Goal: Information Seeking & Learning: Compare options

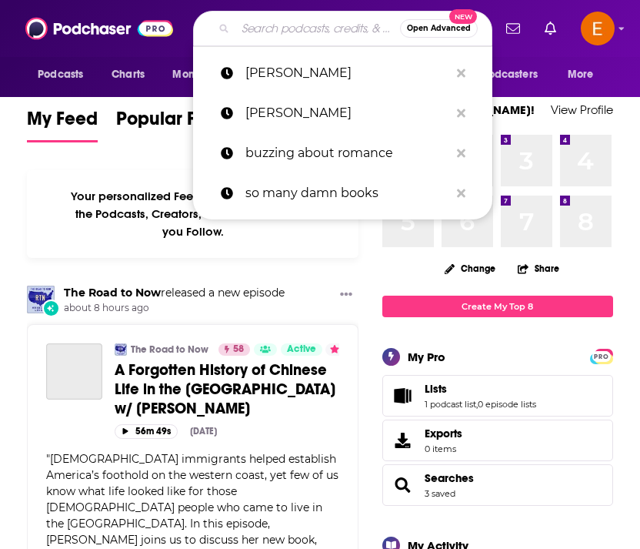
click at [273, 23] on input "Search podcasts, credits, & more..." at bounding box center [318, 28] width 165 height 25
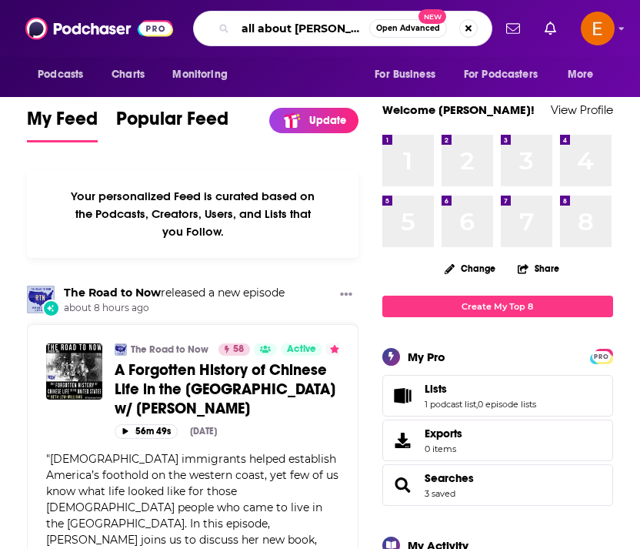
type input "all about [PERSON_NAME]"
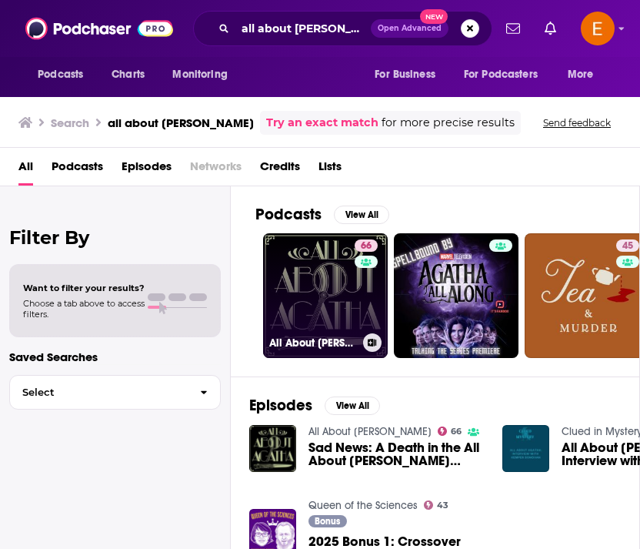
click at [303, 297] on link "66 All About [PERSON_NAME]" at bounding box center [325, 295] width 125 height 125
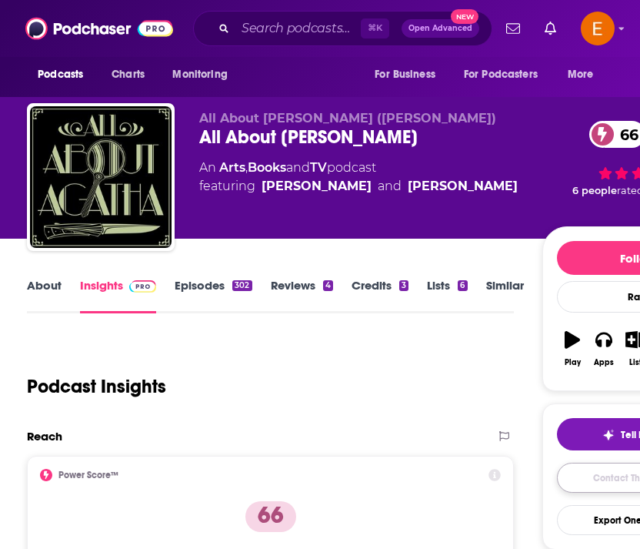
click at [583, 486] on link "Contact This Podcast" at bounding box center [638, 478] width 163 height 30
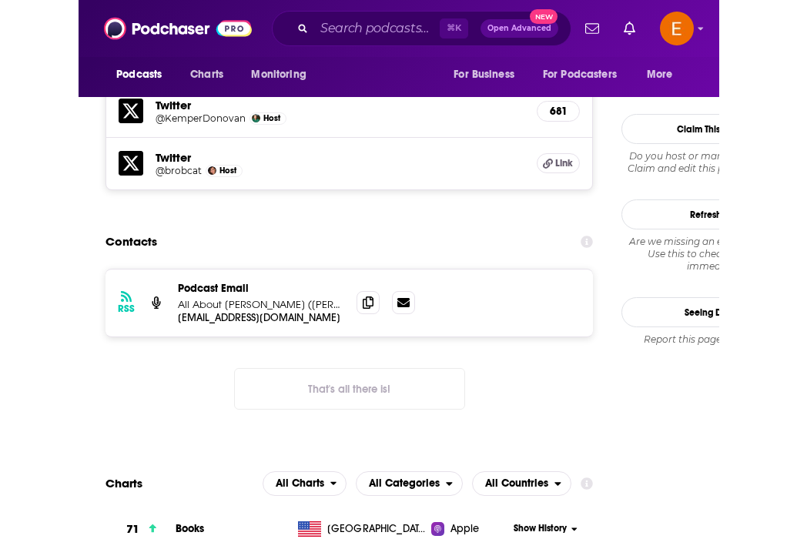
scroll to position [1636, 0]
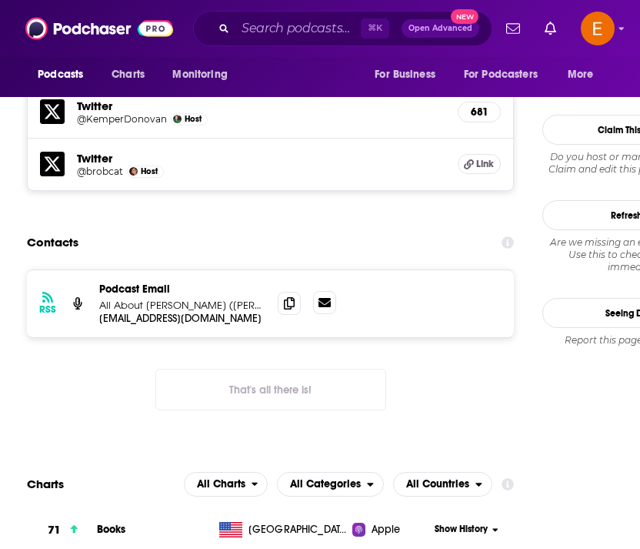
click at [320, 298] on icon at bounding box center [325, 302] width 12 height 9
click at [292, 296] on icon at bounding box center [289, 302] width 11 height 12
click at [246, 42] on div "⌘ K Open Advanced New" at bounding box center [342, 28] width 299 height 35
click at [275, 28] on input "Search podcasts, credits, & more..." at bounding box center [298, 28] width 125 height 25
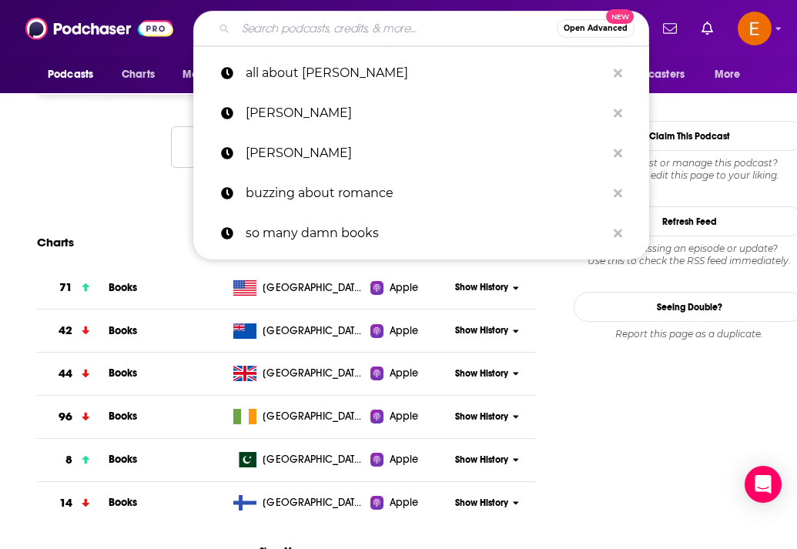
click at [276, 28] on input "Search podcasts, credits, & more..." at bounding box center [396, 28] width 321 height 25
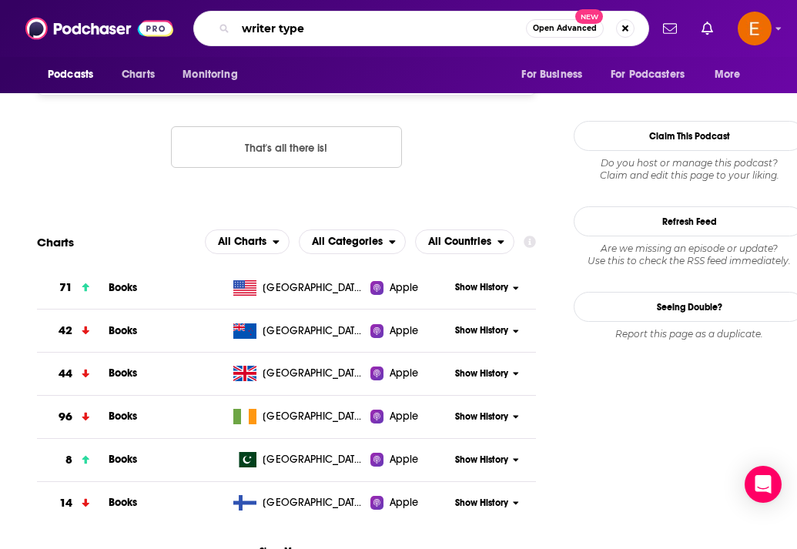
type input "writer types"
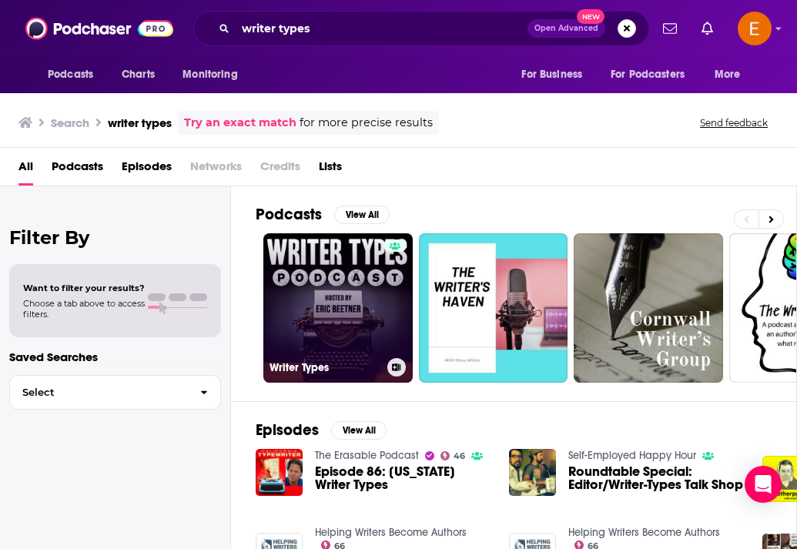
click at [292, 271] on link "Writer Types" at bounding box center [337, 307] width 149 height 149
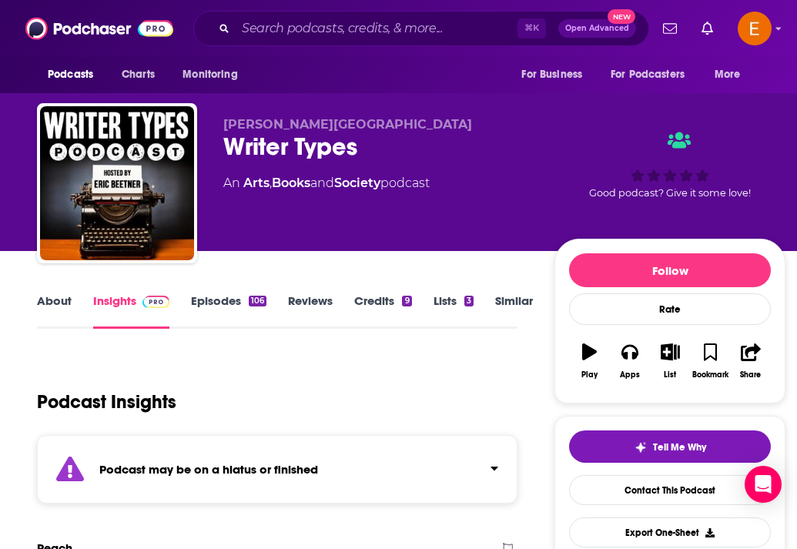
click at [219, 304] on link "Episodes 106" at bounding box center [228, 310] width 75 height 35
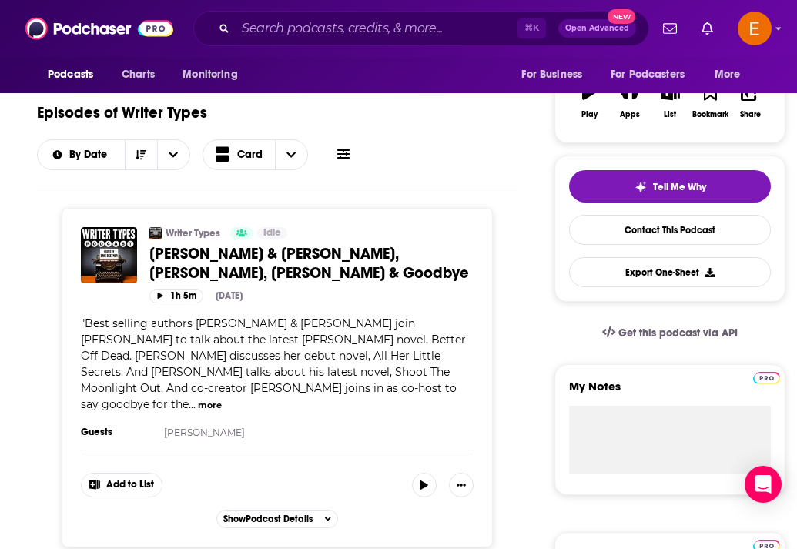
scroll to position [263, 0]
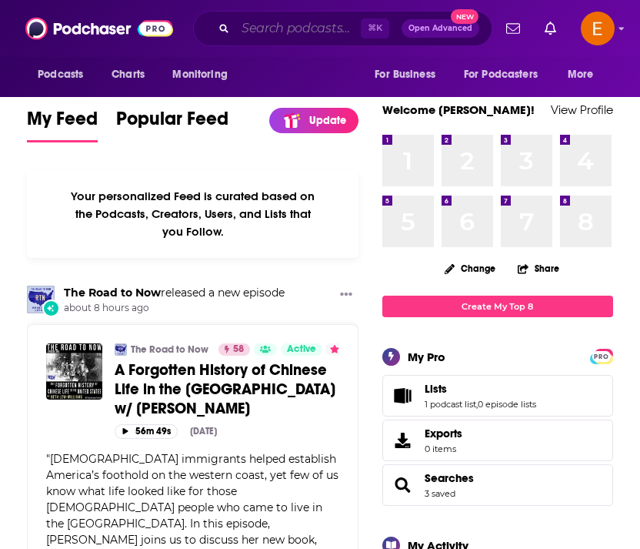
click at [279, 30] on input "Search podcasts, credits, & more..." at bounding box center [298, 28] width 125 height 25
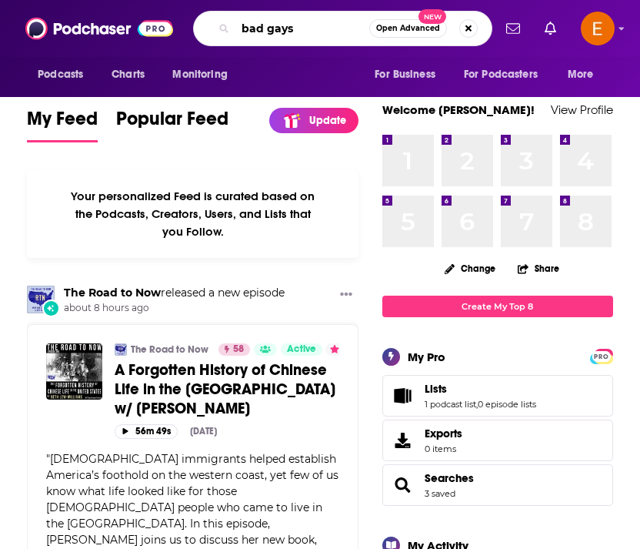
type input "bad gays"
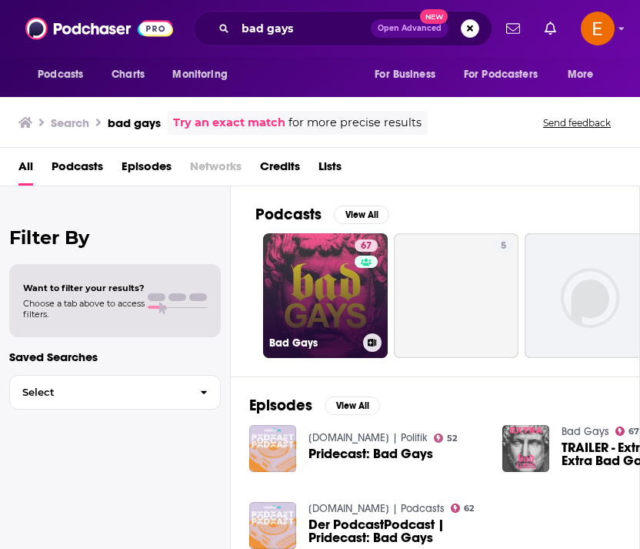
click at [328, 252] on link "67 Bad Gays" at bounding box center [325, 295] width 125 height 125
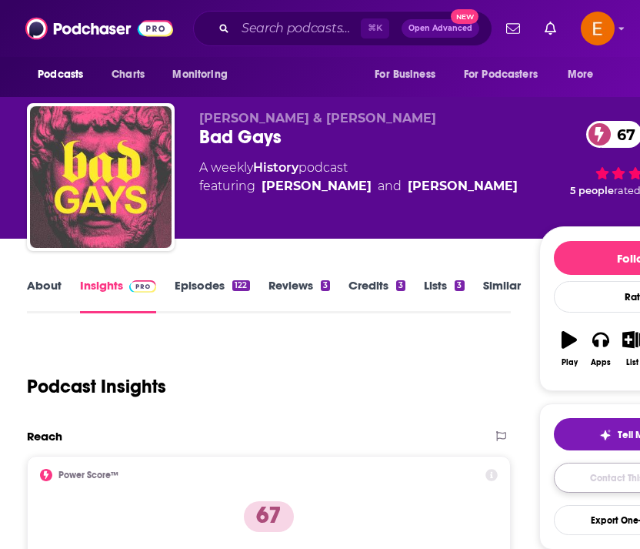
click at [595, 481] on link "Contact This Podcast" at bounding box center [635, 478] width 163 height 30
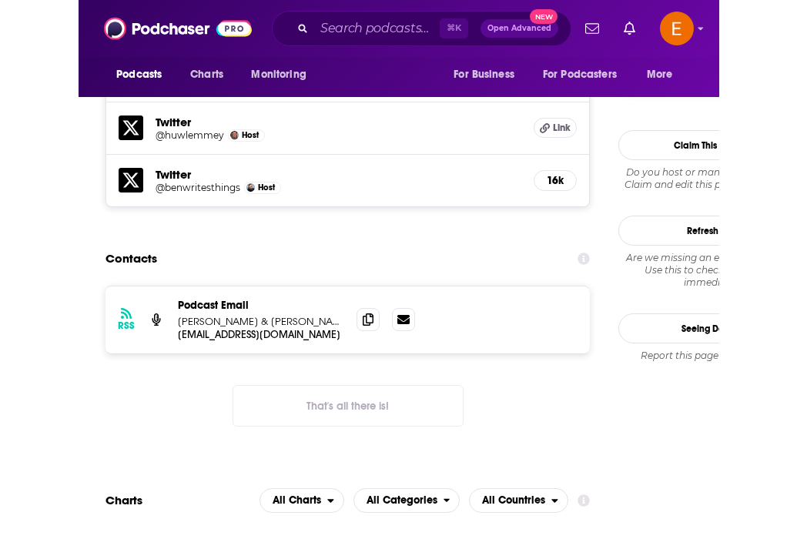
scroll to position [1407, 0]
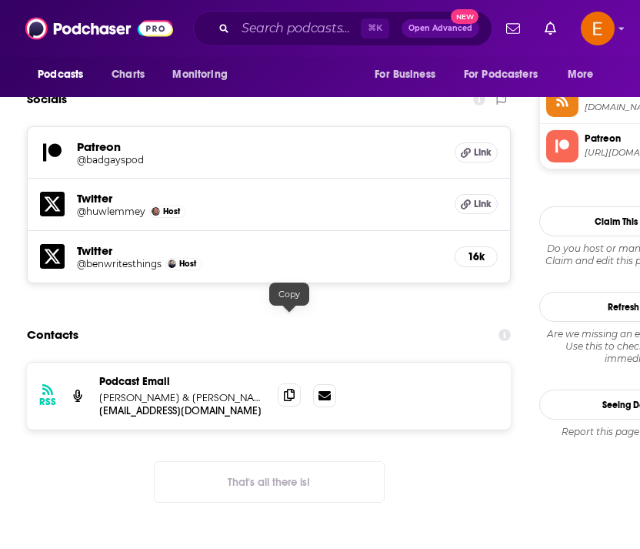
click at [295, 383] on span at bounding box center [289, 394] width 23 height 23
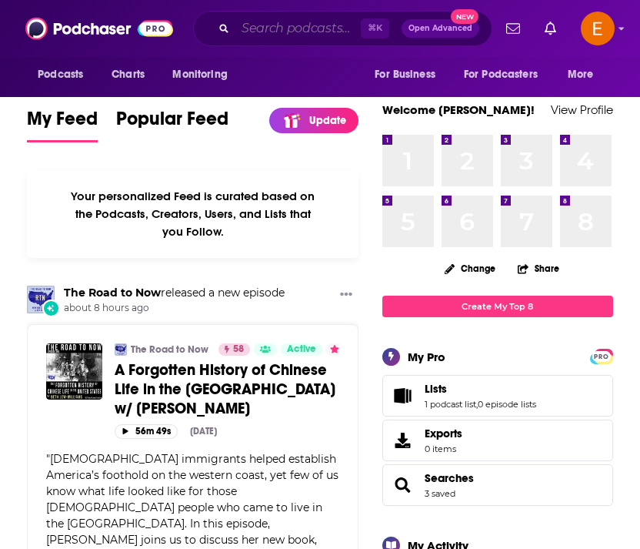
click at [283, 25] on input "Search podcasts, credits, & more..." at bounding box center [298, 28] width 125 height 25
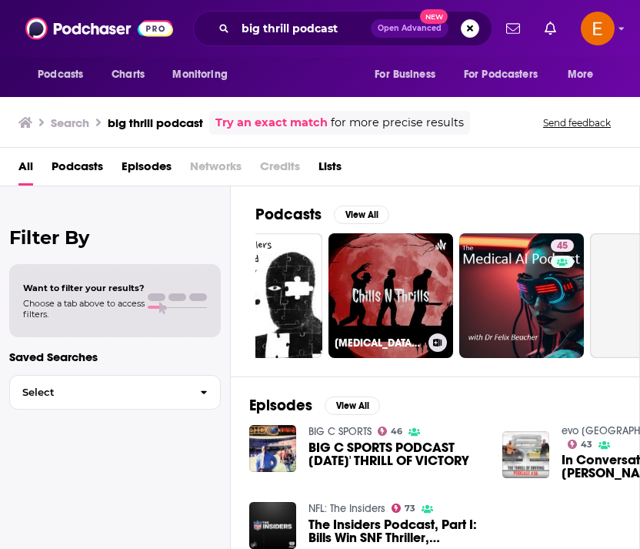
scroll to position [0, 366]
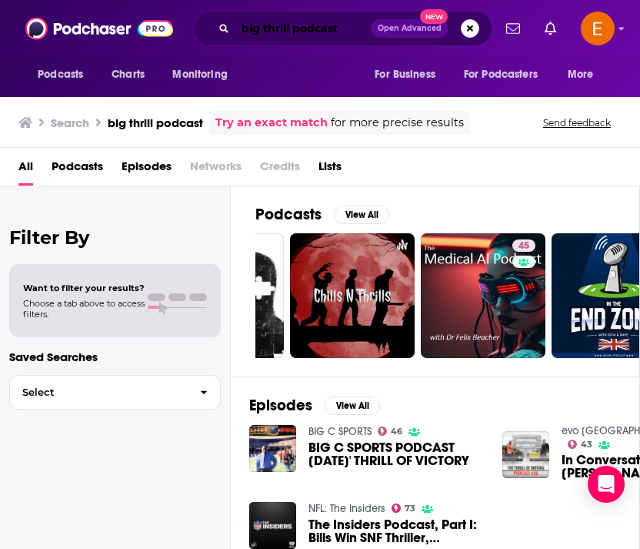
click at [291, 32] on input "big thrill podcast" at bounding box center [303, 28] width 135 height 25
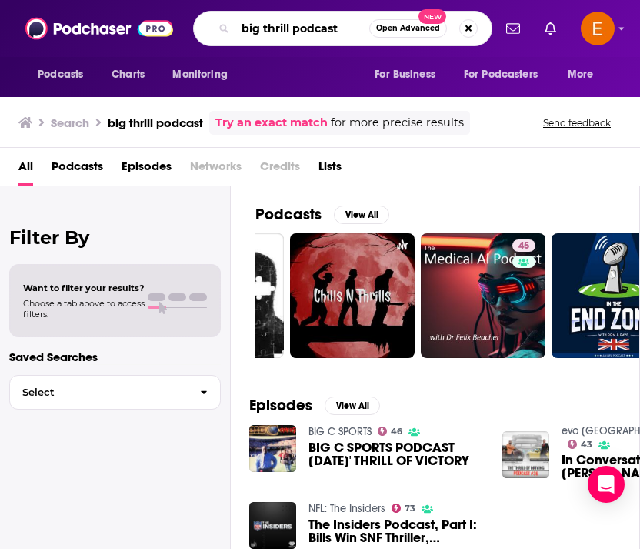
click at [291, 32] on input "big thrill podcast" at bounding box center [303, 28] width 134 height 25
type input "dopey podcast"
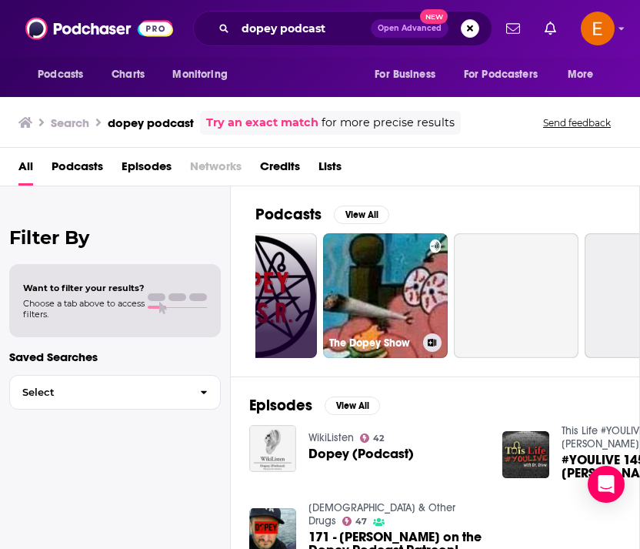
scroll to position [0, 304]
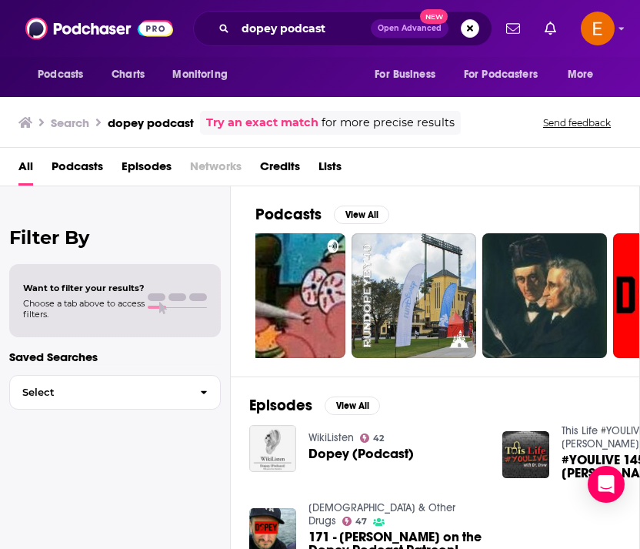
click at [386, 455] on span "Dopey (Podcast)" at bounding box center [361, 453] width 105 height 13
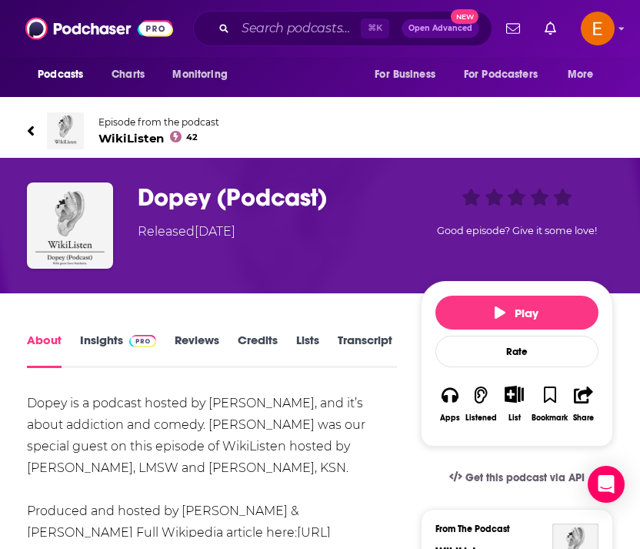
click at [108, 347] on link "Insights" at bounding box center [118, 349] width 76 height 35
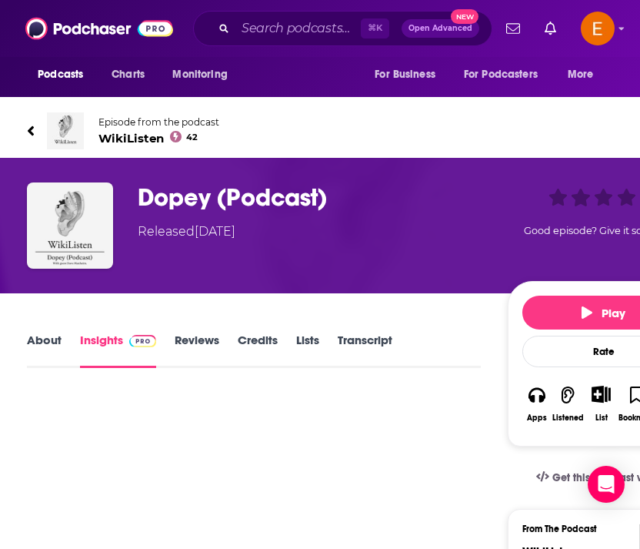
click at [207, 201] on h3 "Dopey (Podcast)" at bounding box center [320, 197] width 364 height 30
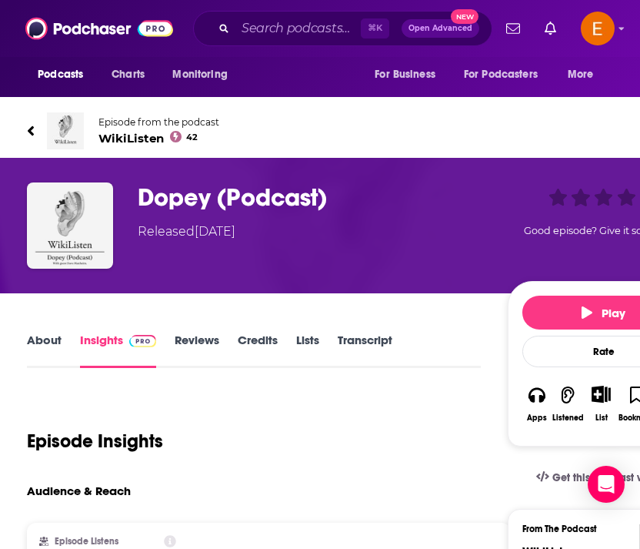
click at [42, 346] on link "About" at bounding box center [44, 349] width 35 height 35
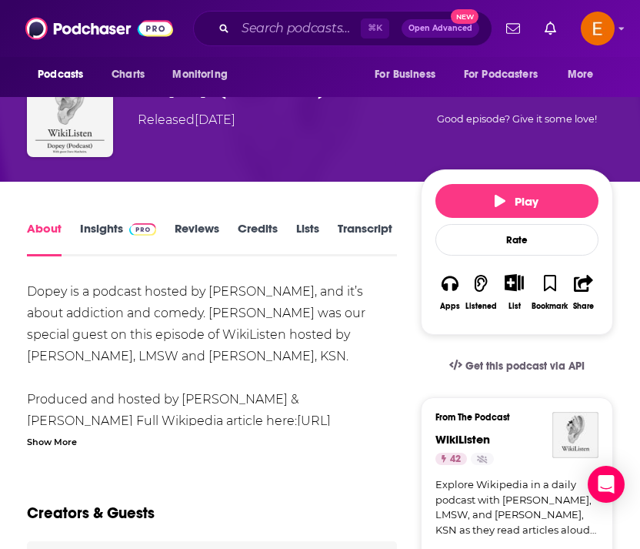
scroll to position [119, 0]
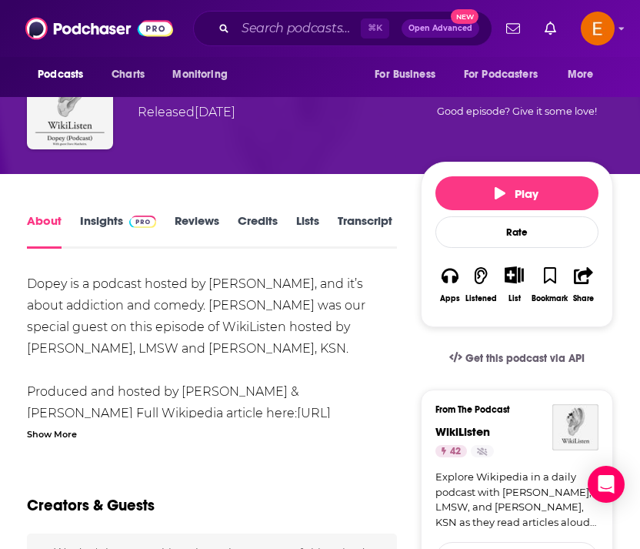
click at [107, 219] on link "Insights" at bounding box center [118, 230] width 76 height 35
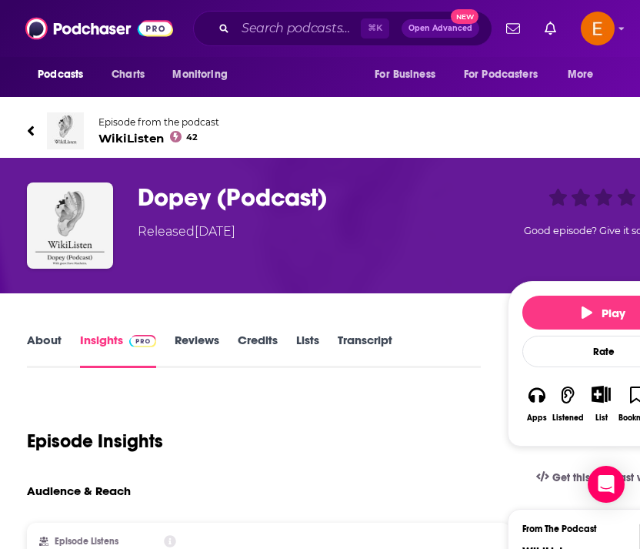
click at [56, 331] on div "About Insights Reviews Credits Lists Transcript" at bounding box center [254, 349] width 454 height 38
click at [47, 355] on link "About" at bounding box center [44, 349] width 35 height 35
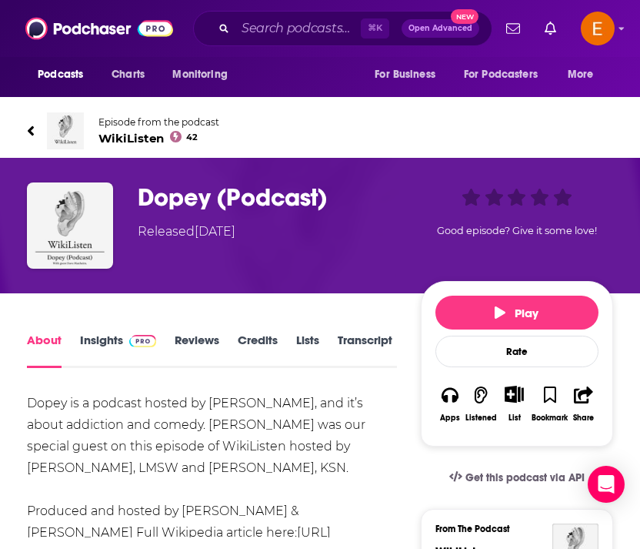
click at [114, 346] on link "Insights" at bounding box center [118, 349] width 76 height 35
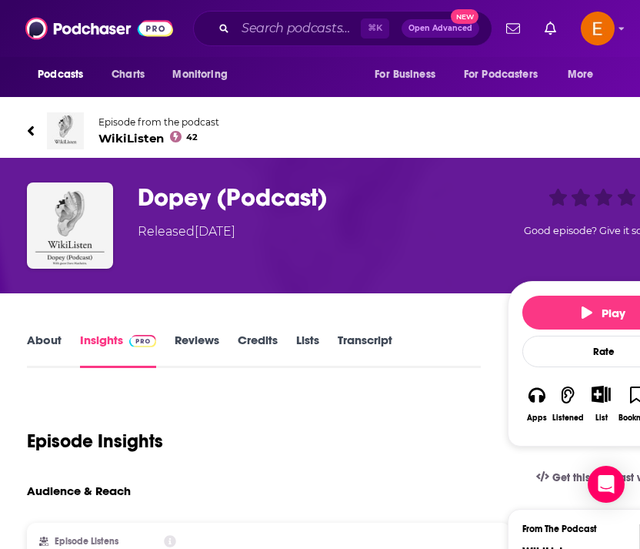
click at [232, 202] on h3 "Dopey (Podcast)" at bounding box center [320, 197] width 364 height 30
click at [25, 130] on div "Episode from the podcast WikiListen 42 Next Episode" at bounding box center [363, 131] width 697 height 62
click at [274, 34] on input "Search podcasts, credits, & more..." at bounding box center [298, 28] width 125 height 25
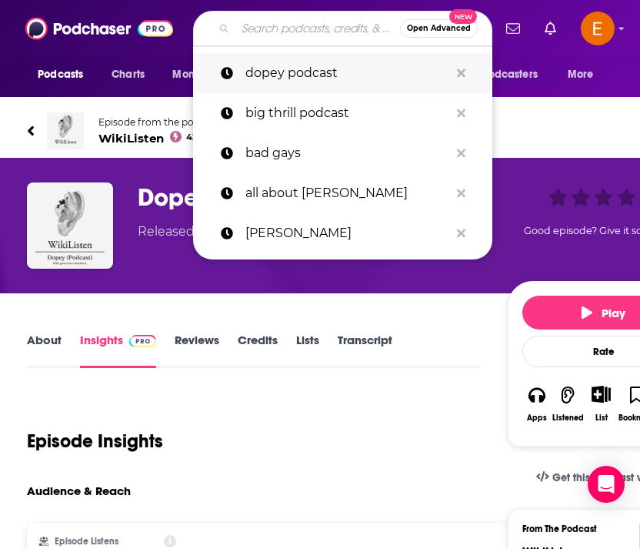
click at [273, 67] on p "dopey podcast" at bounding box center [348, 73] width 204 height 40
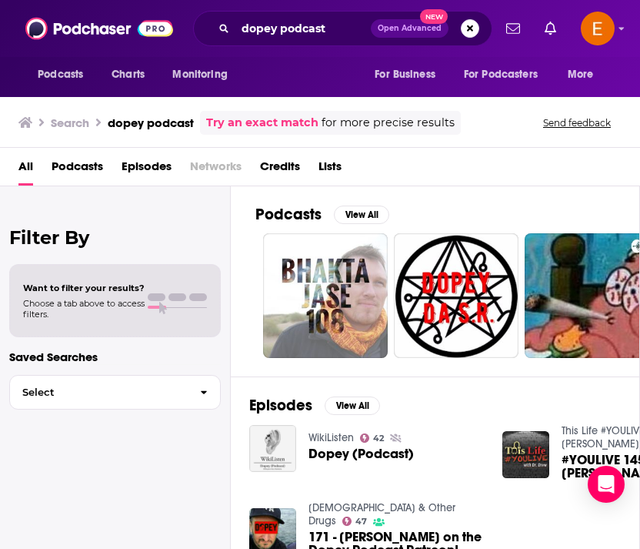
click at [79, 170] on span "Podcasts" at bounding box center [78, 170] width 52 height 32
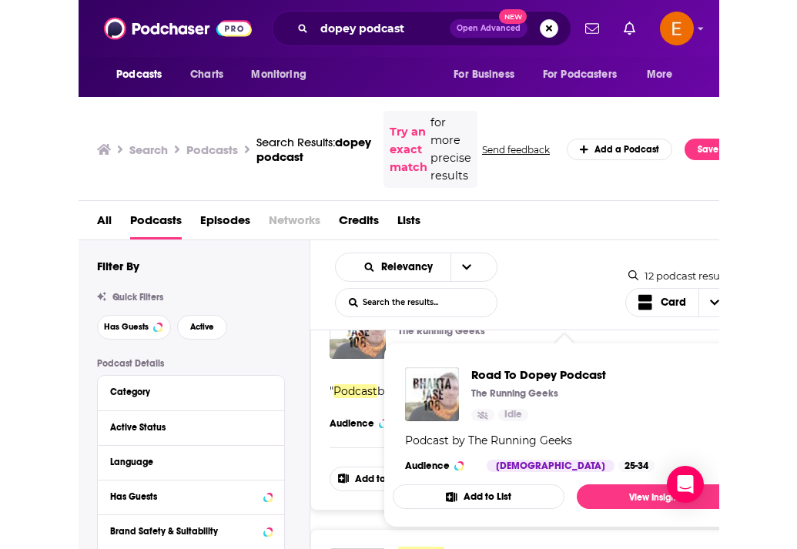
scroll to position [68, 0]
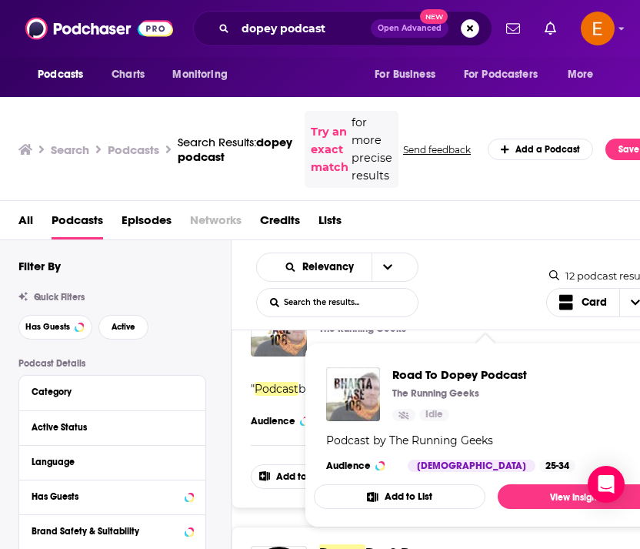
click at [241, 416] on div "Road To Dopey Podcast The Running Geeks Idle Add to List " Podcast by The Runni…" at bounding box center [455, 394] width 446 height 227
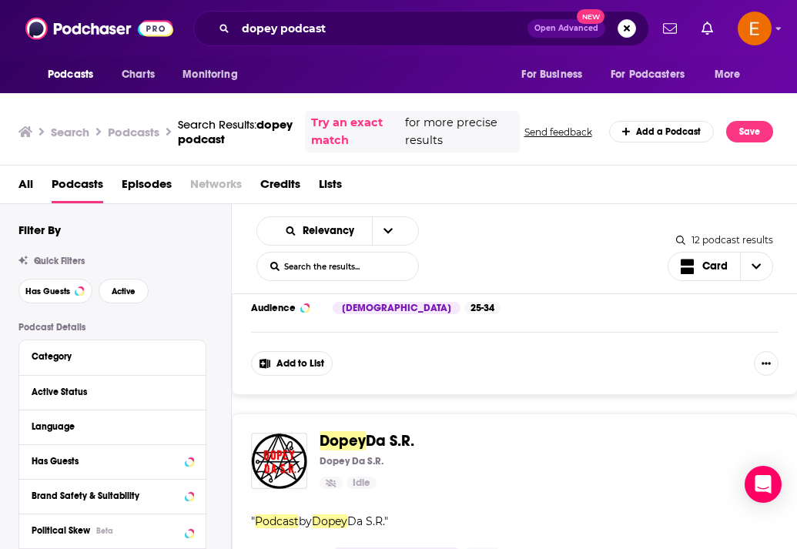
scroll to position [0, 0]
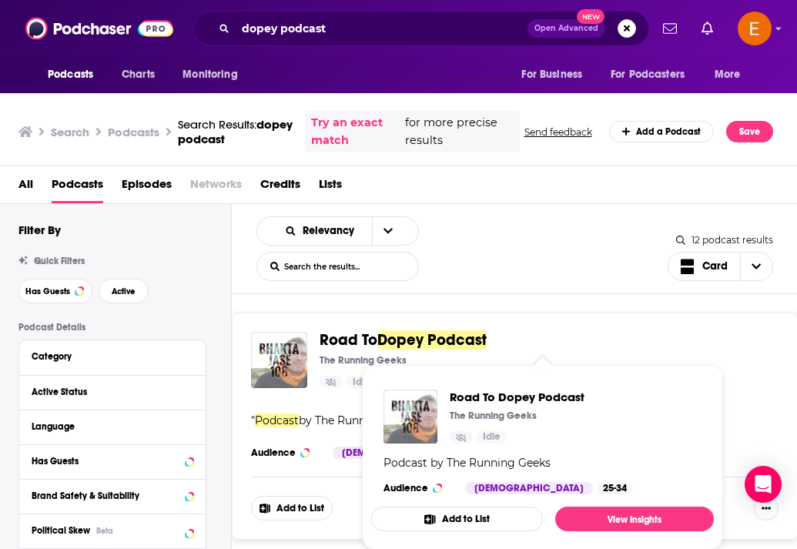
click at [369, 333] on span "Road To" at bounding box center [348, 339] width 58 height 19
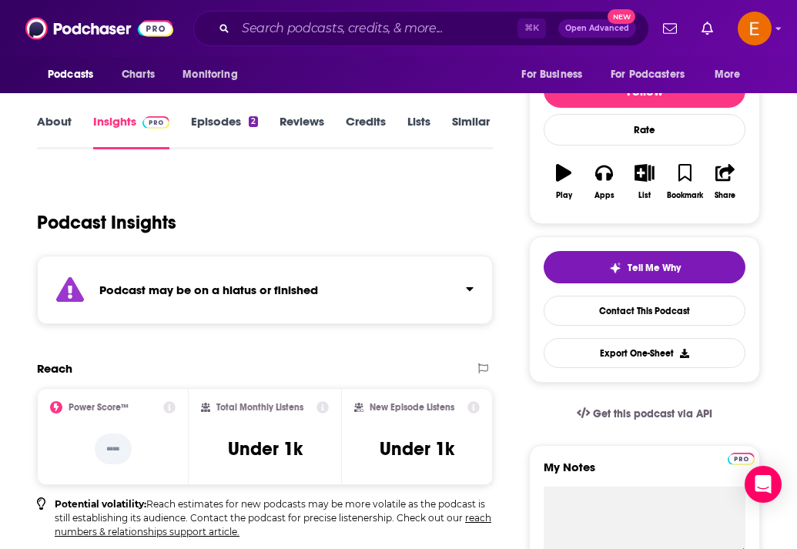
scroll to position [40, 0]
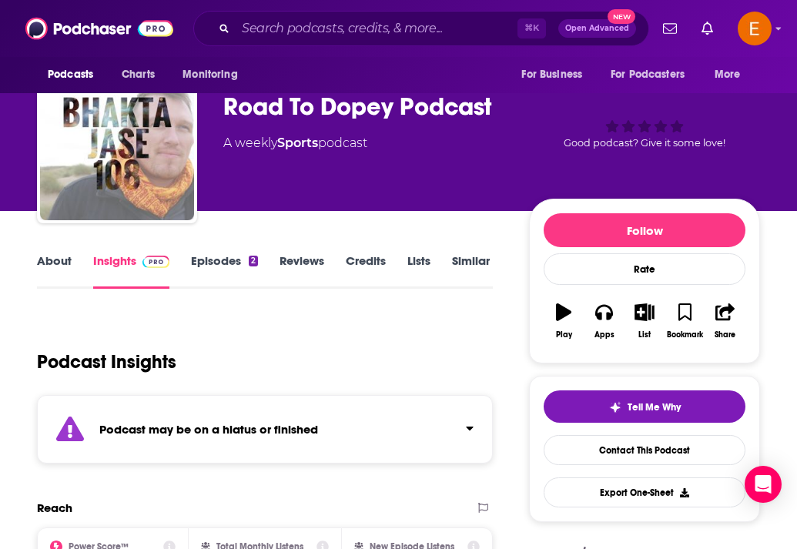
click at [50, 254] on link "About" at bounding box center [54, 270] width 35 height 35
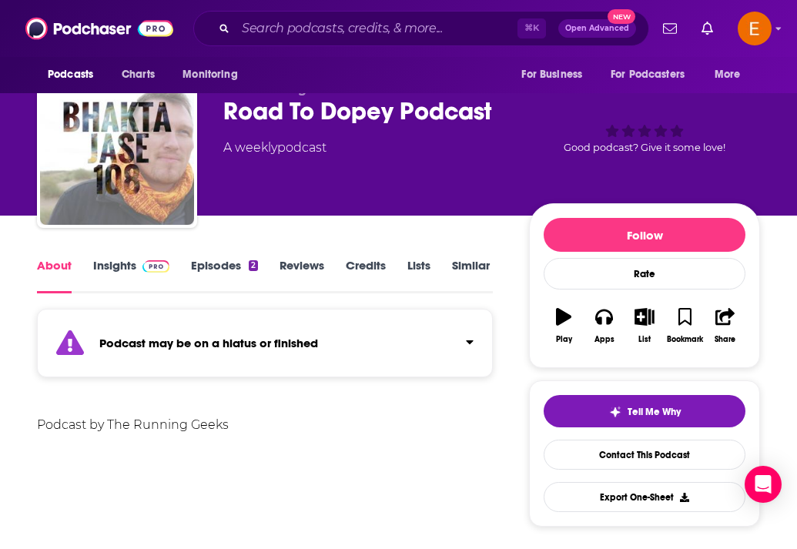
scroll to position [104, 0]
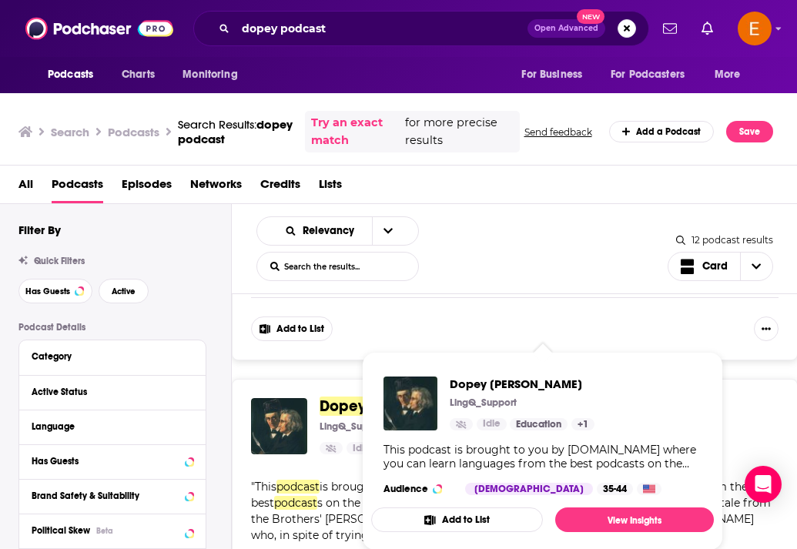
click at [312, 466] on div "Dopey David LingQ_Support Idle Categories Education Language Courses Add to Lis…" at bounding box center [515, 517] width 566 height 276
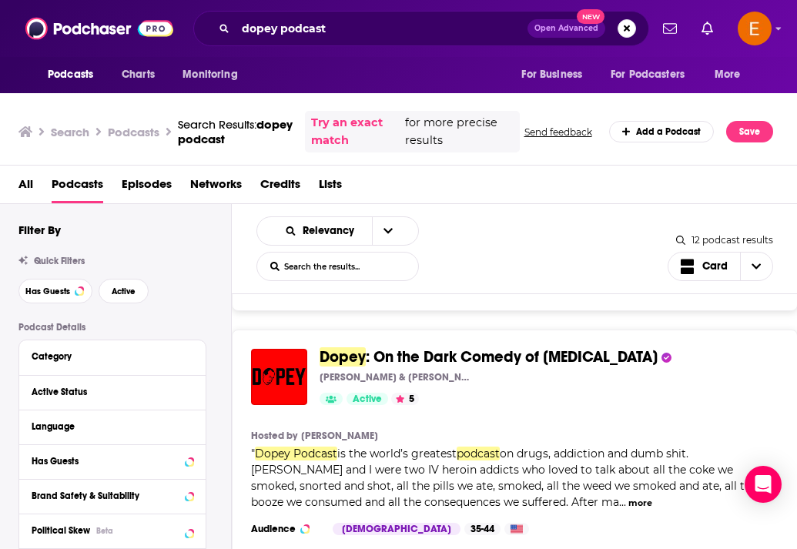
scroll to position [1330, 0]
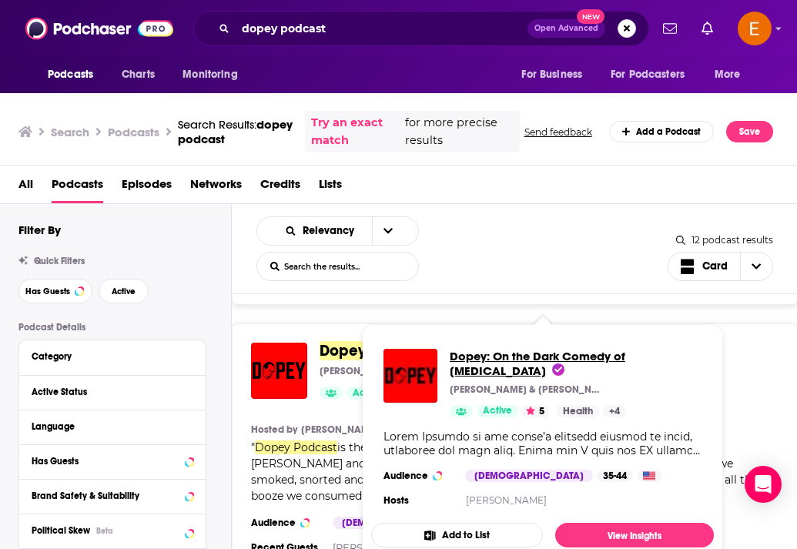
click at [466, 351] on span "Dopey: On the Dark Comedy of Drug Addiction" at bounding box center [536, 363] width 175 height 29
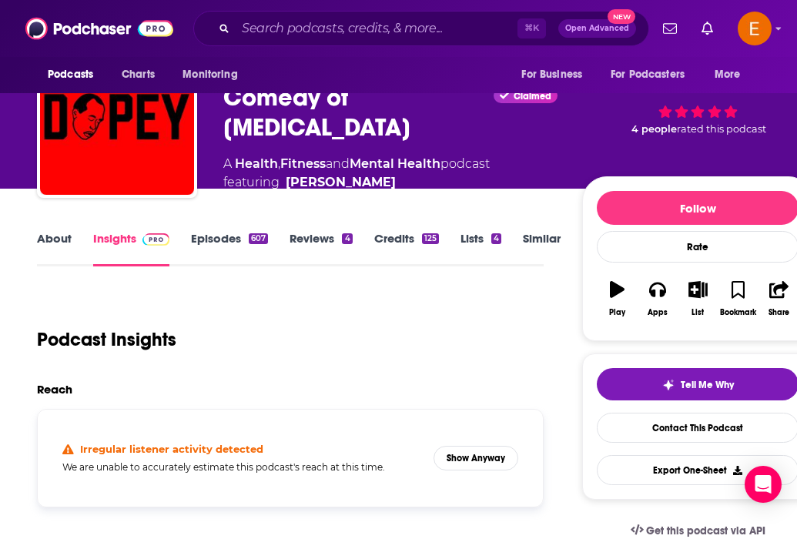
scroll to position [66, 0]
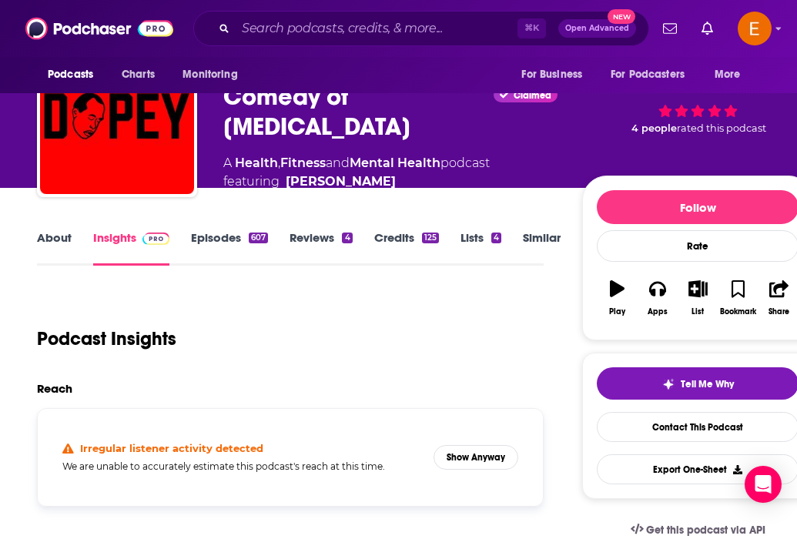
click at [227, 242] on link "Episodes 607" at bounding box center [229, 247] width 77 height 35
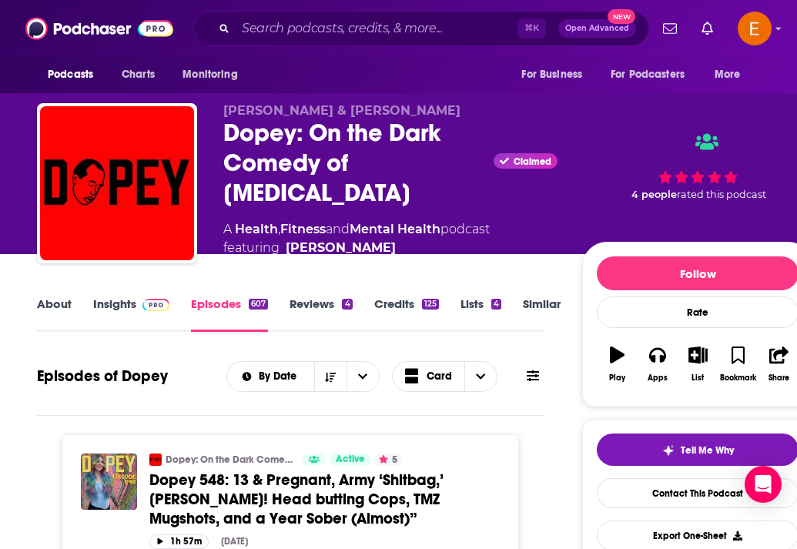
click at [124, 304] on link "Insights" at bounding box center [131, 313] width 76 height 35
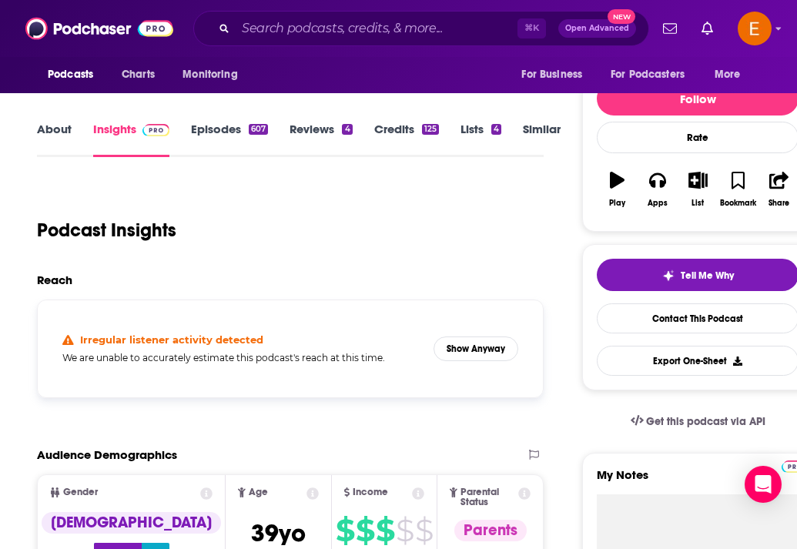
scroll to position [176, 0]
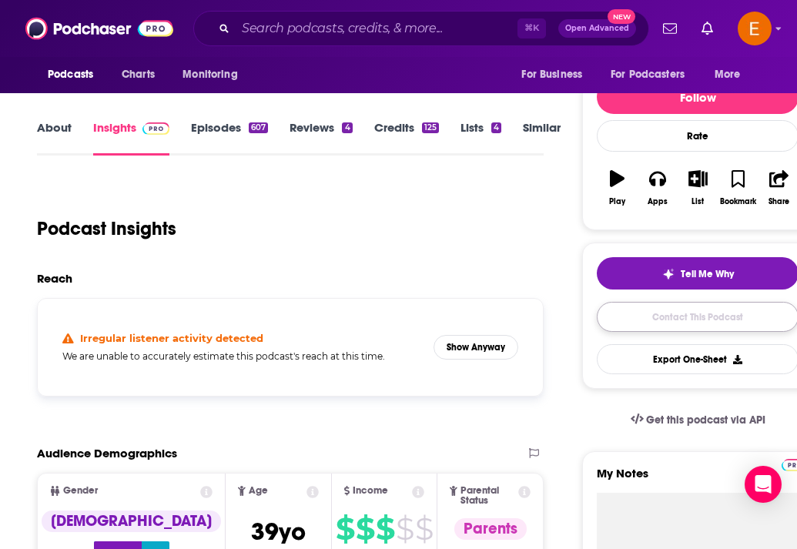
click at [640, 315] on link "Contact This Podcast" at bounding box center [697, 317] width 202 height 30
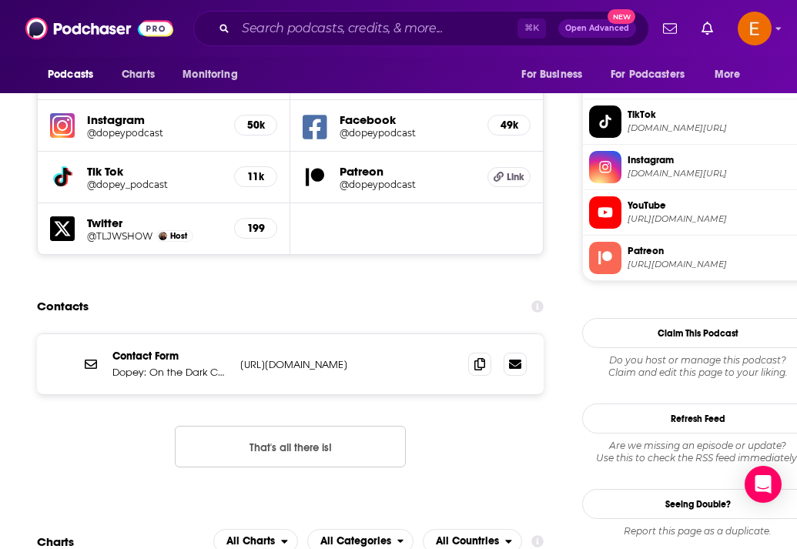
scroll to position [1388, 0]
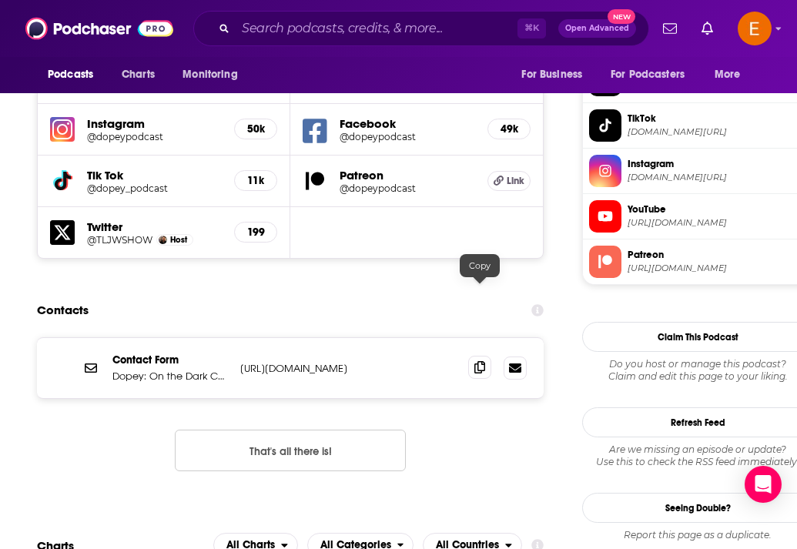
click at [481, 361] on icon at bounding box center [479, 367] width 11 height 12
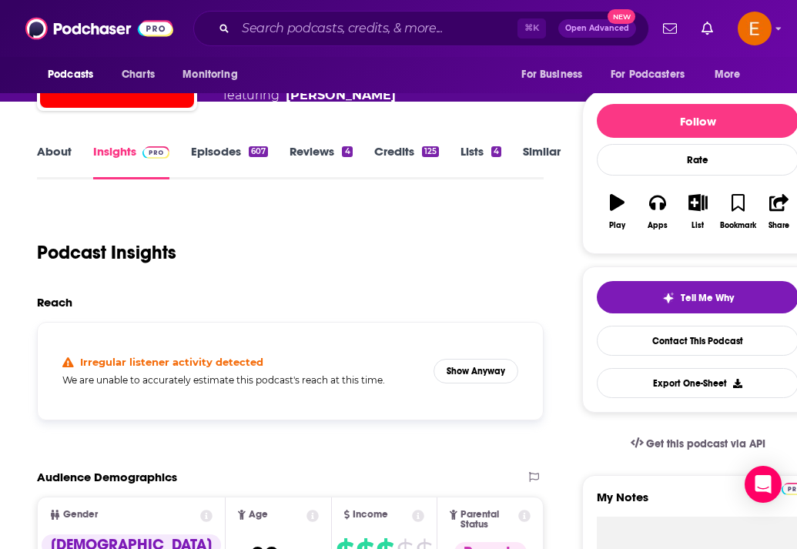
scroll to position [0, 0]
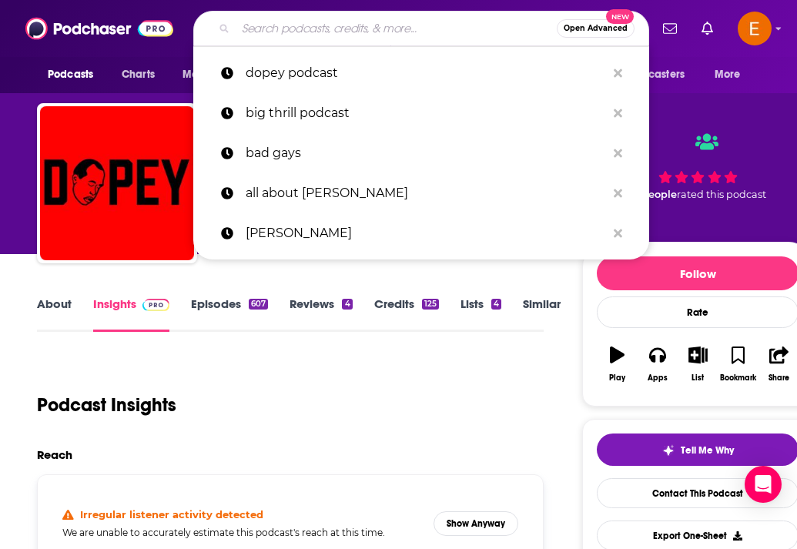
click at [299, 35] on input "Search podcasts, credits, & more..." at bounding box center [396, 28] width 321 height 25
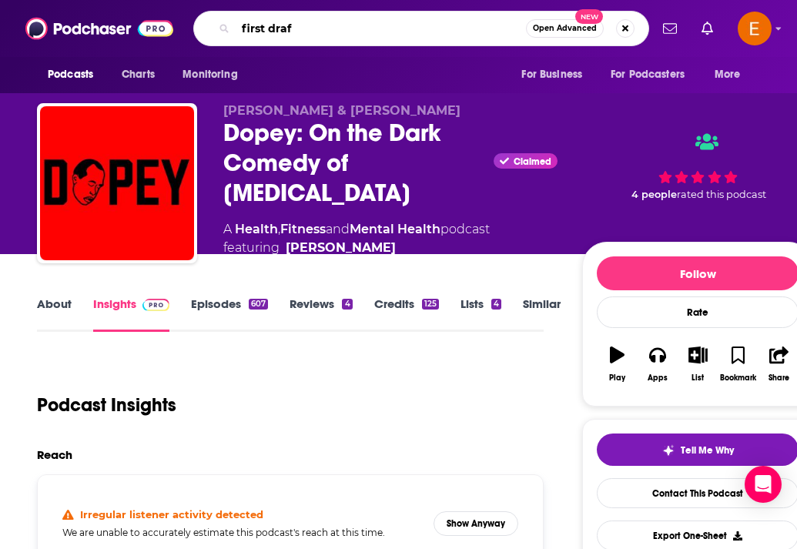
type input "first draft"
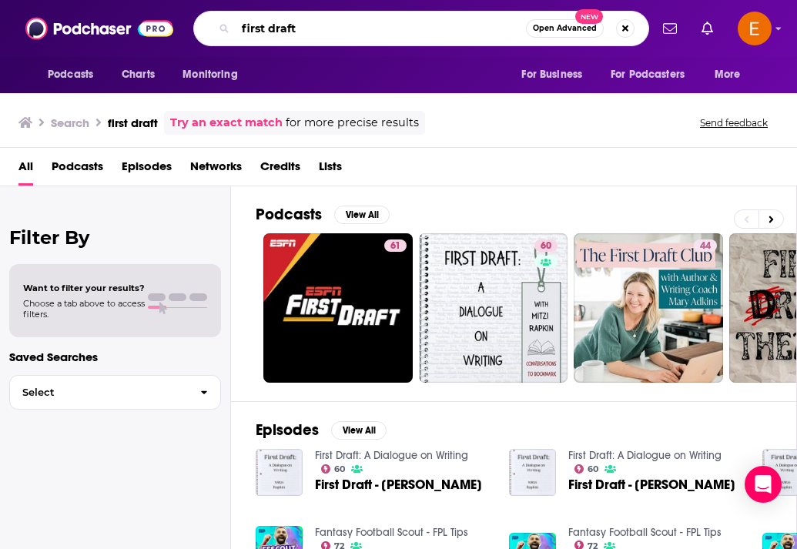
click at [335, 36] on input "first draft" at bounding box center [381, 28] width 290 height 25
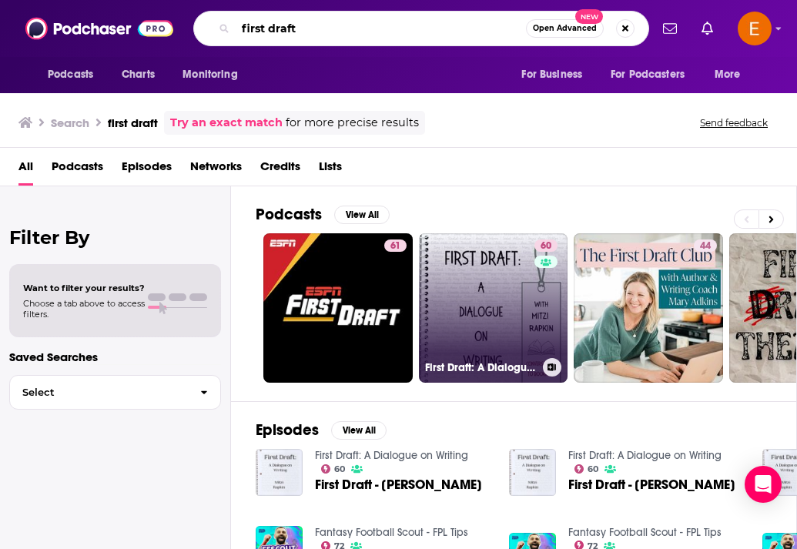
type input "first draft"
click at [505, 312] on link "60 First Draft: A Dialogue on Writing" at bounding box center [493, 307] width 149 height 149
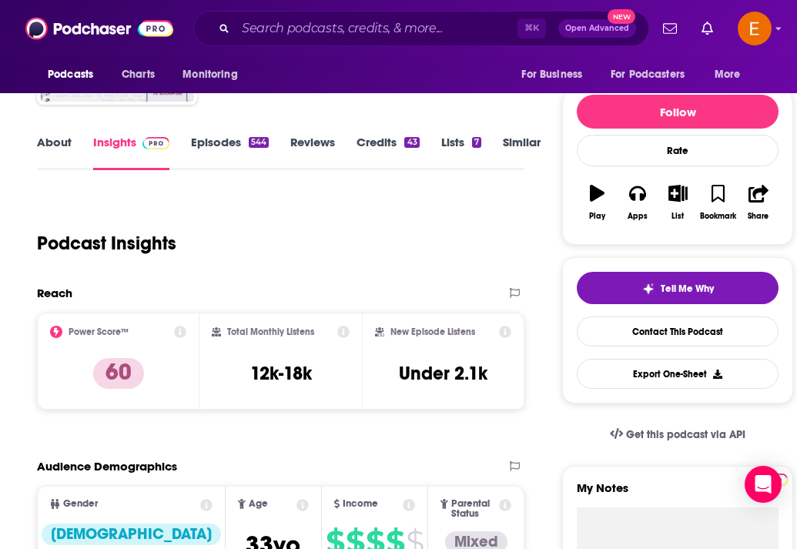
scroll to position [172, 0]
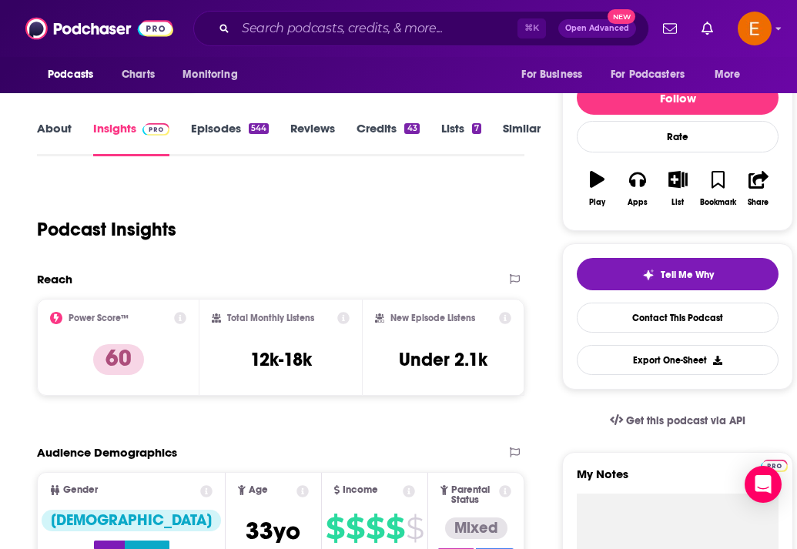
click at [222, 128] on link "Episodes 544" at bounding box center [230, 138] width 78 height 35
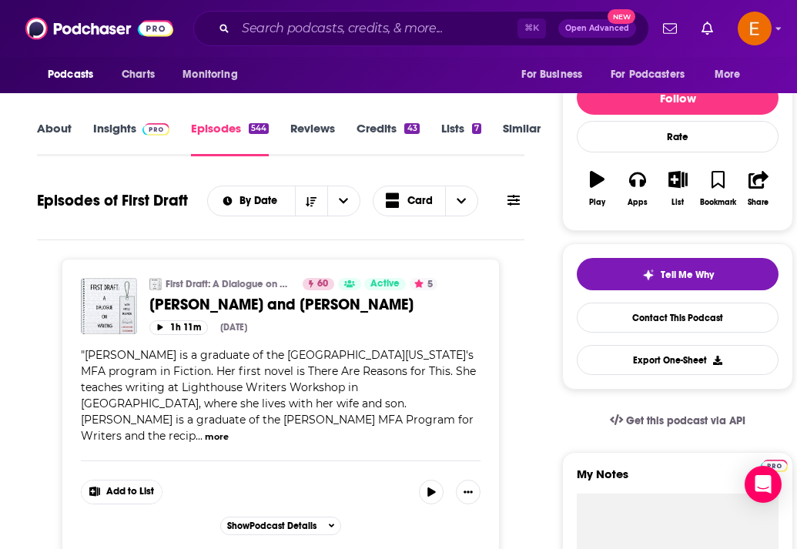
scroll to position [174, 0]
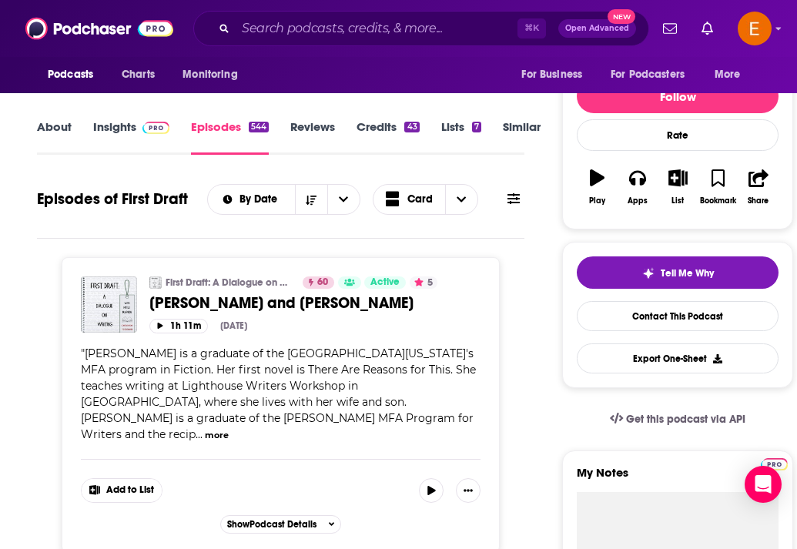
click at [229, 429] on button "more" at bounding box center [217, 435] width 24 height 13
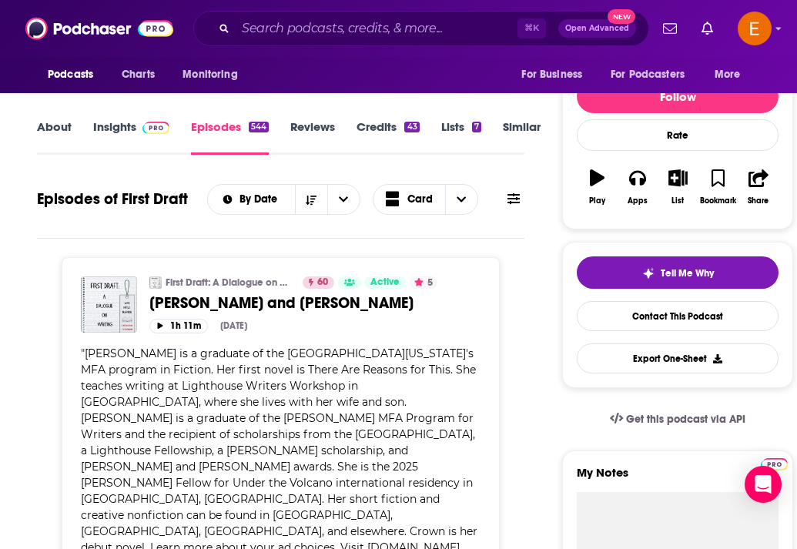
click at [283, 416] on span "Nini Berndt is a graduate of the University of Florida's MFA program in Fiction…" at bounding box center [279, 458] width 396 height 224
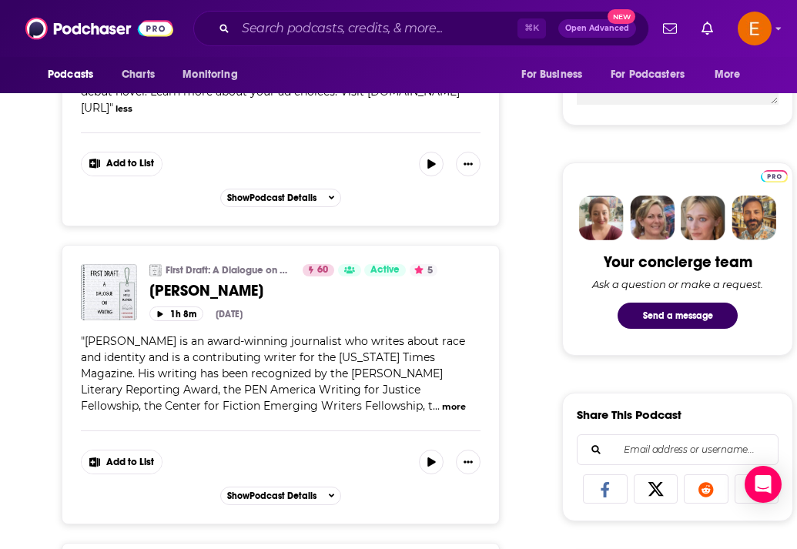
scroll to position [633, 0]
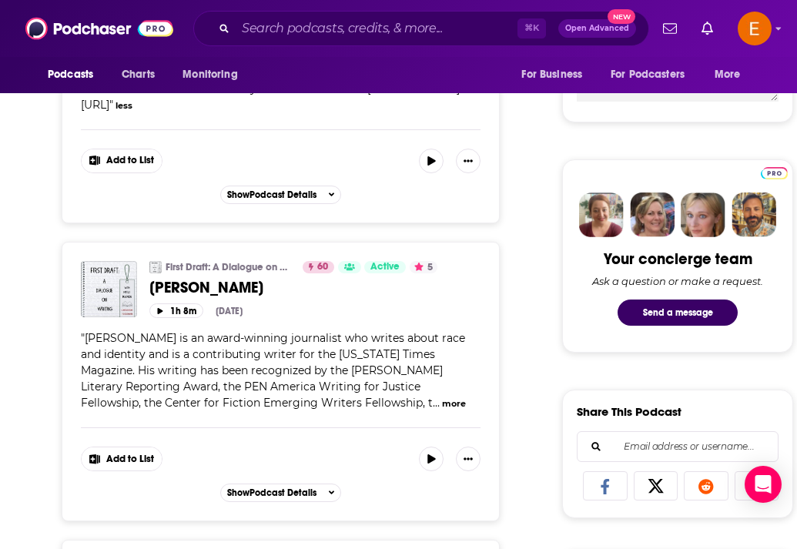
click at [442, 397] on button "more" at bounding box center [454, 403] width 24 height 13
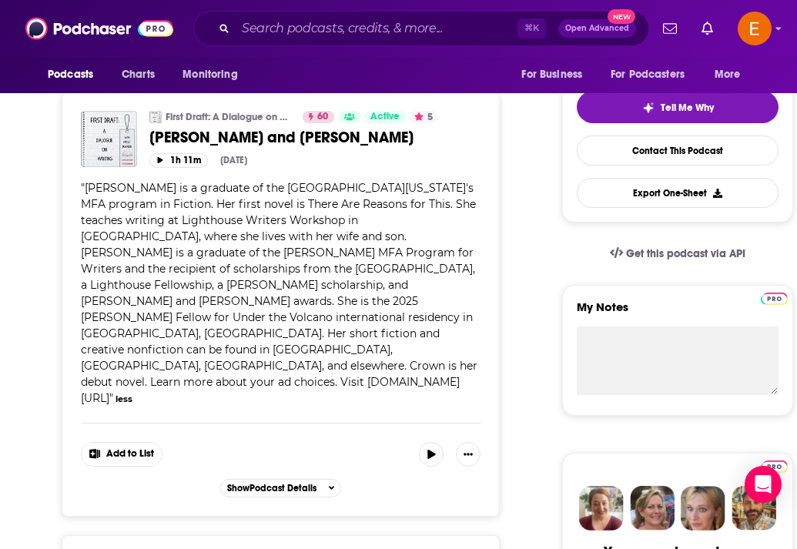
scroll to position [337, 0]
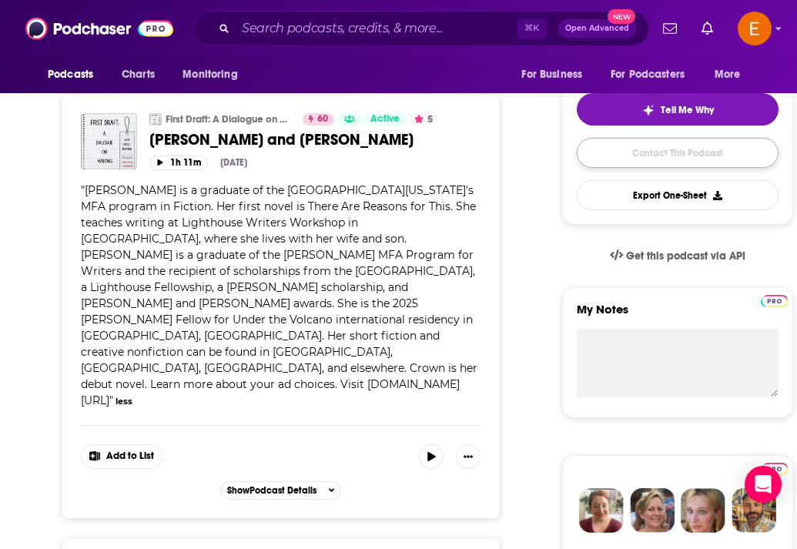
click at [639, 162] on link "Contact This Podcast" at bounding box center [677, 153] width 202 height 30
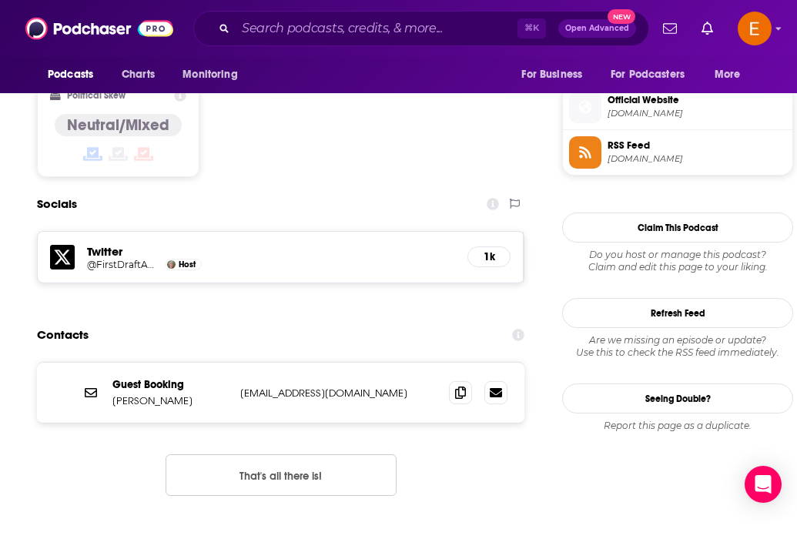
scroll to position [1219, 0]
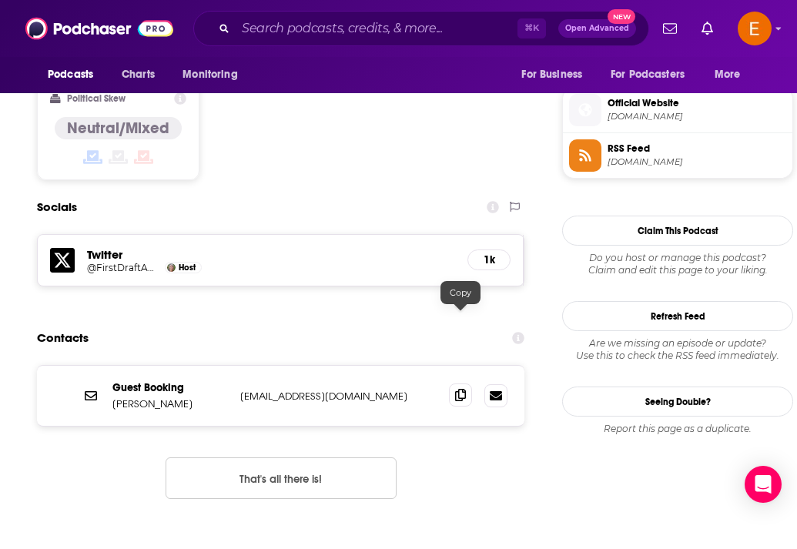
click at [461, 389] on icon at bounding box center [460, 395] width 11 height 12
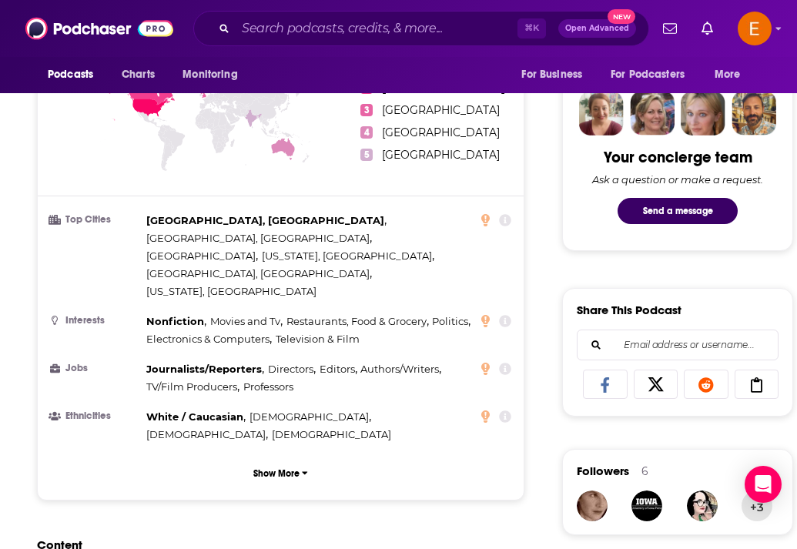
scroll to position [694, 0]
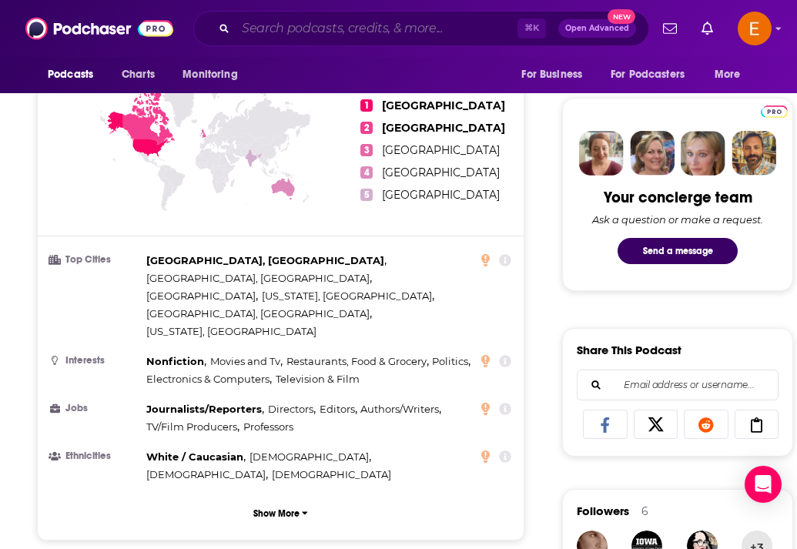
click at [341, 17] on input "Search podcasts, credits, & more..." at bounding box center [377, 28] width 282 height 25
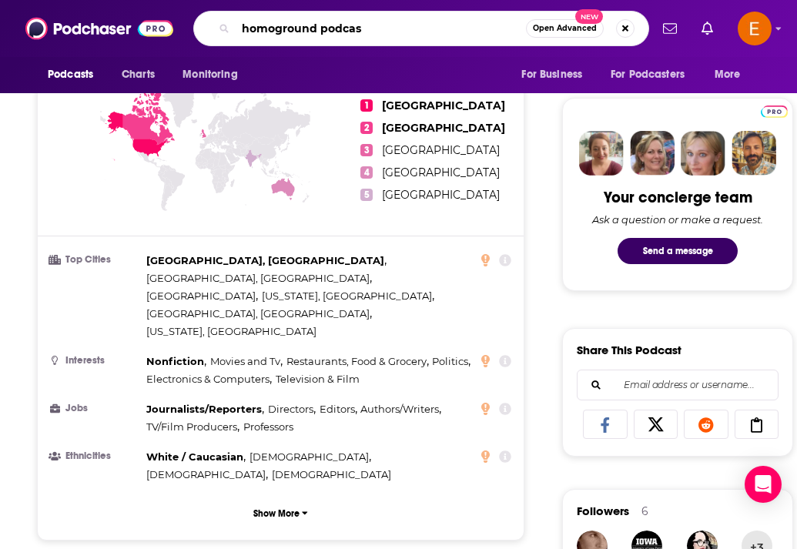
type input "homoground podcast"
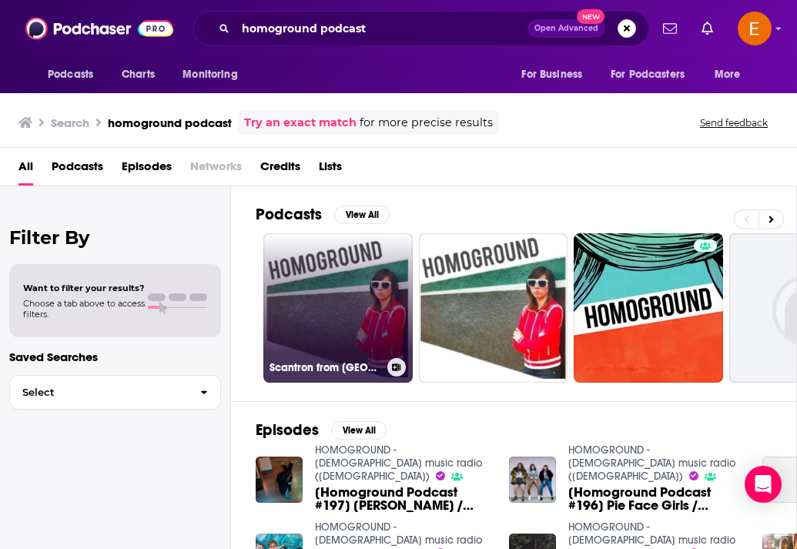
click at [363, 299] on link "Scantron from Homoground" at bounding box center [337, 307] width 149 height 149
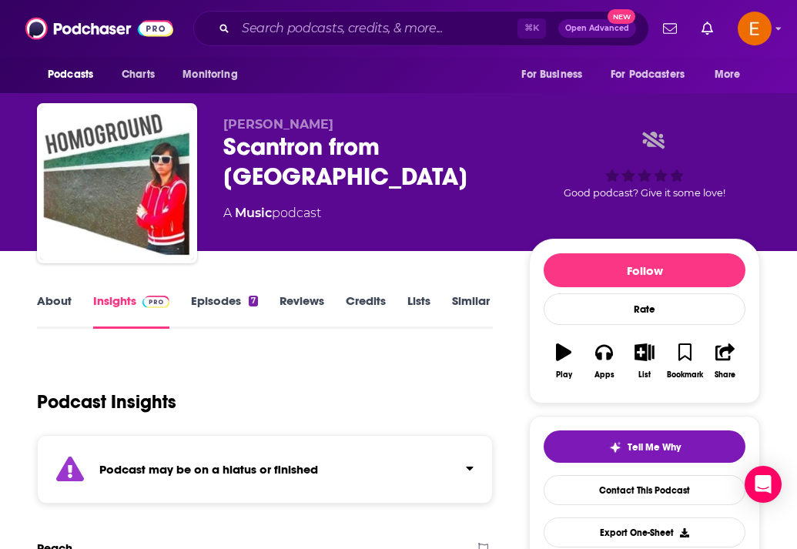
click at [59, 302] on link "About" at bounding box center [54, 310] width 35 height 35
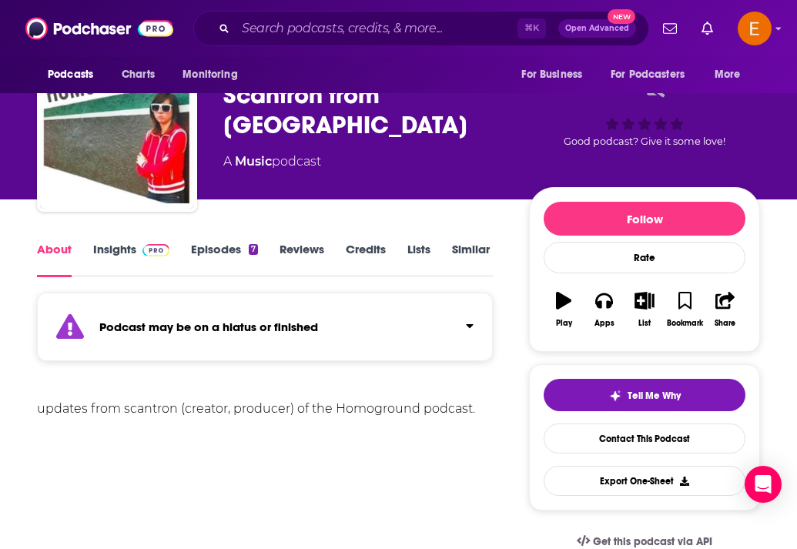
scroll to position [52, 0]
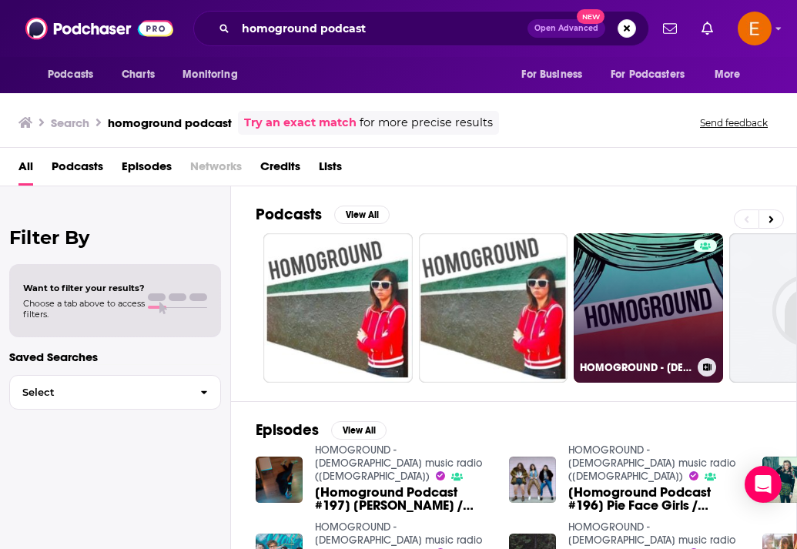
click at [636, 298] on link "HOMOGROUND - queer music radio (LGBTQ)" at bounding box center [647, 307] width 149 height 149
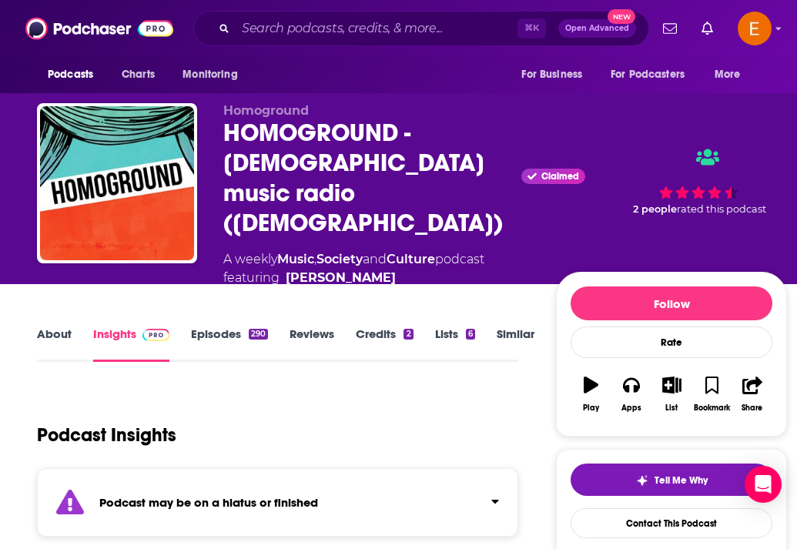
click at [58, 326] on link "About" at bounding box center [54, 343] width 35 height 35
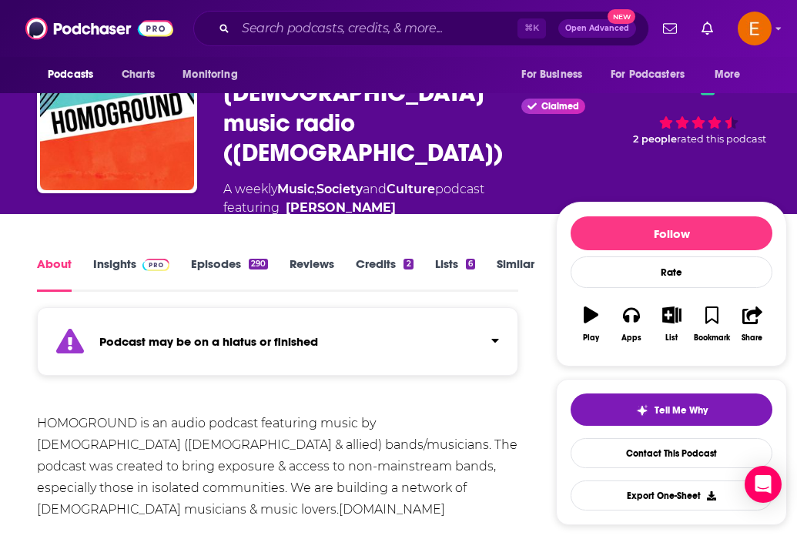
scroll to position [82, 0]
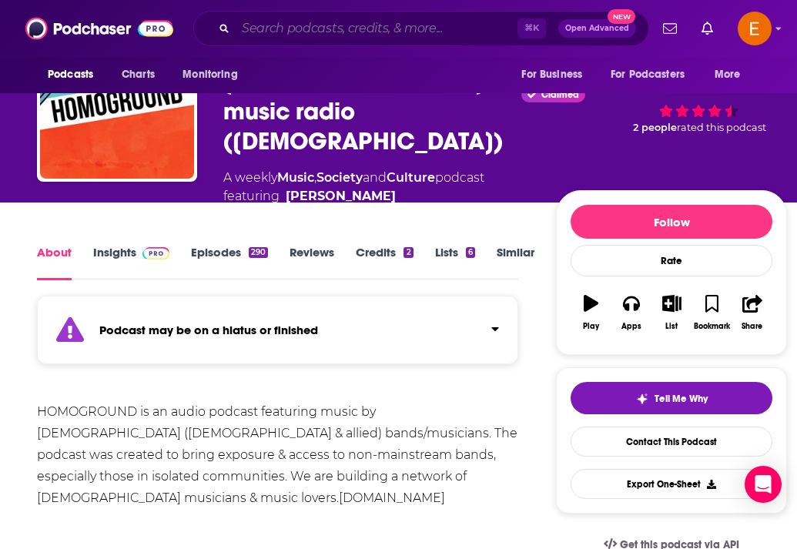
click at [282, 24] on input "Search podcasts, credits, & more..." at bounding box center [377, 28] width 282 height 25
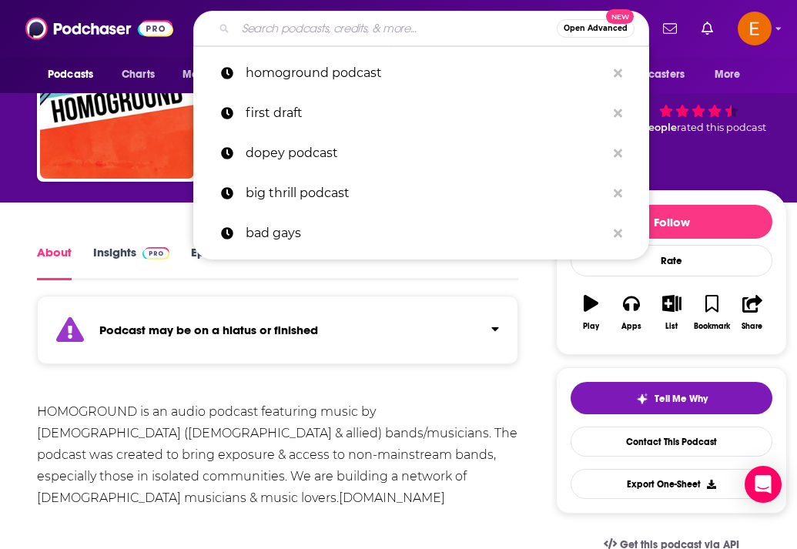
type input "t"
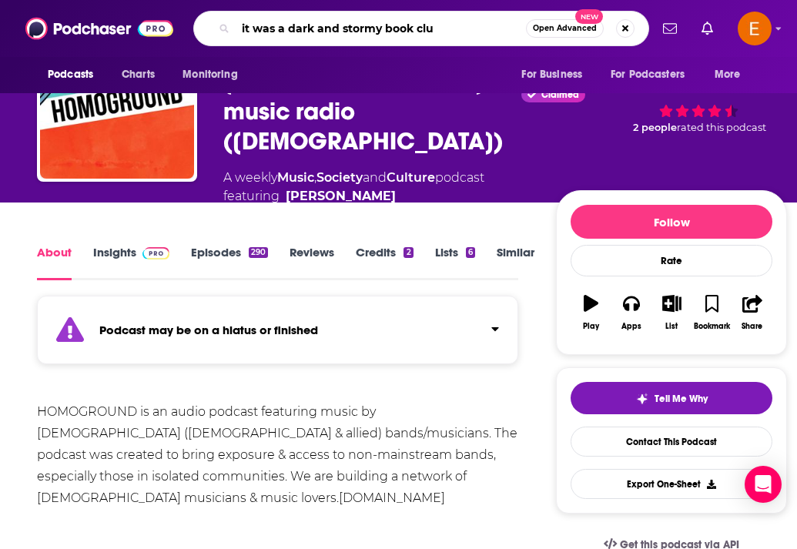
type input "it was a dark and stormy book club"
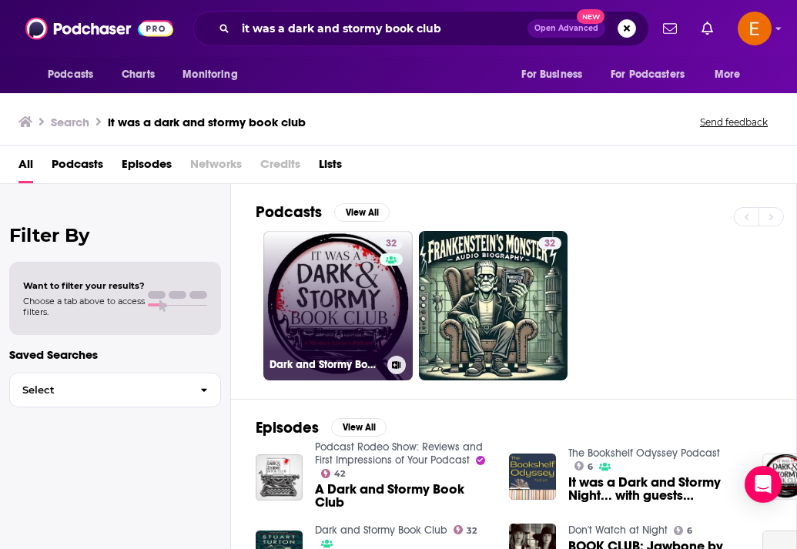
click at [341, 293] on link "32 Dark and Stormy Book Club" at bounding box center [337, 305] width 149 height 149
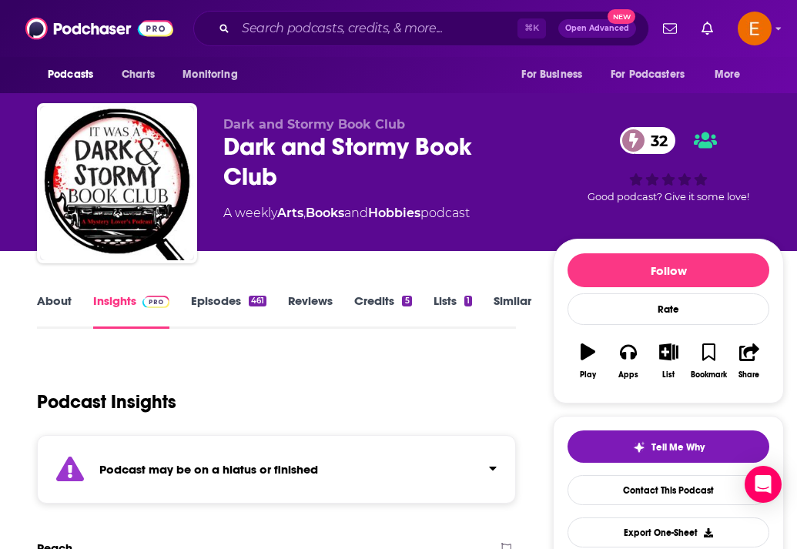
scroll to position [8, 0]
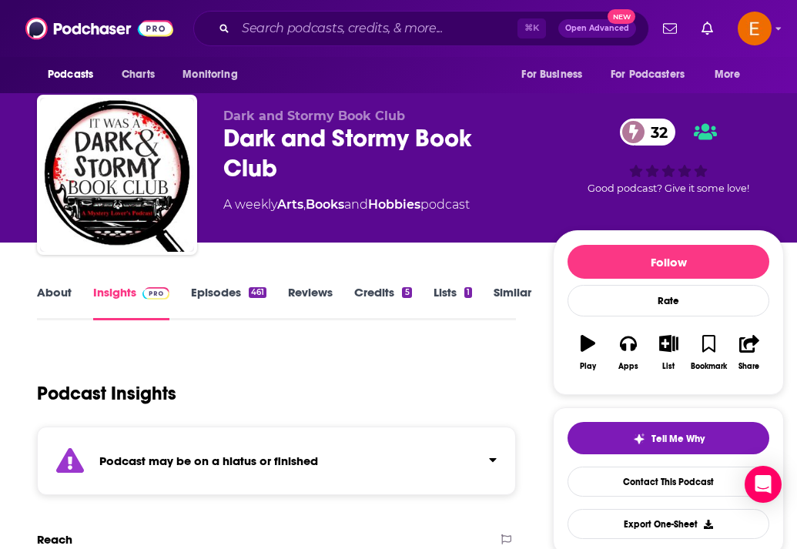
click at [222, 290] on link "Episodes 461" at bounding box center [228, 302] width 75 height 35
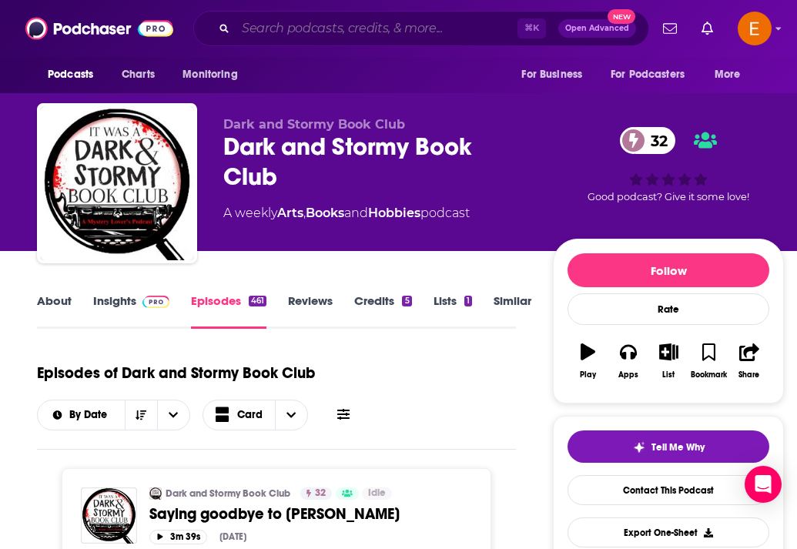
click at [302, 32] on input "Search podcasts, credits, & more..." at bounding box center [377, 28] width 282 height 25
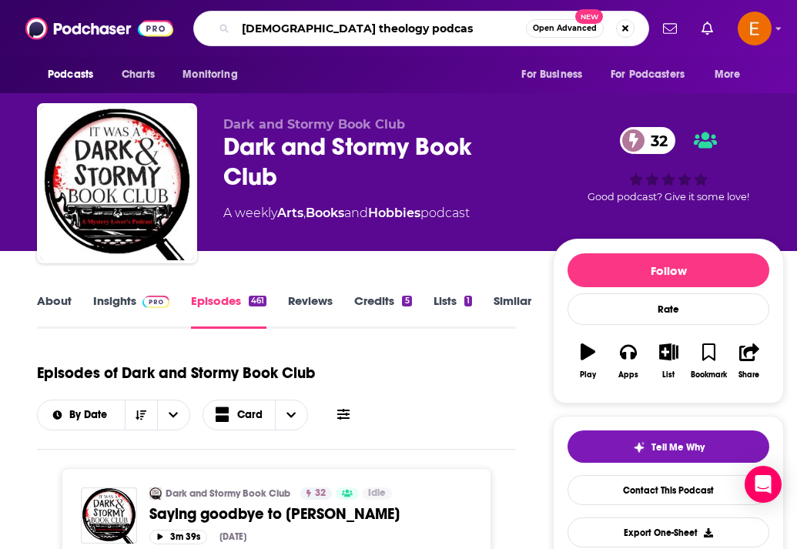
type input "queer theology podcast"
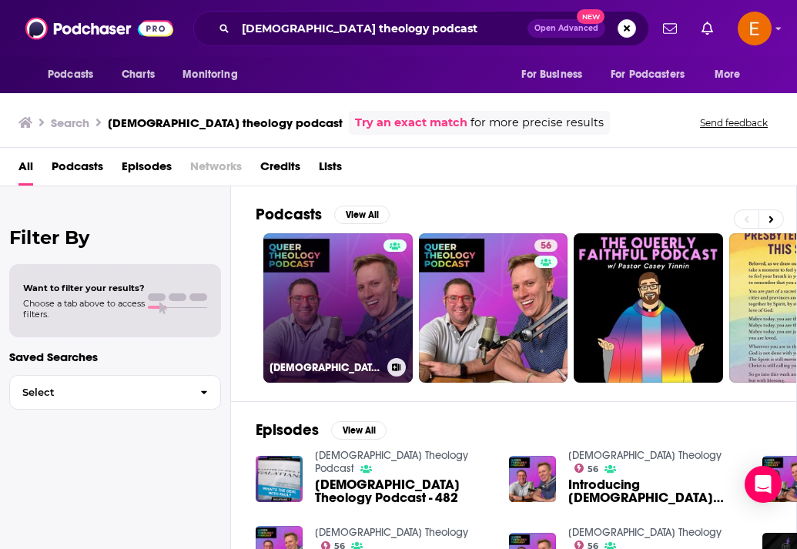
click at [329, 323] on link "Queer Theology Podcast" at bounding box center [337, 307] width 149 height 149
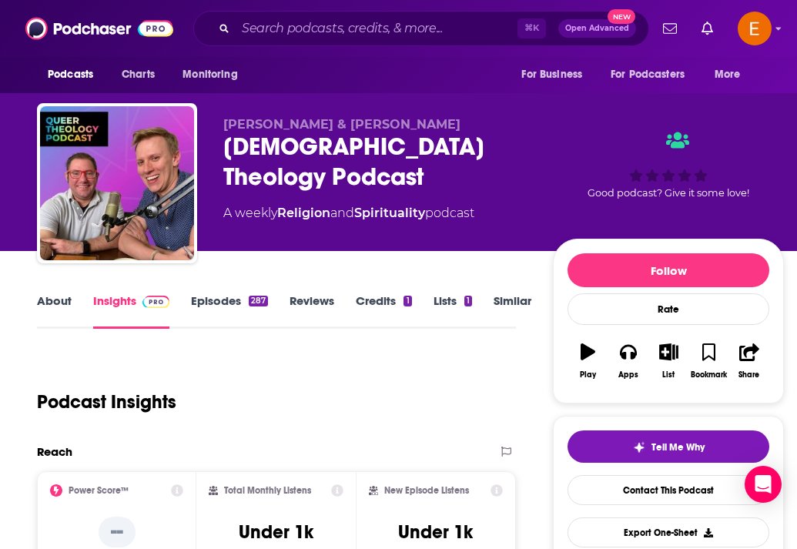
scroll to position [90, 0]
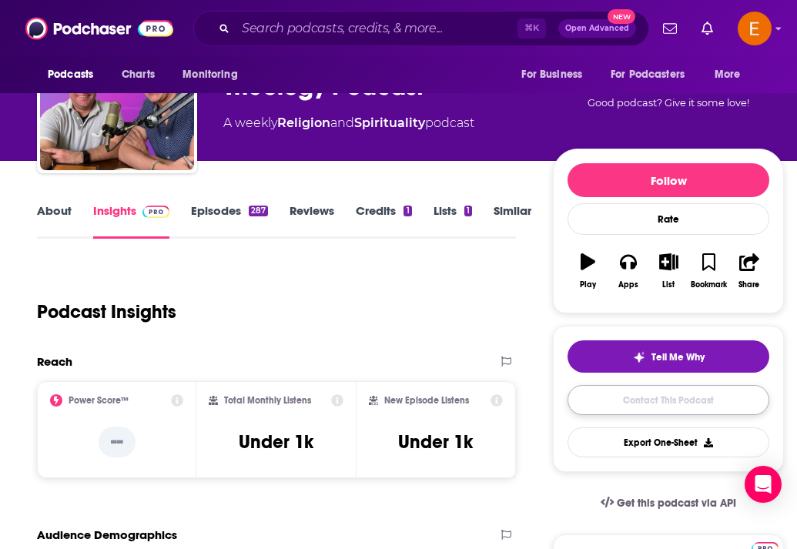
click at [640, 403] on link "Contact This Podcast" at bounding box center [668, 400] width 202 height 30
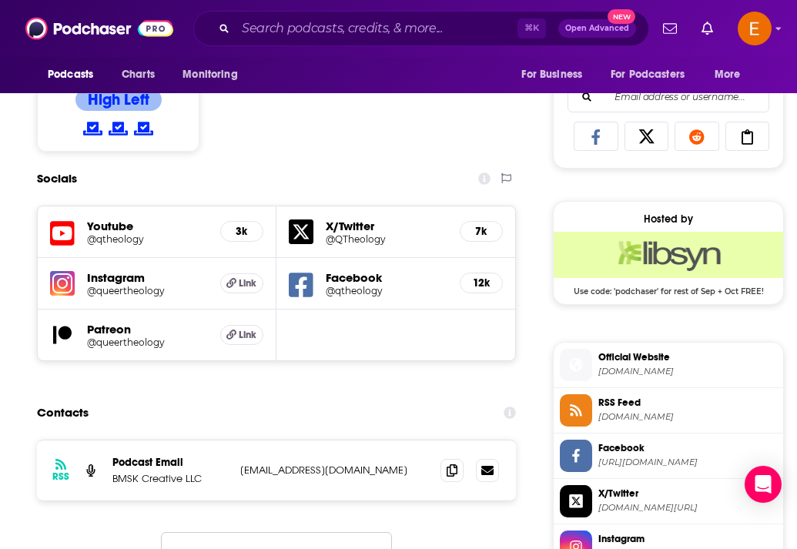
scroll to position [989, 0]
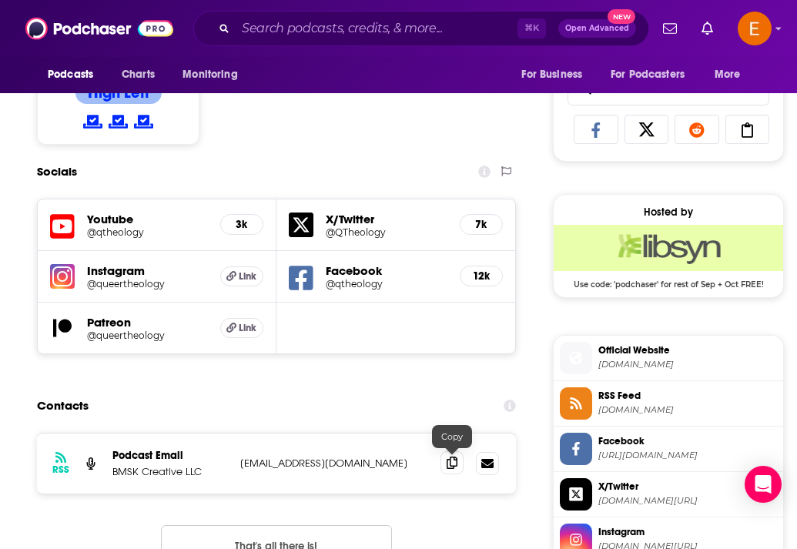
click at [447, 464] on icon at bounding box center [451, 462] width 11 height 12
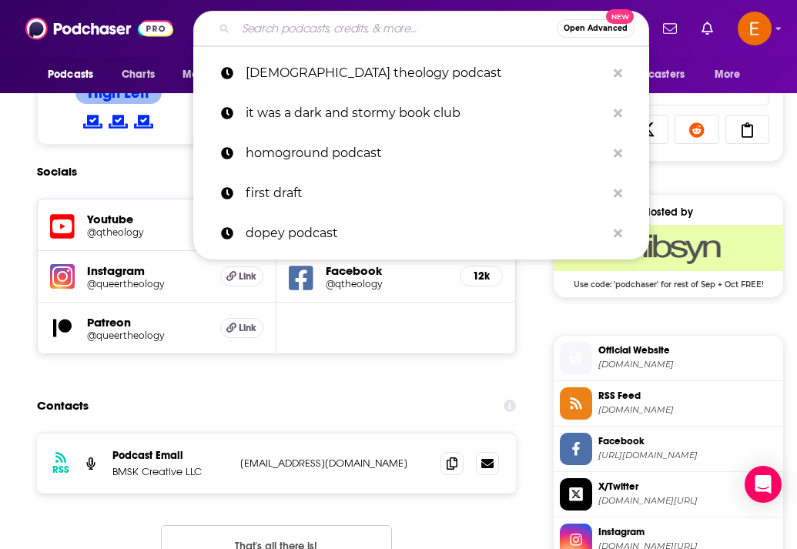
click at [373, 18] on input "Search podcasts, credits, & more..." at bounding box center [396, 28] width 321 height 25
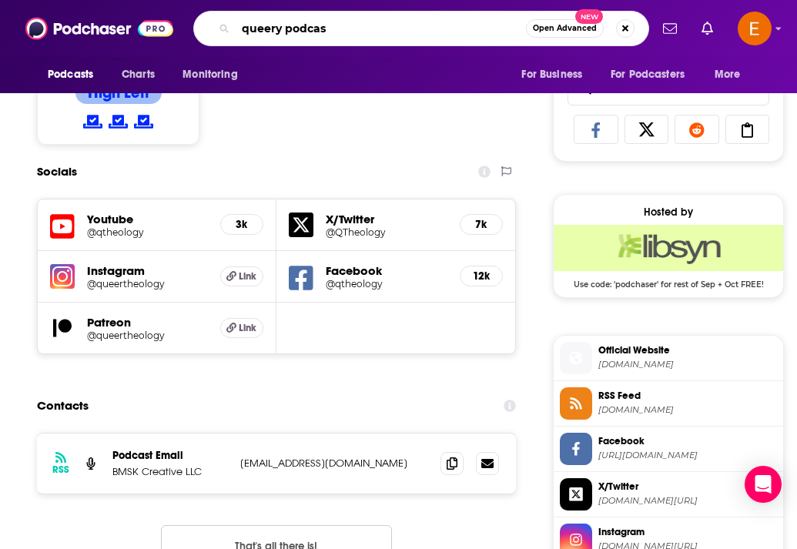
type input "queery podcast"
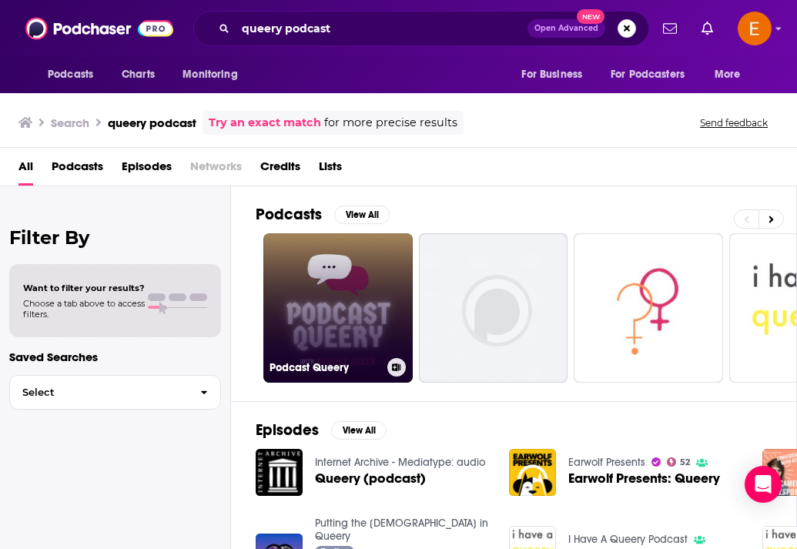
click at [356, 302] on link "Podcast Queery" at bounding box center [337, 307] width 149 height 149
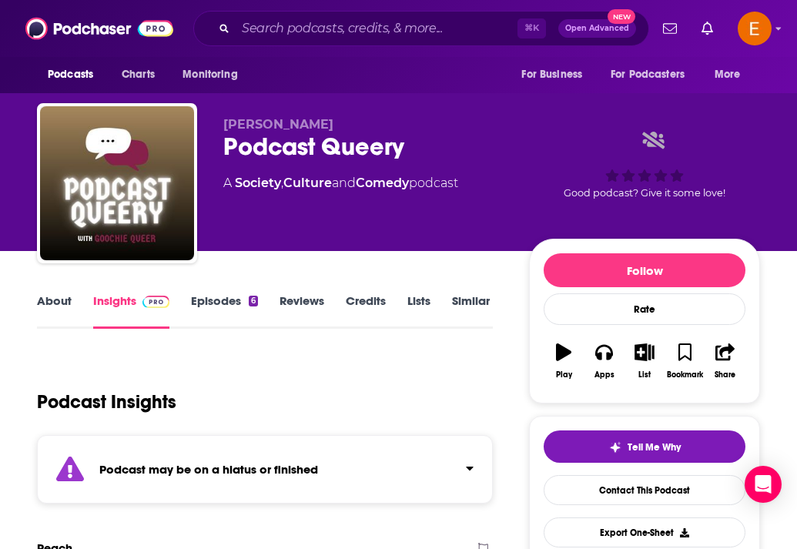
click at [63, 306] on link "About" at bounding box center [54, 310] width 35 height 35
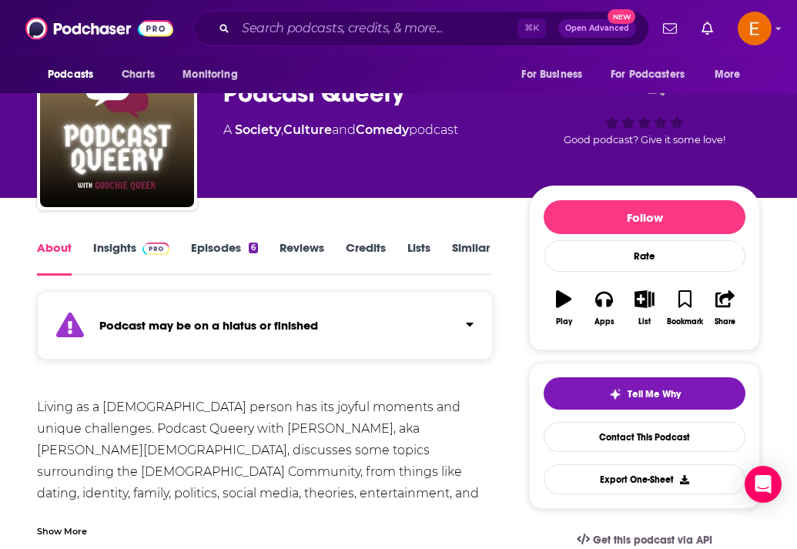
scroll to position [58, 0]
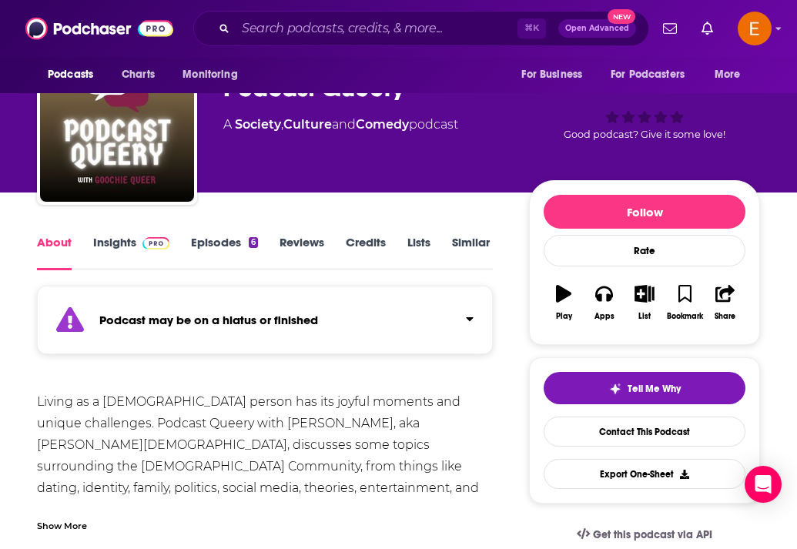
click at [208, 239] on link "Episodes 6" at bounding box center [224, 252] width 67 height 35
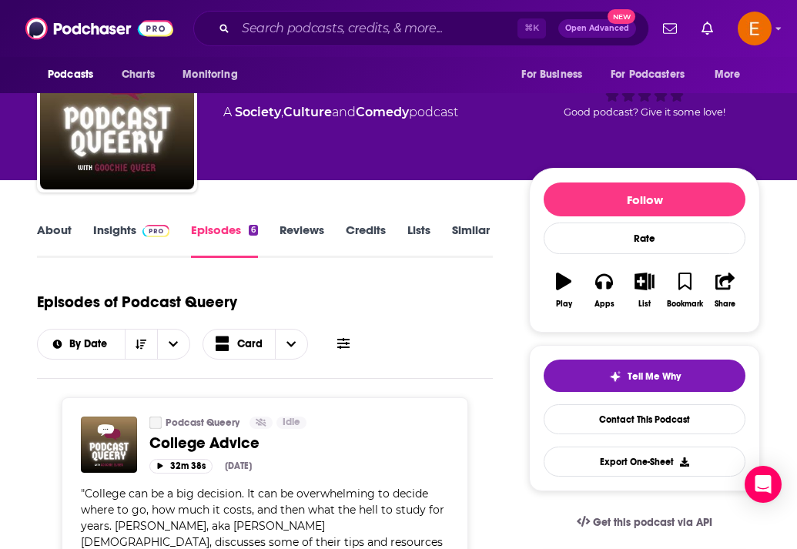
scroll to position [241, 0]
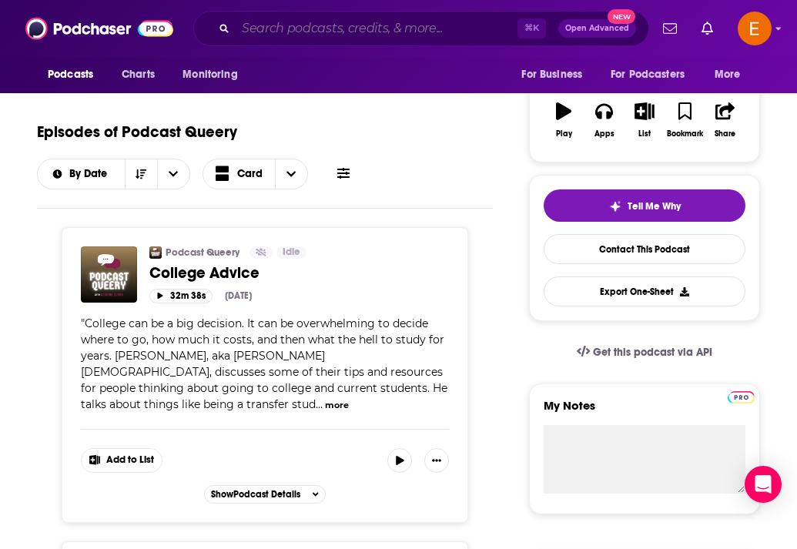
click at [266, 25] on input "Search podcasts, credits, & more..." at bounding box center [377, 28] width 282 height 25
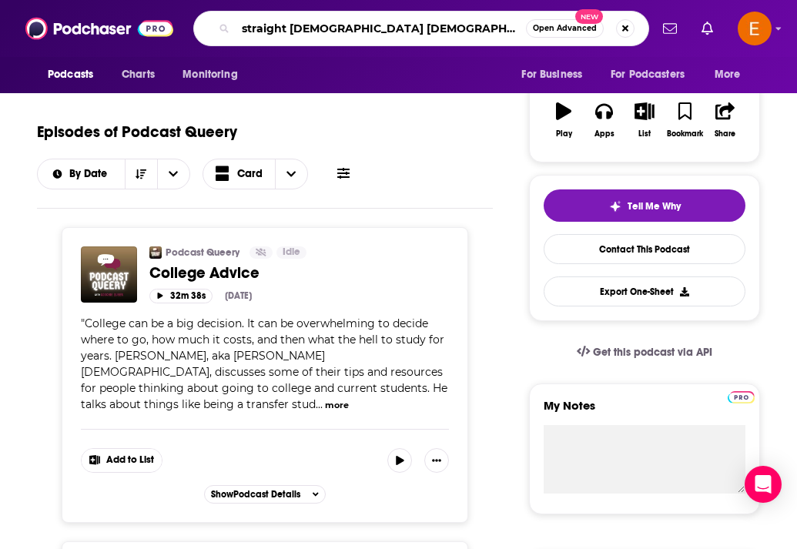
type input "straight white american jesus"
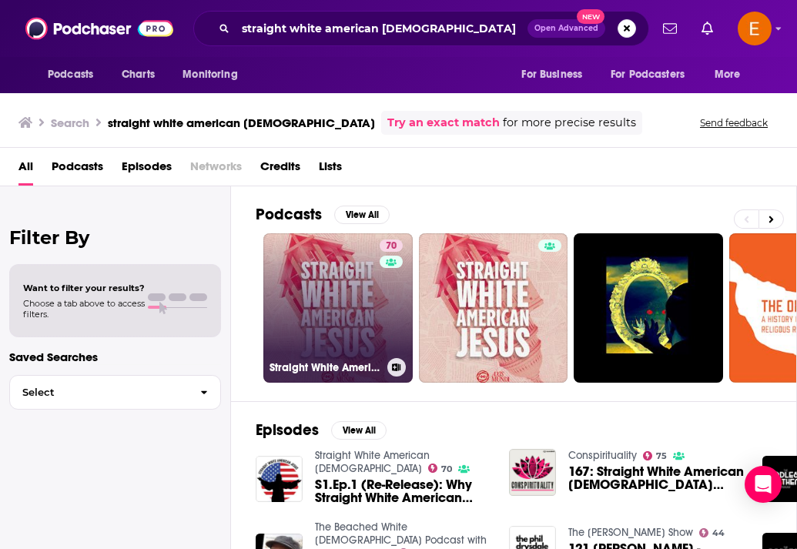
click at [333, 307] on link "70 Straight White American Jesus" at bounding box center [337, 307] width 149 height 149
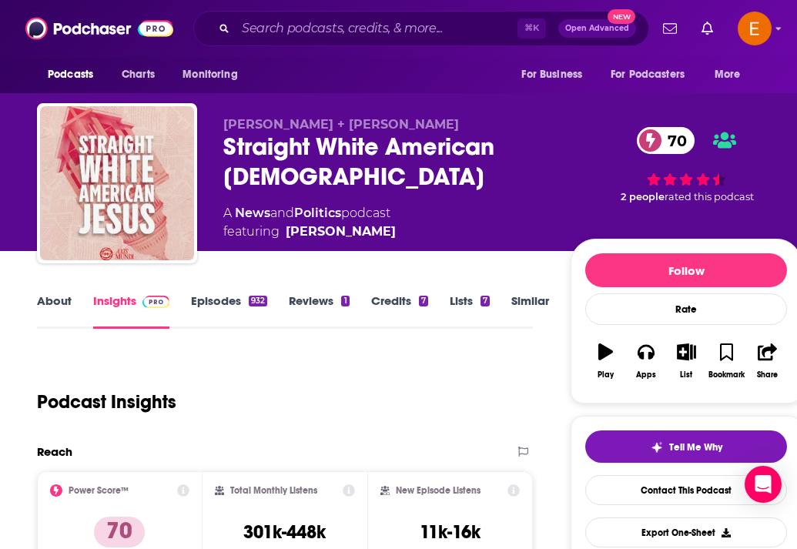
click at [222, 299] on link "Episodes 932" at bounding box center [229, 310] width 76 height 35
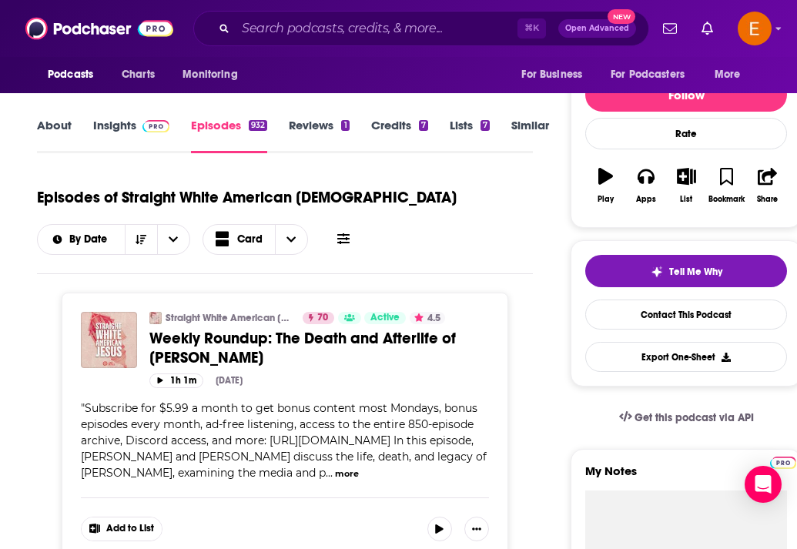
scroll to position [176, 0]
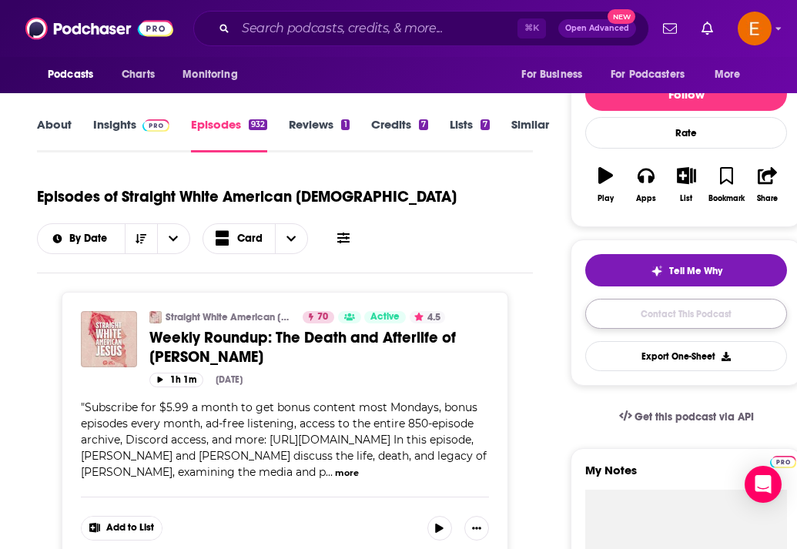
click at [612, 319] on link "Contact This Podcast" at bounding box center [686, 314] width 202 height 30
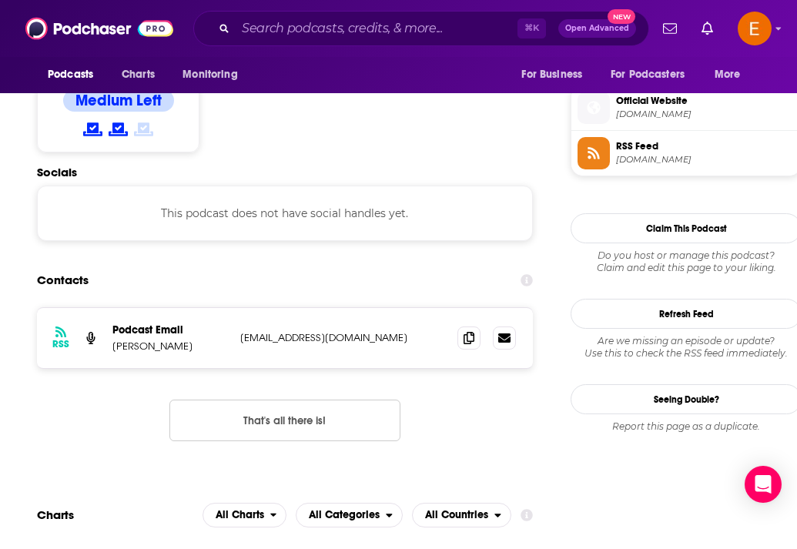
scroll to position [1215, 0]
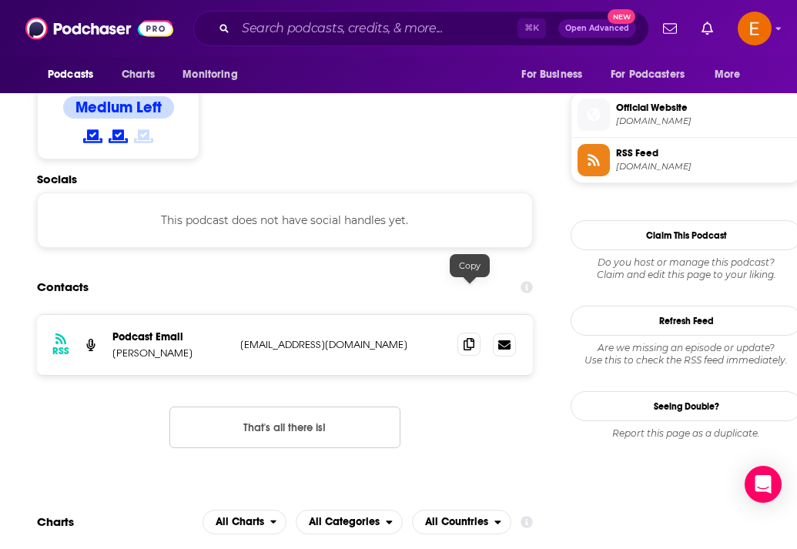
click at [469, 338] on icon at bounding box center [468, 344] width 11 height 12
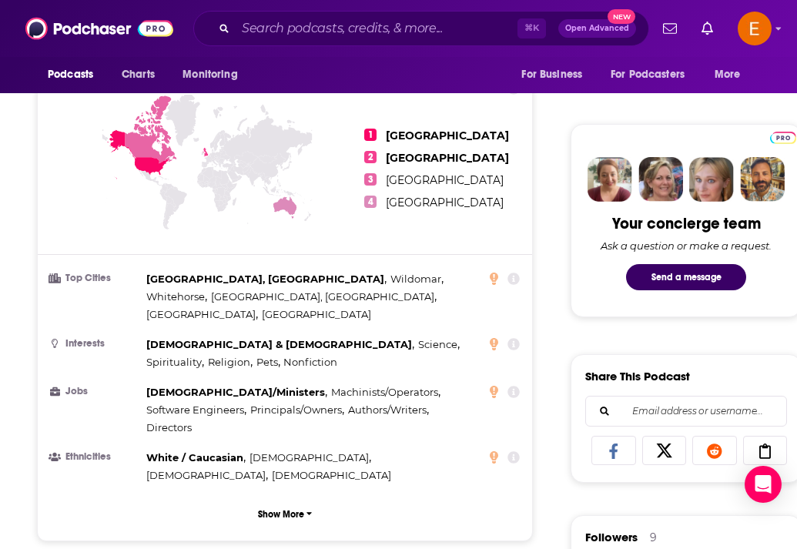
scroll to position [644, 0]
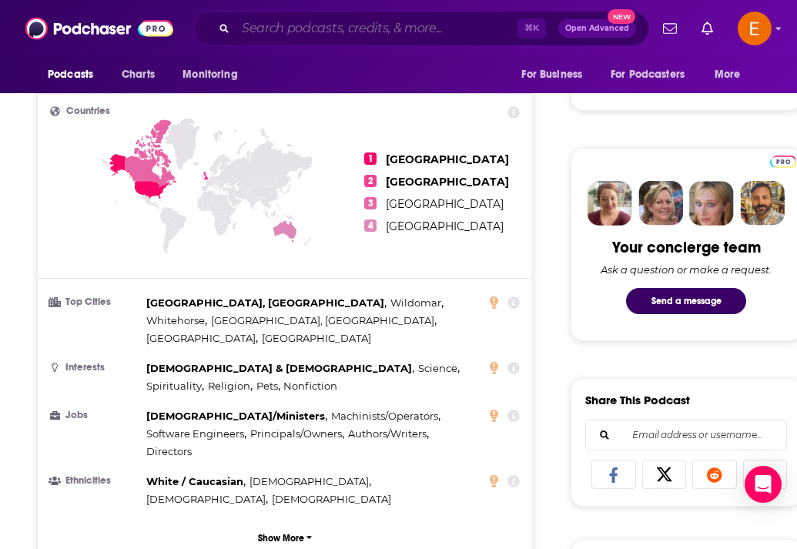
click at [351, 23] on input "Search podcasts, credits, & more..." at bounding box center [377, 28] width 282 height 25
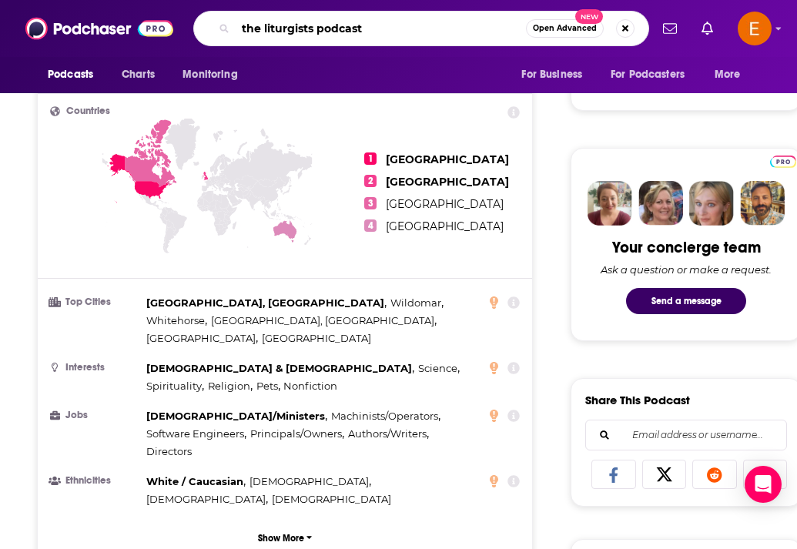
type input "the liturgists podcasts"
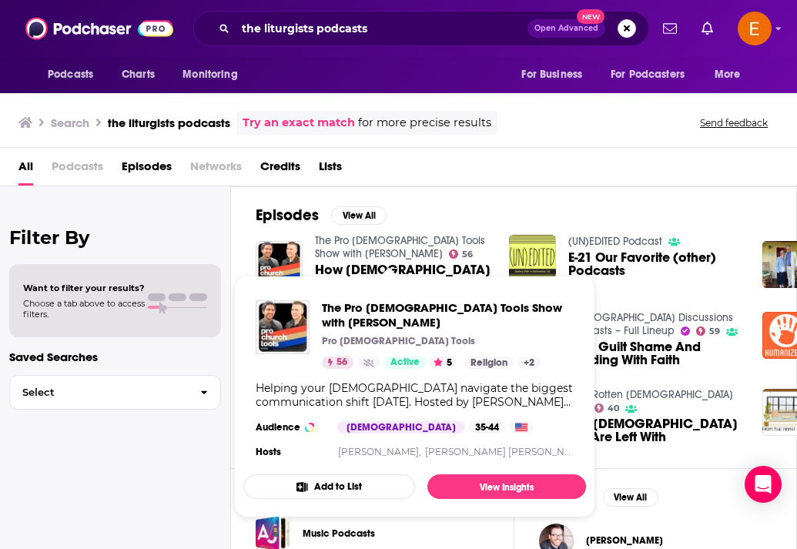
click at [533, 186] on div "Episodes View All The Pro Church Tools Show with Brady Shearer 56 How Churches …" at bounding box center [514, 327] width 566 height 282
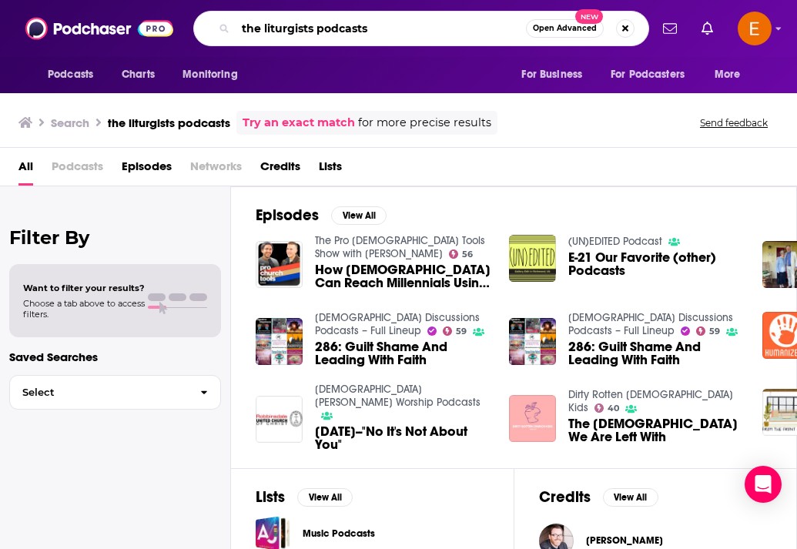
click at [346, 27] on input "the liturgists podcasts" at bounding box center [381, 28] width 290 height 25
type input "the liturgists"
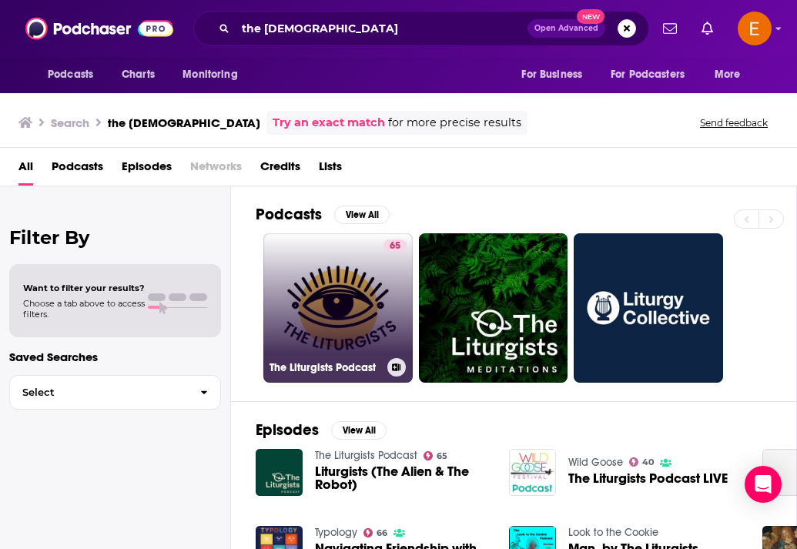
click at [341, 300] on link "65 The Liturgists Podcast" at bounding box center [337, 307] width 149 height 149
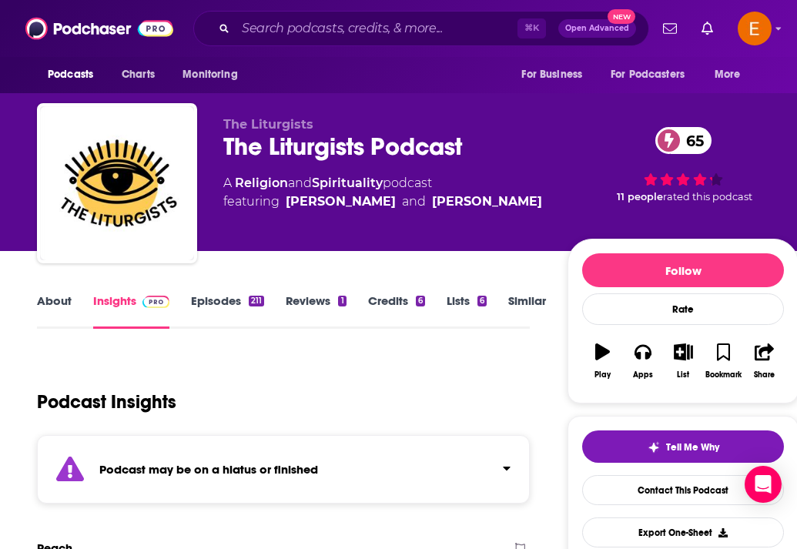
click at [213, 299] on link "Episodes 211" at bounding box center [227, 310] width 73 height 35
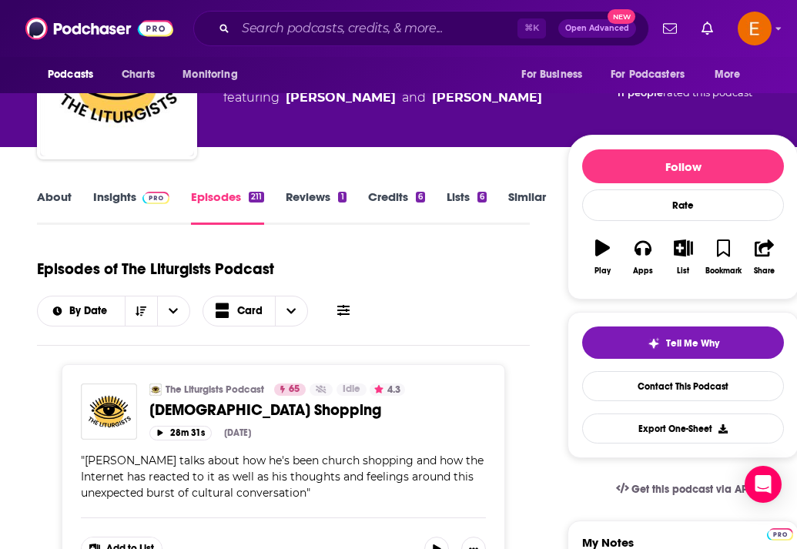
scroll to position [271, 0]
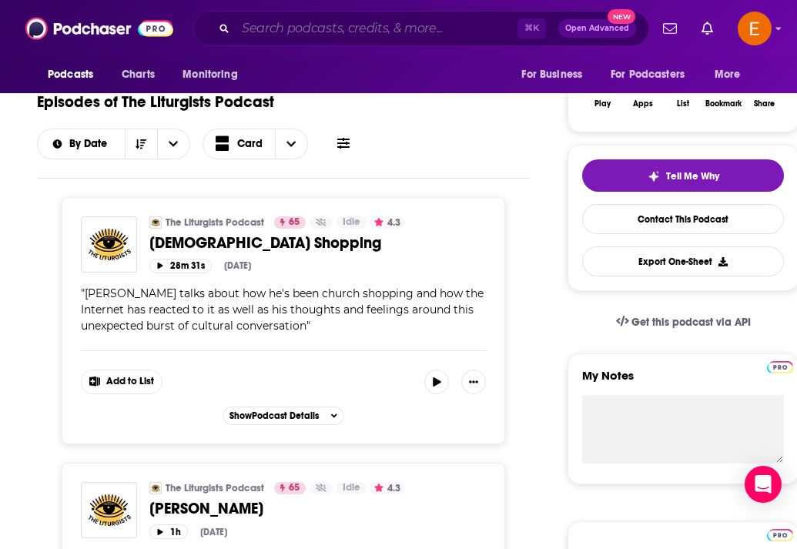
click at [324, 26] on input "Search podcasts, credits, & more..." at bounding box center [377, 28] width 282 height 25
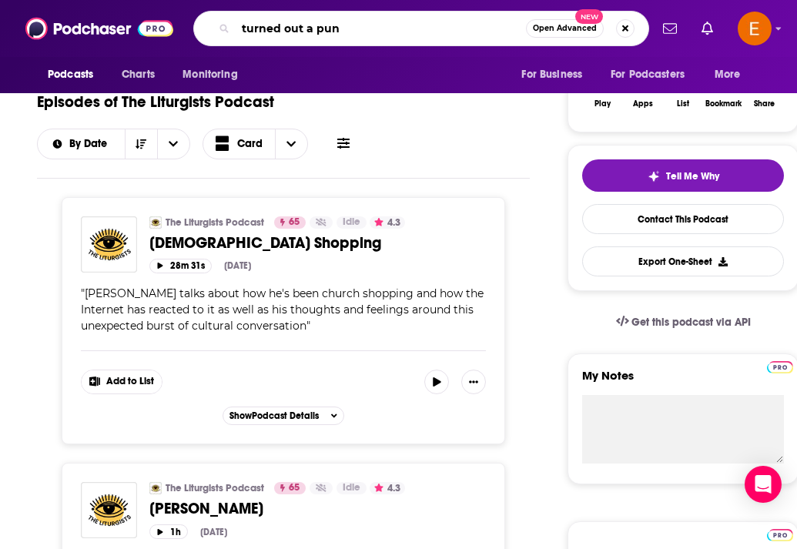
type input "turned out a punk"
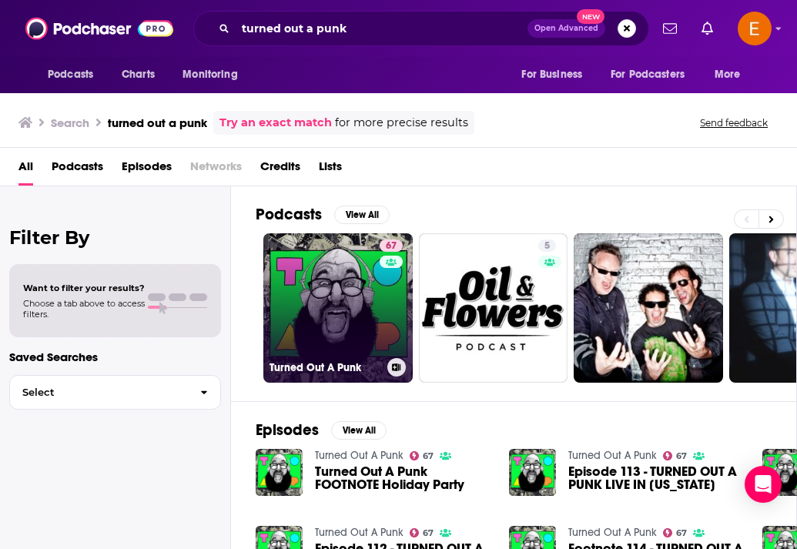
click at [308, 294] on link "67 Turned Out A Punk" at bounding box center [337, 307] width 149 height 149
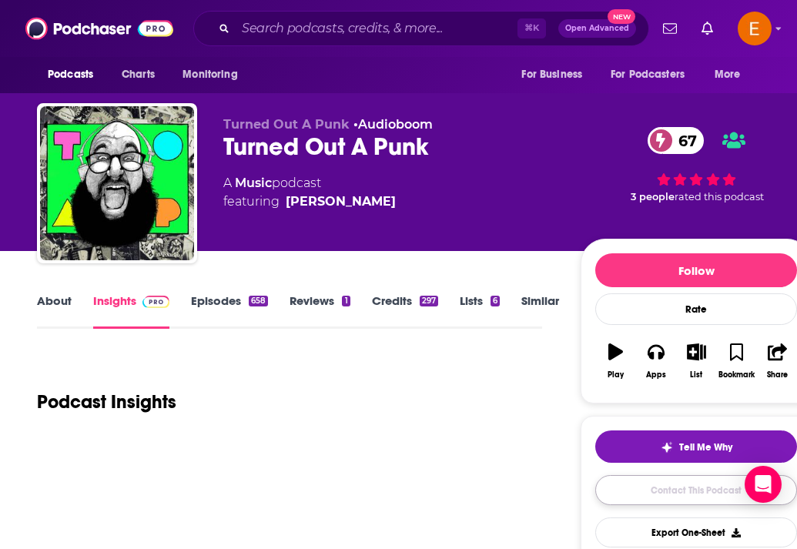
click at [640, 487] on link "Contact This Podcast" at bounding box center [696, 490] width 202 height 30
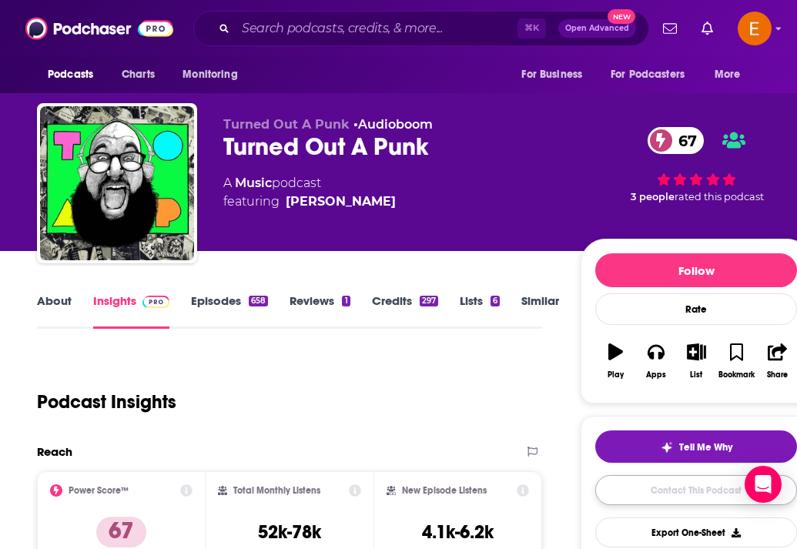
scroll to position [1519, 0]
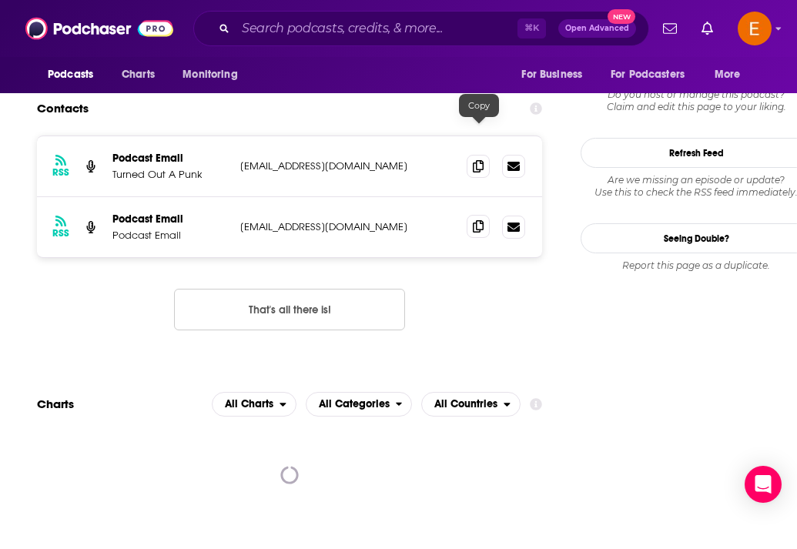
click at [481, 220] on icon at bounding box center [478, 226] width 11 height 12
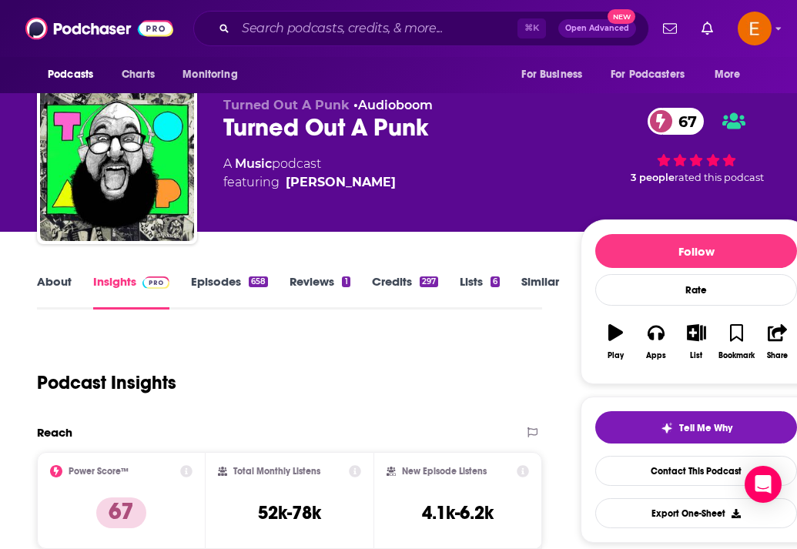
scroll to position [0, 0]
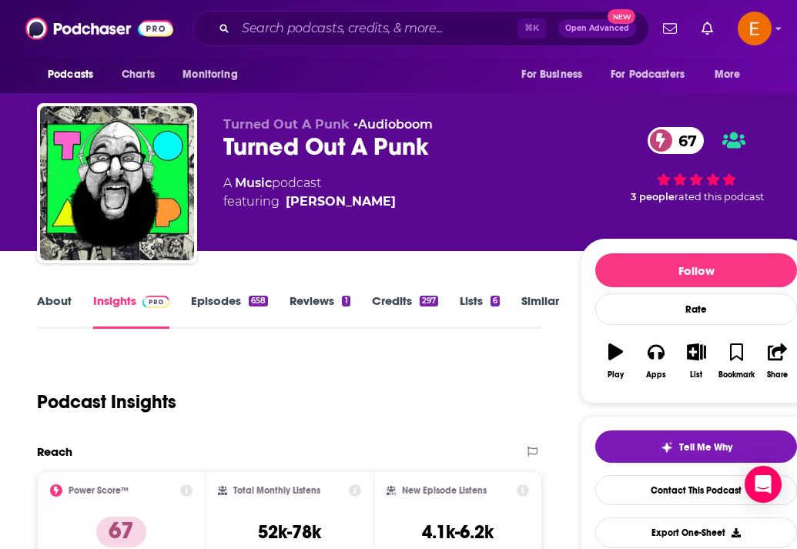
click at [425, 399] on div "Podcast Insights" at bounding box center [283, 392] width 493 height 79
click at [44, 308] on link "About" at bounding box center [54, 310] width 35 height 35
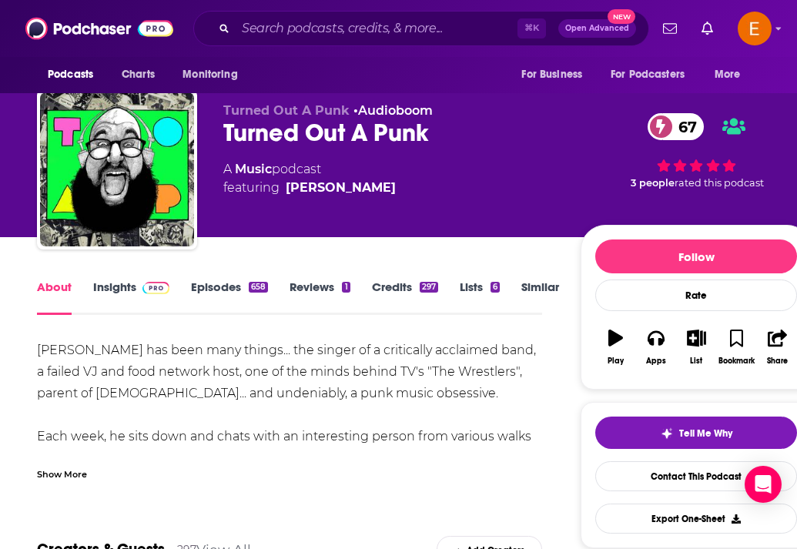
scroll to position [17, 0]
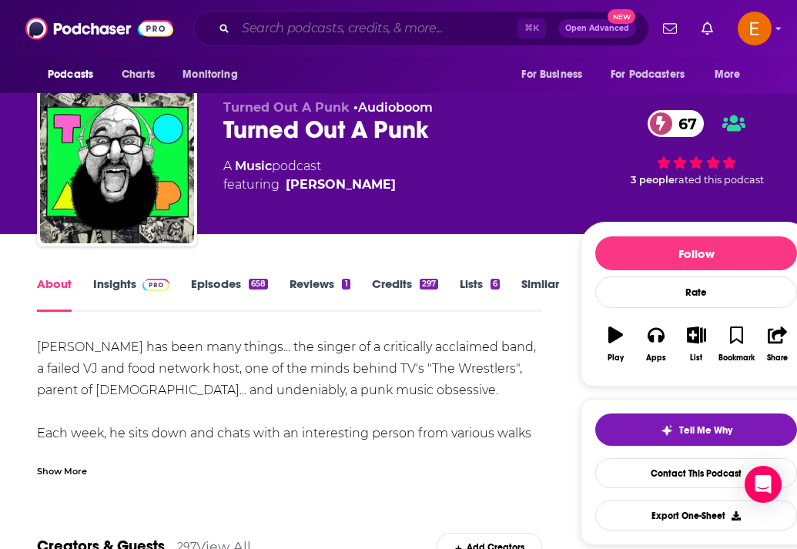
click at [276, 31] on input "Search podcasts, credits, & more..." at bounding box center [377, 28] width 282 height 25
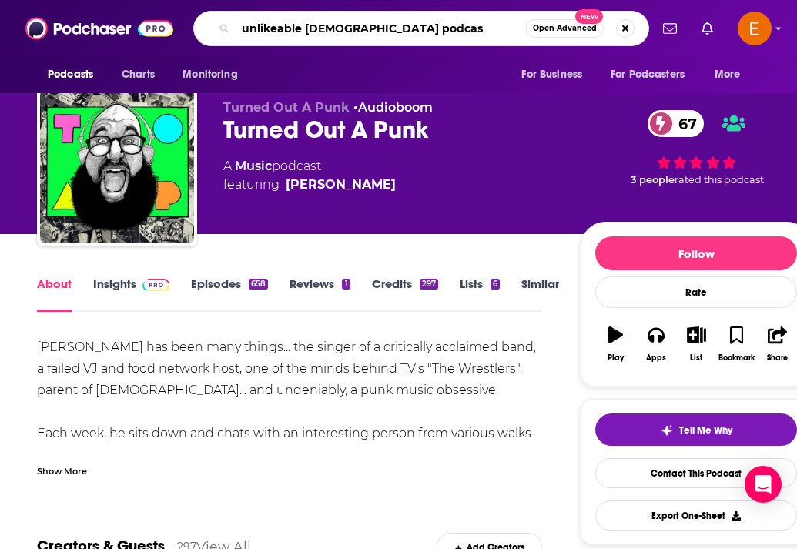
type input "unlikeable female podcast"
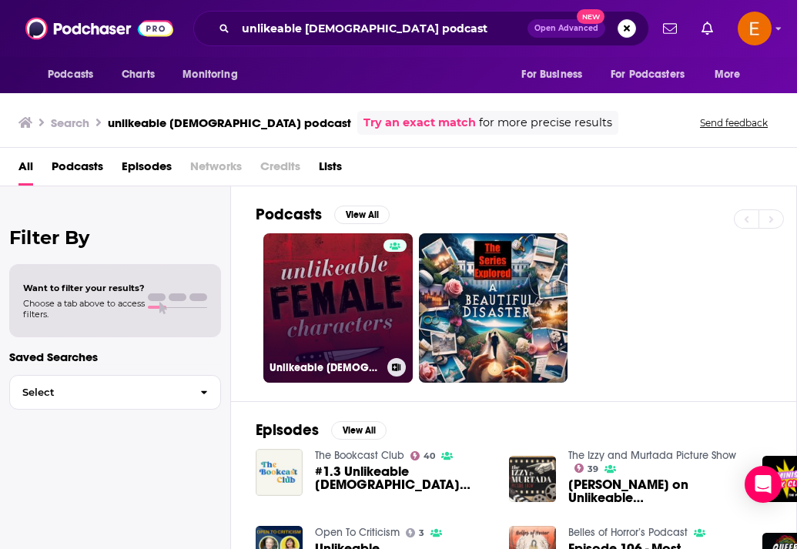
click at [292, 302] on link "Unlikeable Female Characters" at bounding box center [337, 307] width 149 height 149
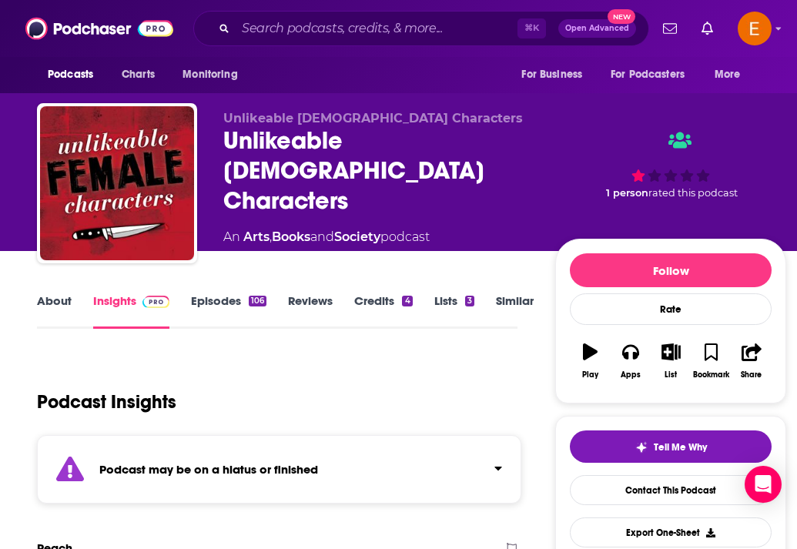
click at [214, 299] on link "Episodes 106" at bounding box center [228, 310] width 75 height 35
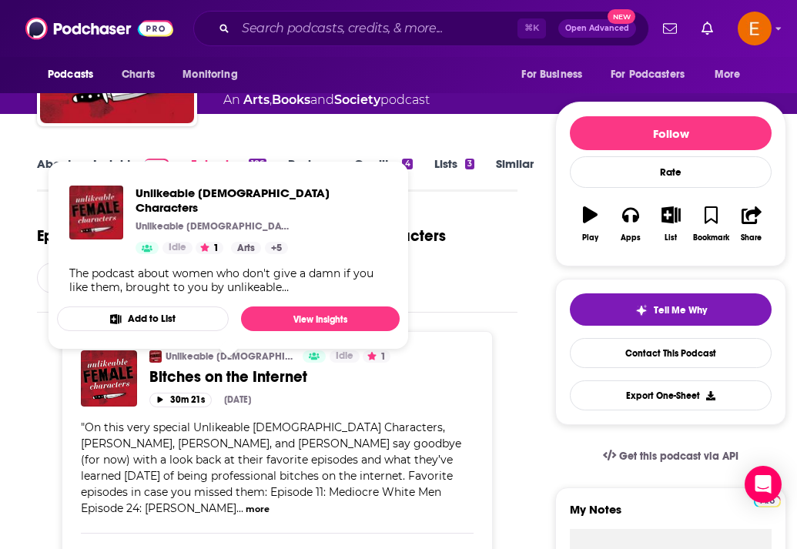
scroll to position [139, 0]
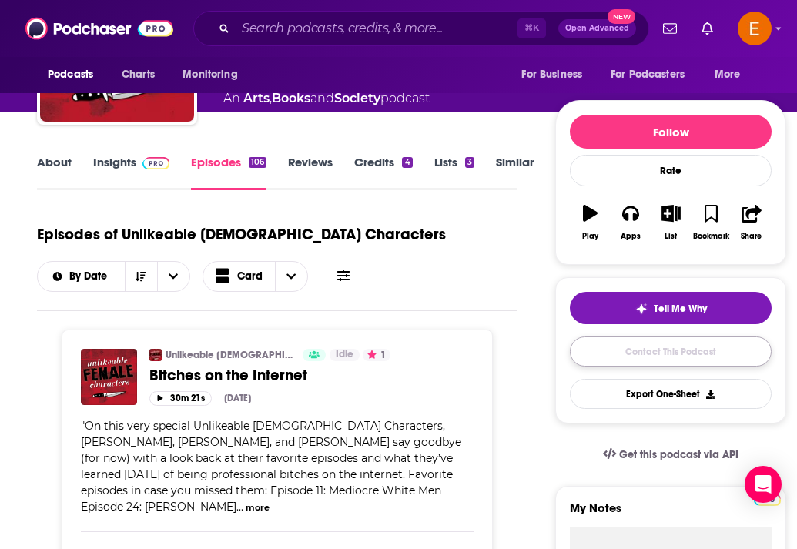
click at [622, 360] on link "Contact This Podcast" at bounding box center [671, 351] width 202 height 30
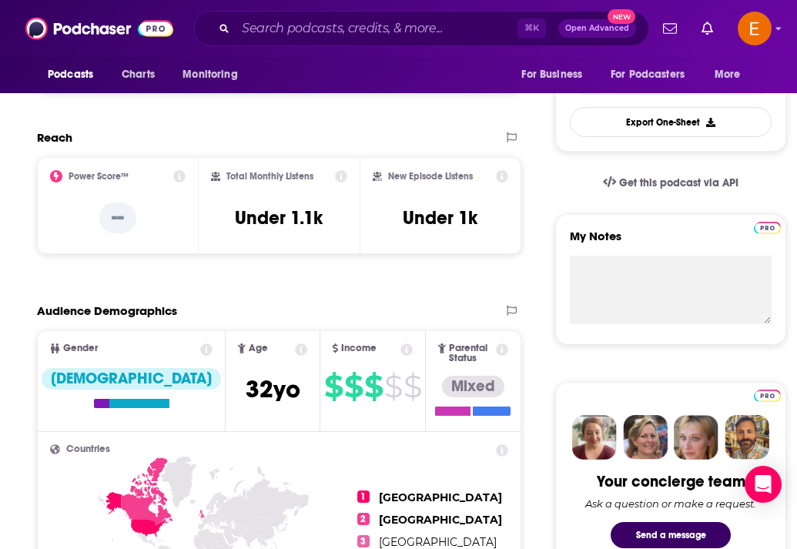
scroll to position [349, 0]
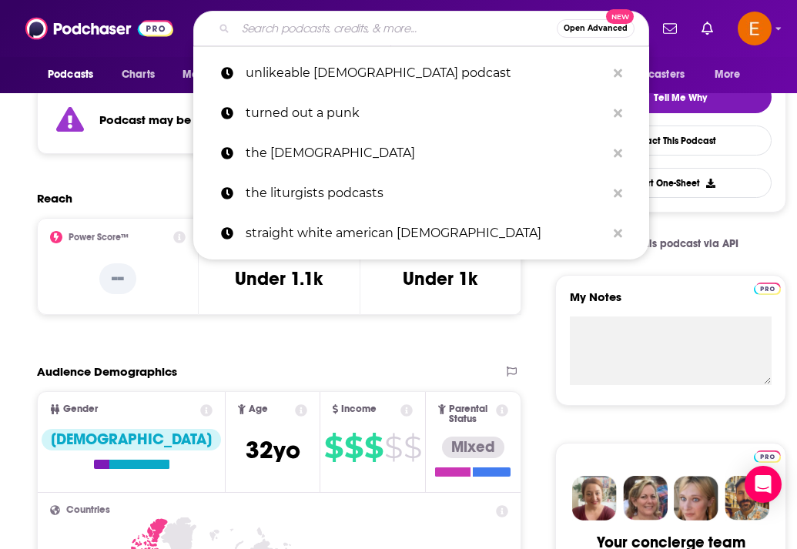
click at [279, 38] on input "Search podcasts, credits, & more..." at bounding box center [396, 28] width 321 height 25
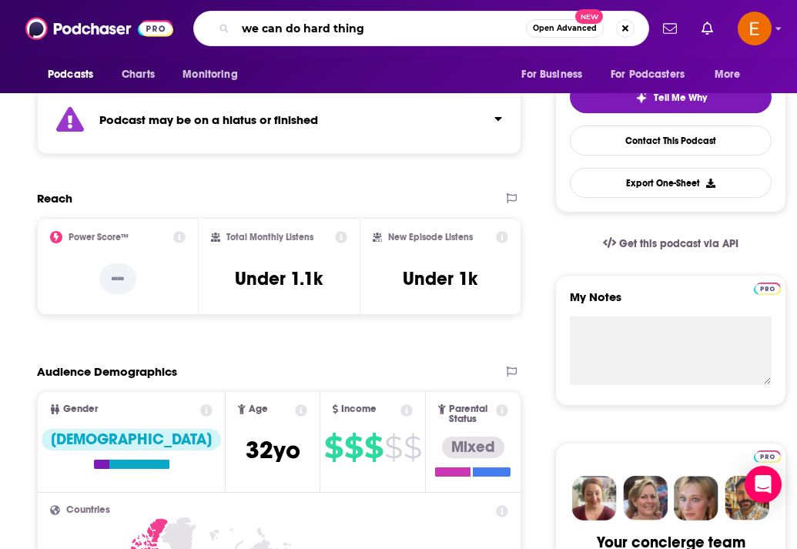
type input "we can do hard things"
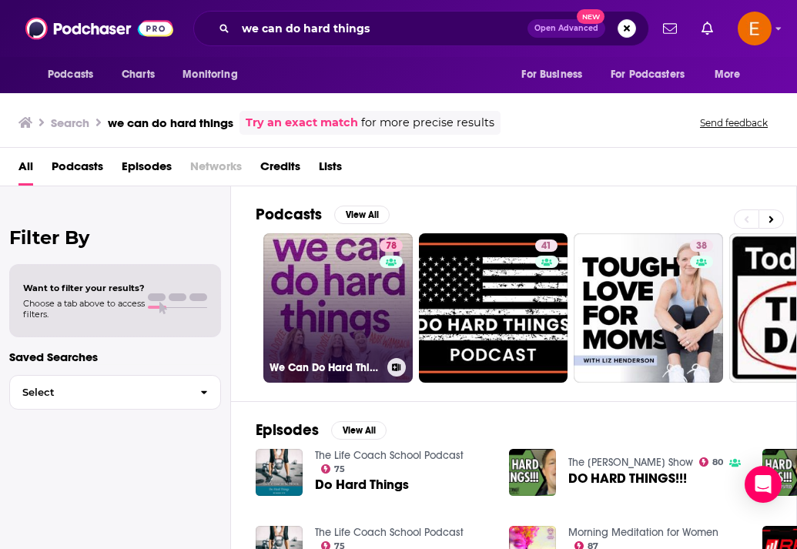
click at [324, 292] on link "78 We Can Do Hard Things" at bounding box center [337, 307] width 149 height 149
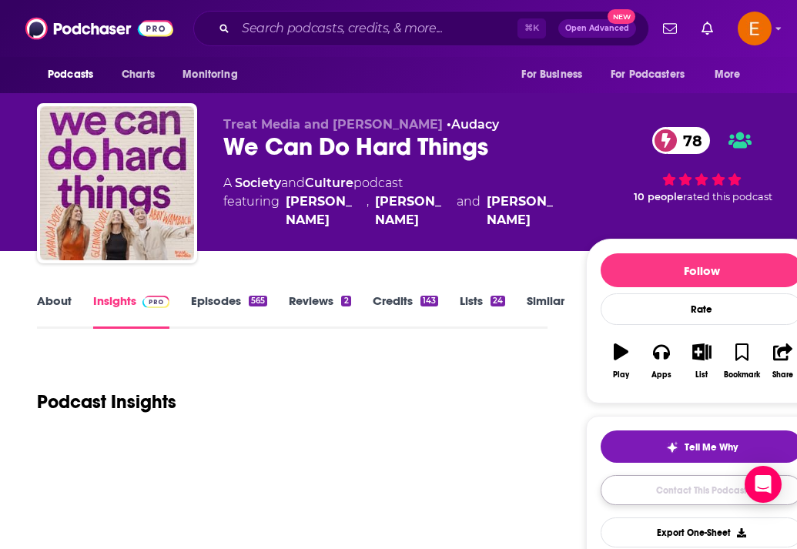
click at [640, 489] on link "Contact This Podcast" at bounding box center [701, 490] width 202 height 30
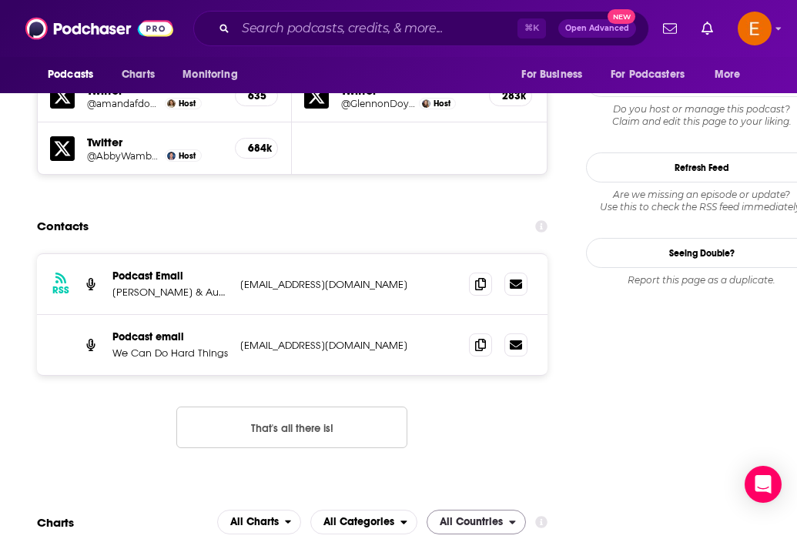
scroll to position [1505, 0]
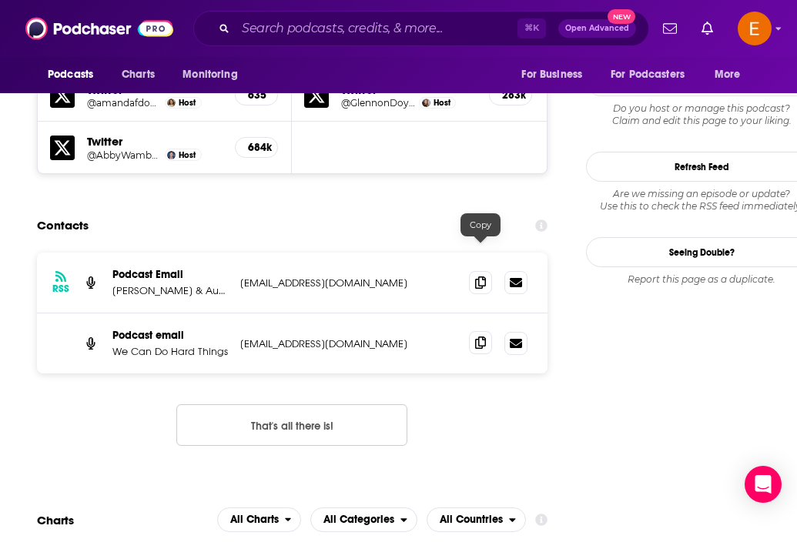
click at [476, 331] on span at bounding box center [480, 342] width 23 height 23
click at [366, 27] on input "Search podcasts, credits, & more..." at bounding box center [377, 28] width 282 height 25
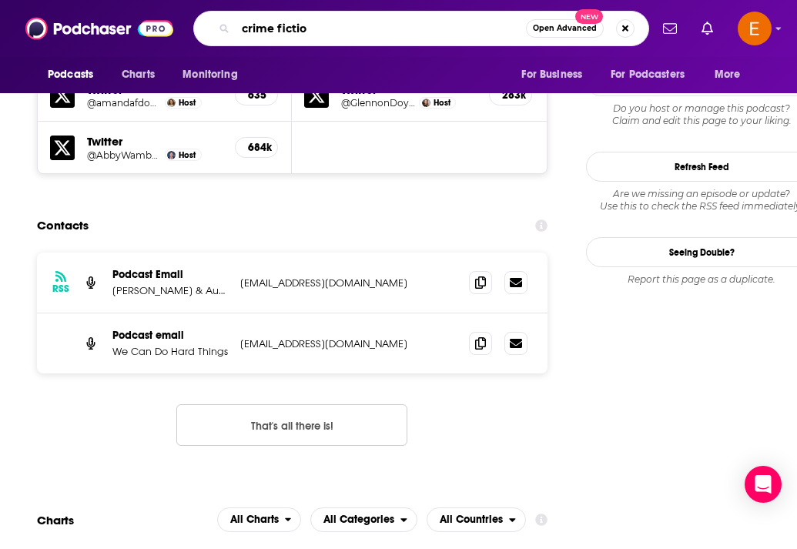
type input "crime fiction"
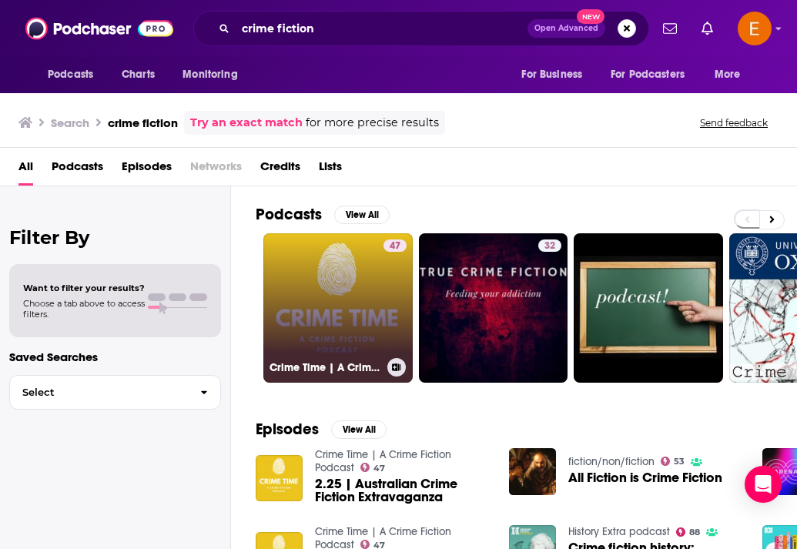
click at [339, 256] on link "47 Crime Time | A Crime Fiction Podcast" at bounding box center [337, 307] width 149 height 149
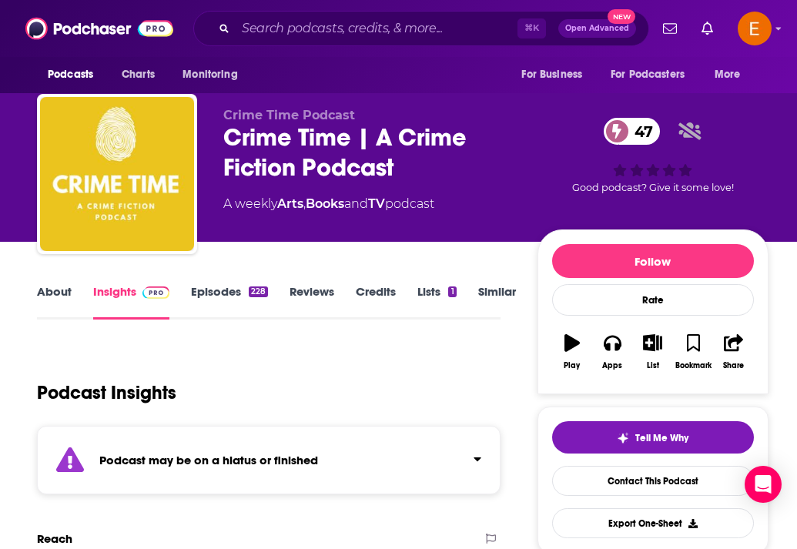
scroll to position [17, 0]
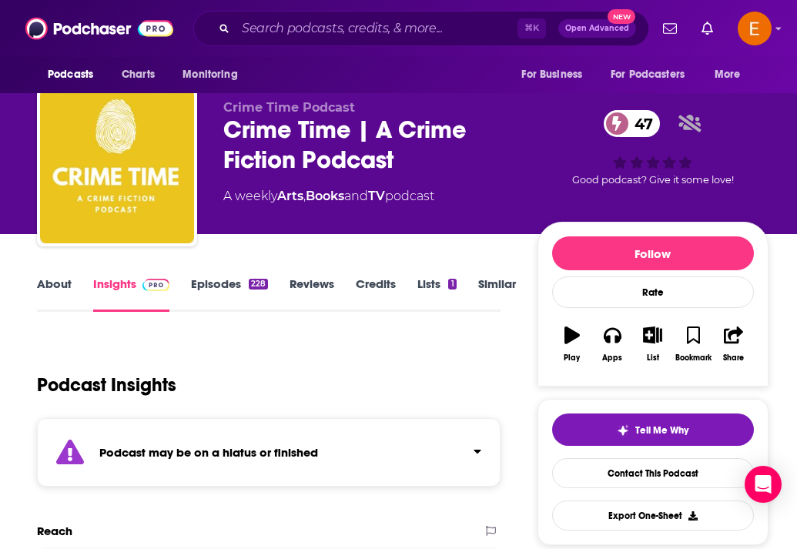
click at [59, 286] on link "About" at bounding box center [54, 293] width 35 height 35
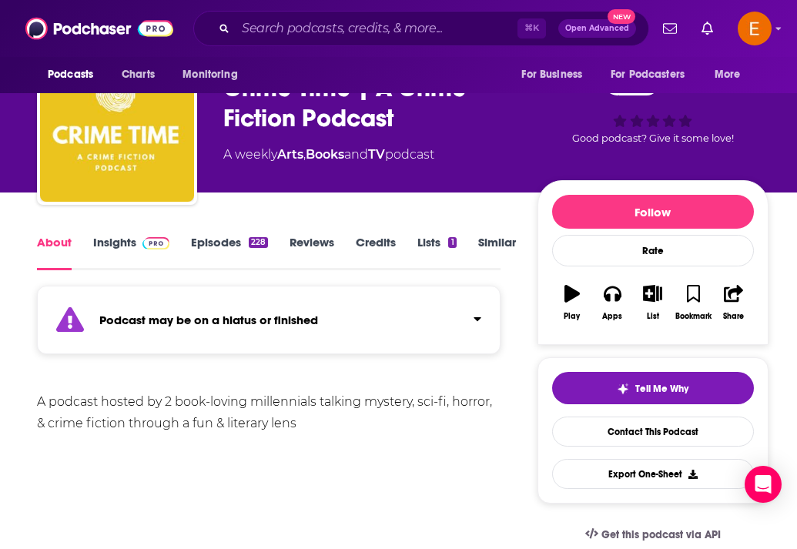
scroll to position [59, 0]
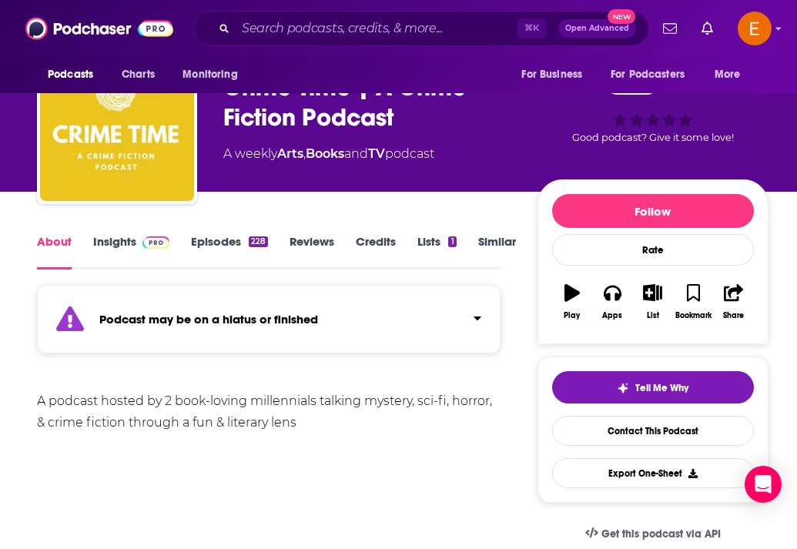
click at [213, 253] on link "Episodes 228" at bounding box center [229, 251] width 77 height 35
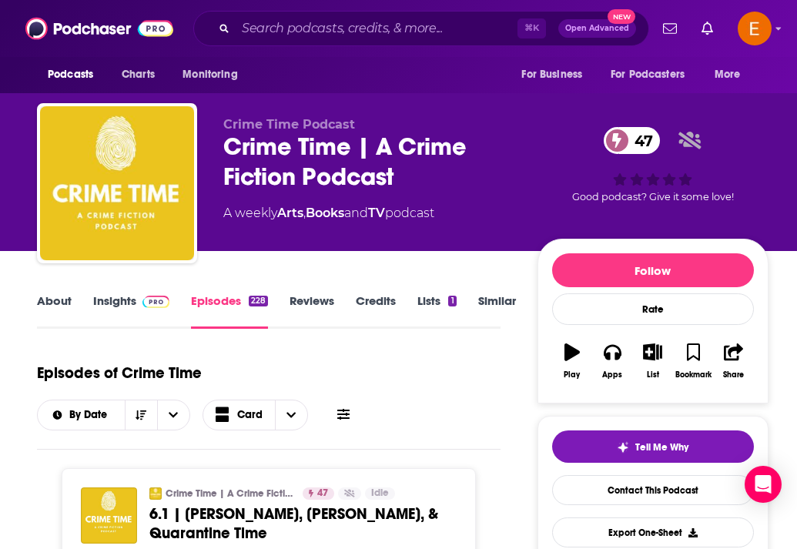
click at [492, 307] on link "Similar" at bounding box center [497, 310] width 38 height 35
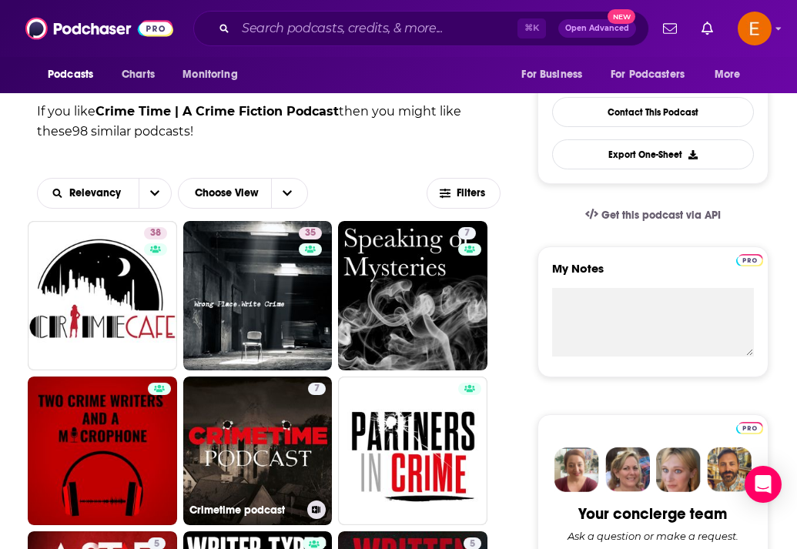
scroll to position [375, 0]
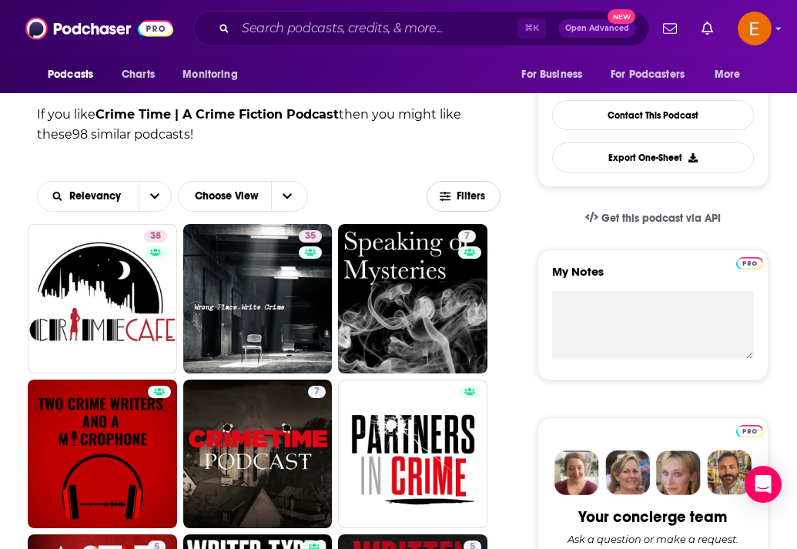
click at [470, 193] on span "Filters" at bounding box center [471, 196] width 31 height 11
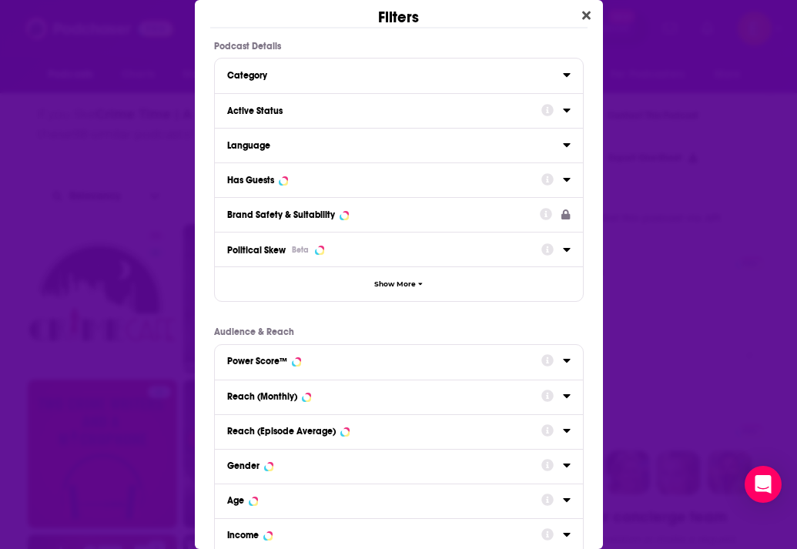
scroll to position [0, 0]
click at [312, 109] on div "Active Status" at bounding box center [379, 110] width 304 height 11
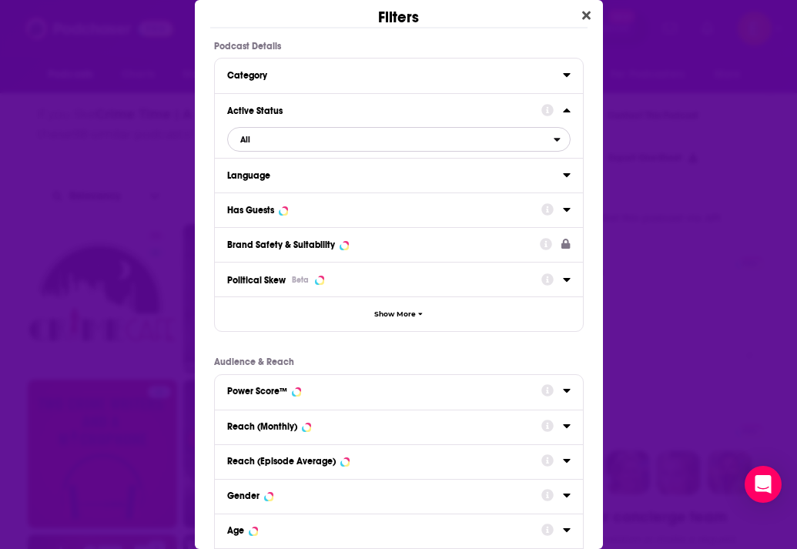
click at [275, 147] on span "All" at bounding box center [391, 139] width 326 height 20
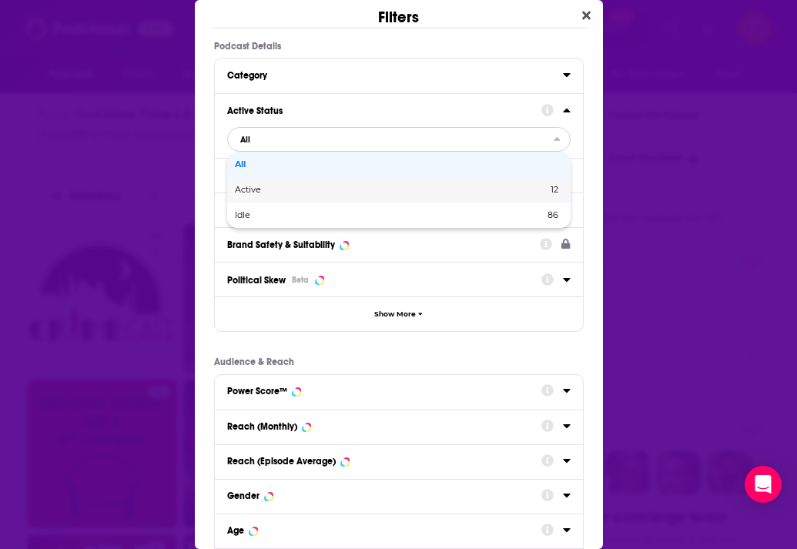
click at [269, 186] on span "Active" at bounding box center [319, 189] width 169 height 8
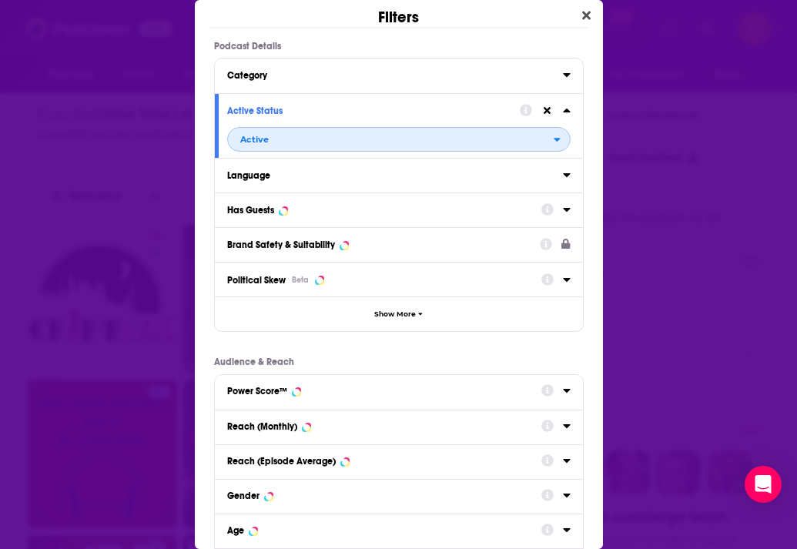
scroll to position [159, 0]
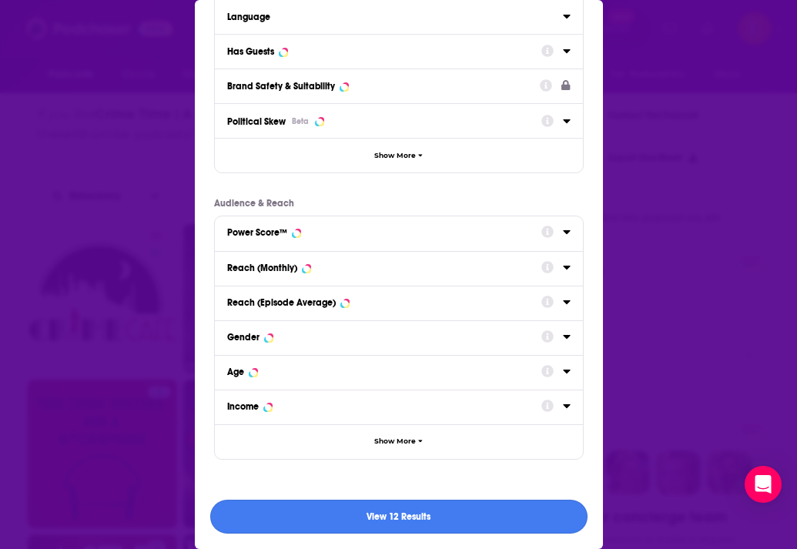
click at [364, 509] on button "View 12 Results" at bounding box center [398, 517] width 377 height 35
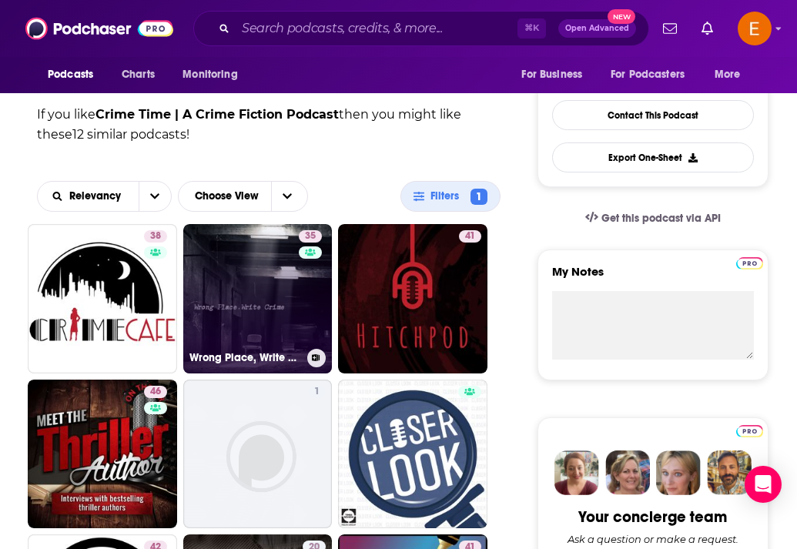
click at [242, 305] on link "35 Wrong Place, Write Crime" at bounding box center [257, 298] width 149 height 149
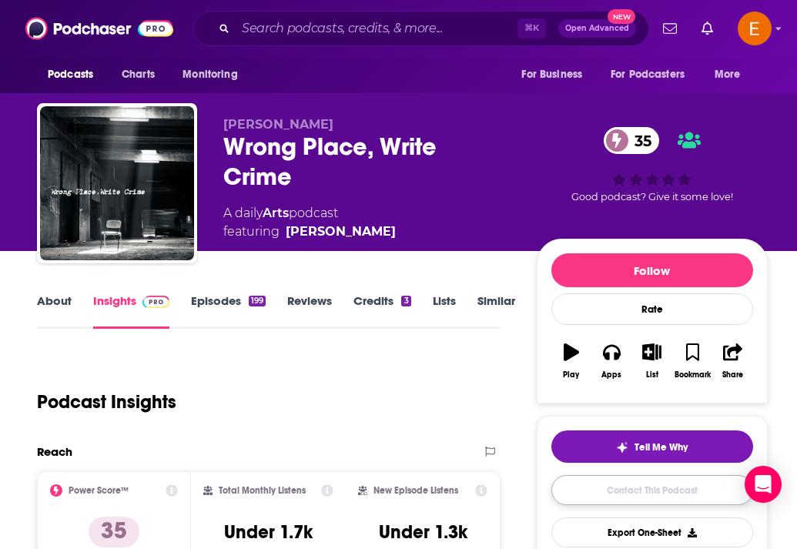
click at [599, 490] on link "Contact This Podcast" at bounding box center [652, 490] width 202 height 30
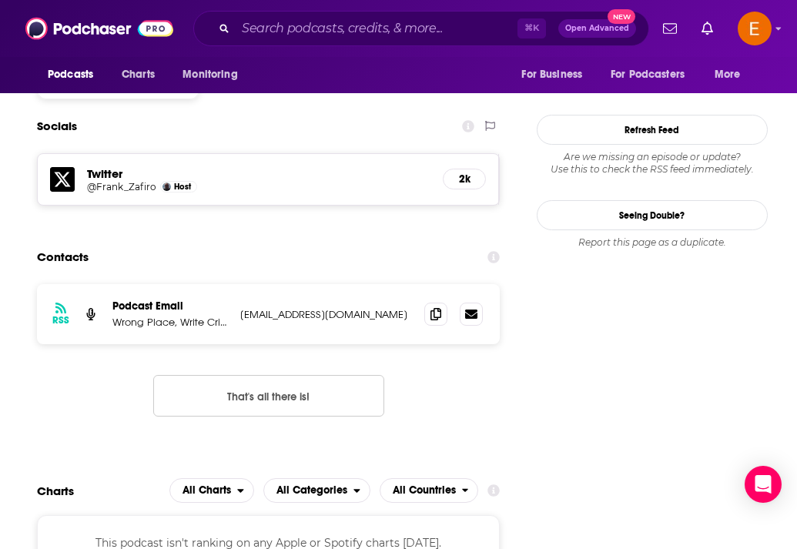
scroll to position [1281, 0]
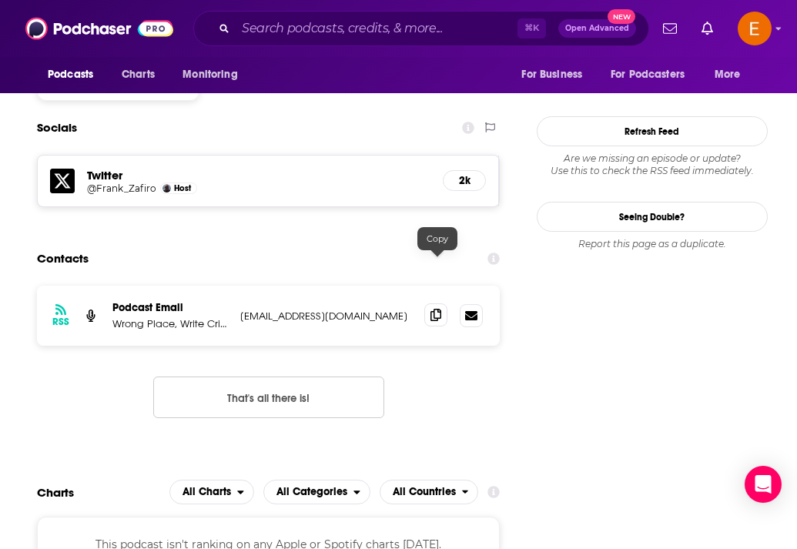
click at [431, 309] on icon at bounding box center [435, 315] width 11 height 12
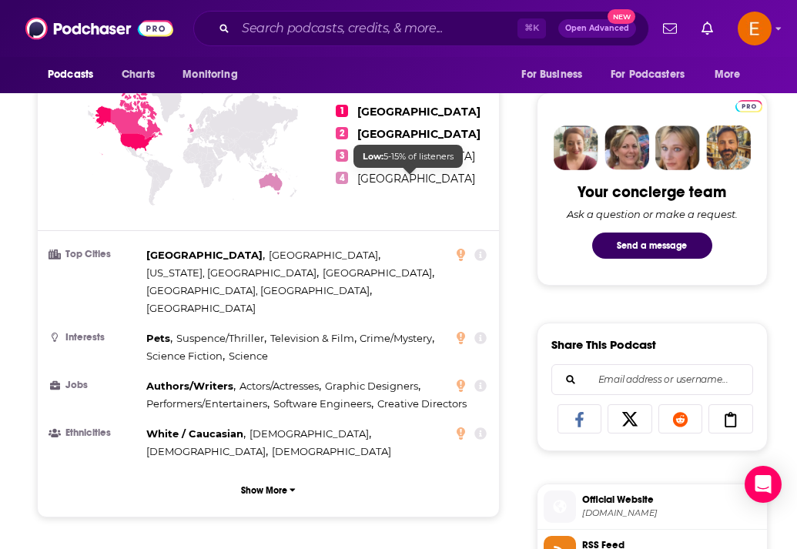
scroll to position [0, 0]
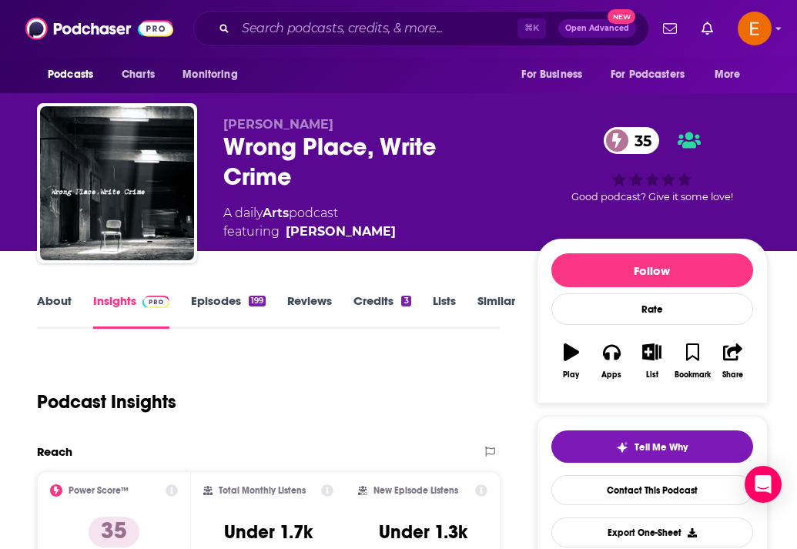
click at [45, 301] on link "About" at bounding box center [54, 310] width 35 height 35
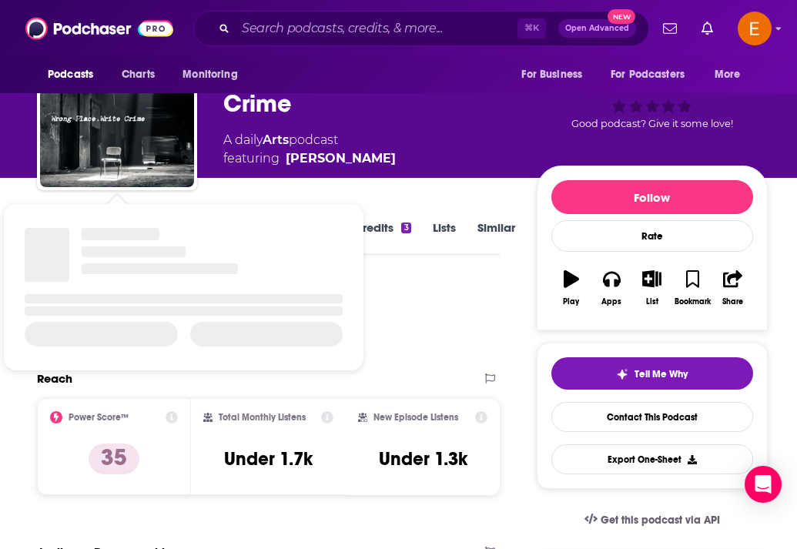
scroll to position [56, 0]
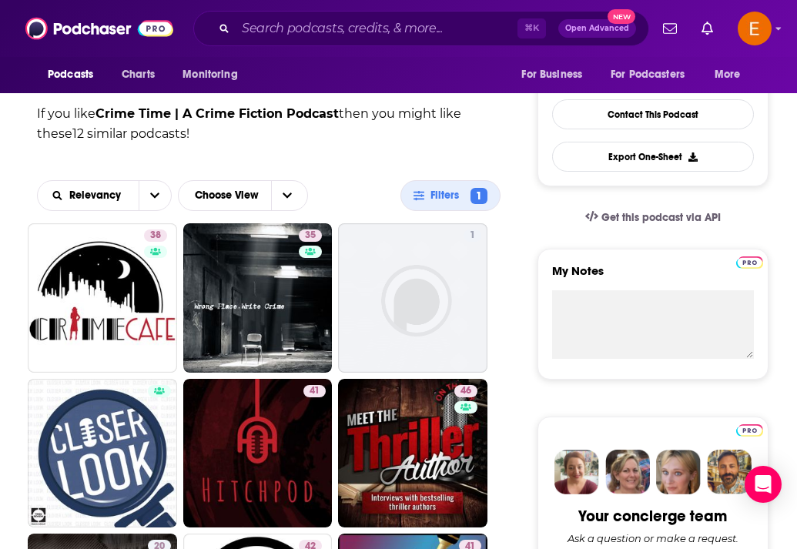
scroll to position [380, 0]
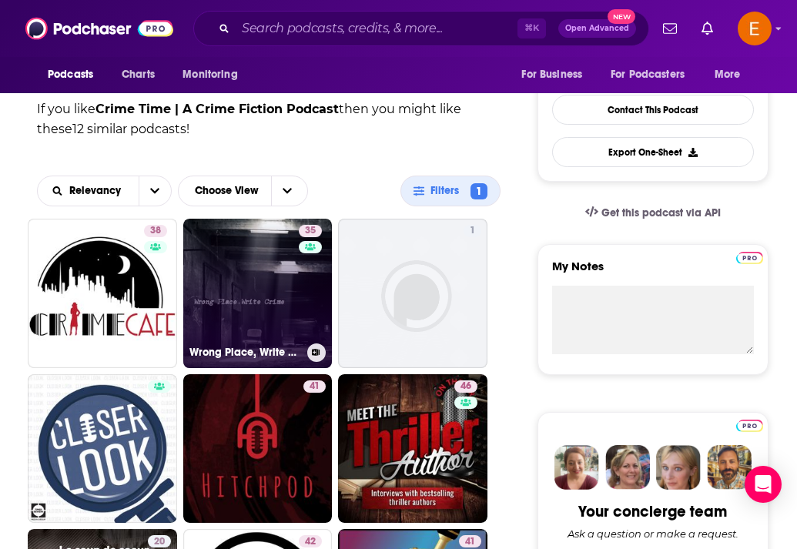
click at [243, 289] on link "35 Wrong Place, Write Crime" at bounding box center [257, 293] width 149 height 149
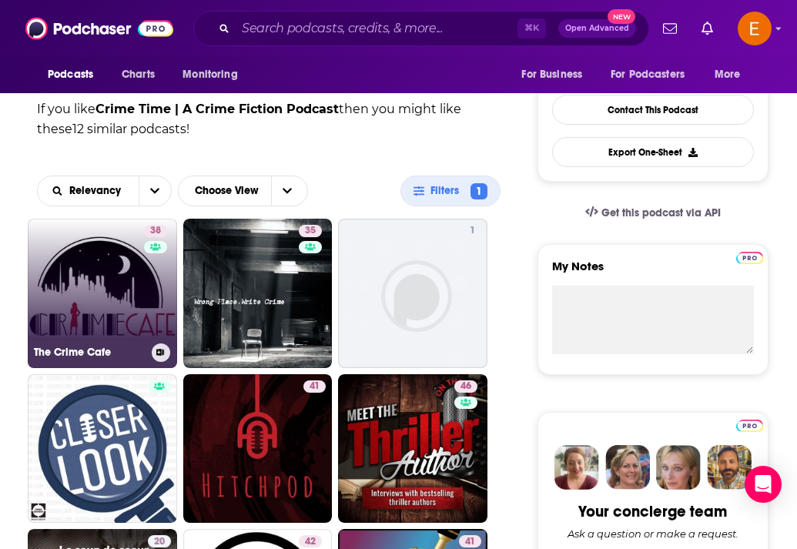
click at [135, 272] on link "38 The Crime Cafe" at bounding box center [102, 293] width 149 height 149
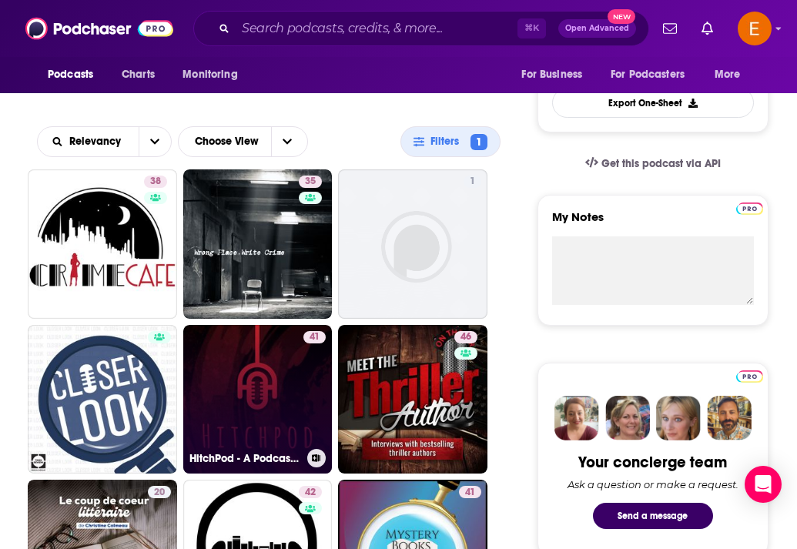
scroll to position [430, 0]
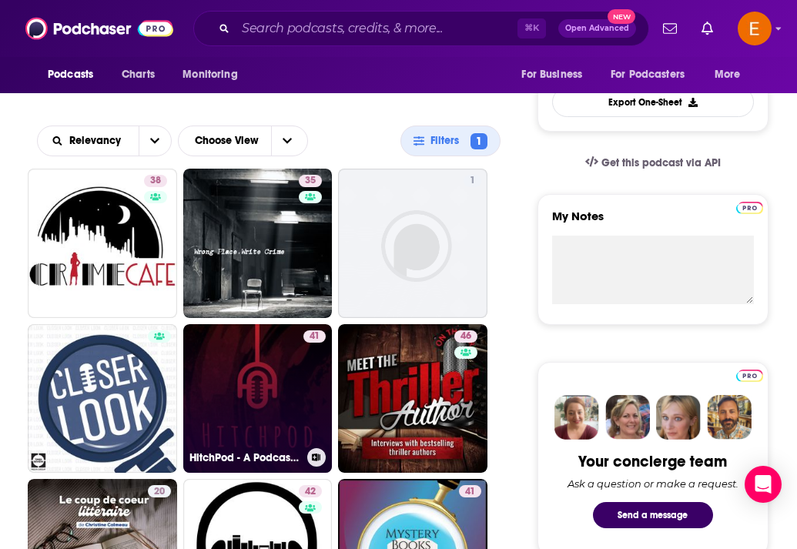
click at [260, 379] on link "41 HitchPod - A Podcast About Alfred Hitchcock Movies" at bounding box center [257, 398] width 149 height 149
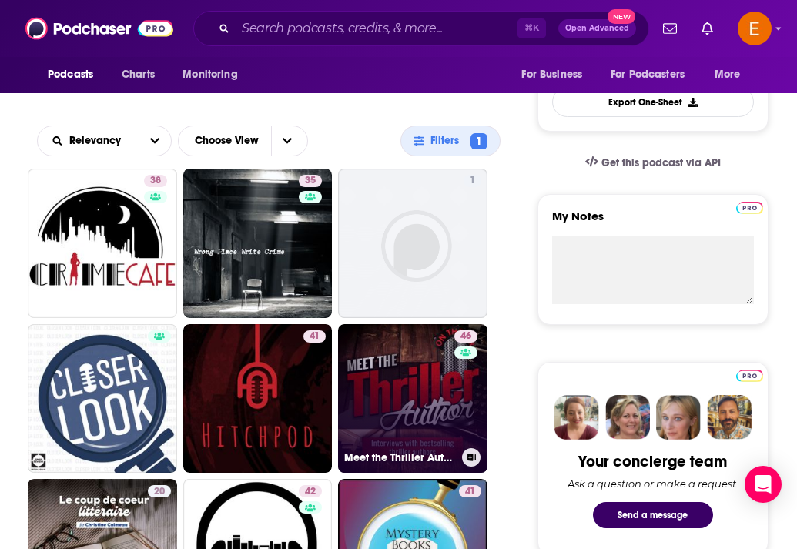
click at [359, 379] on link "46 Meet the Thriller Author (Author Interviews)" at bounding box center [412, 398] width 149 height 149
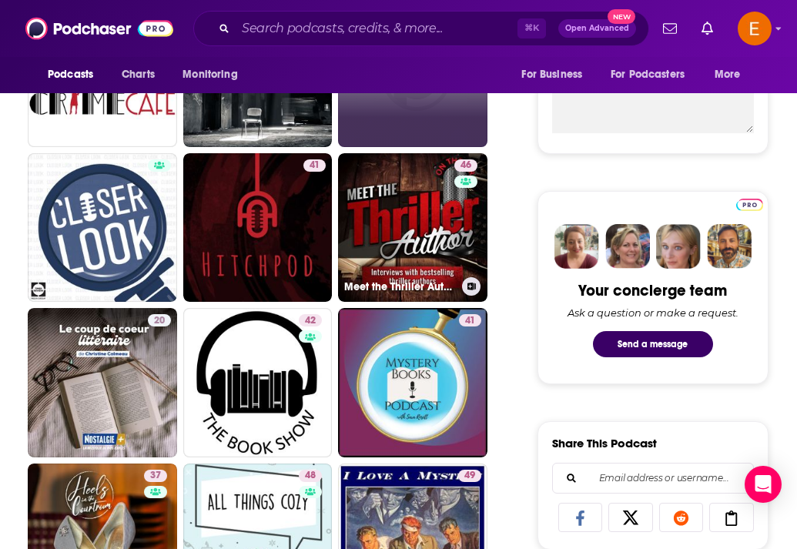
scroll to position [603, 0]
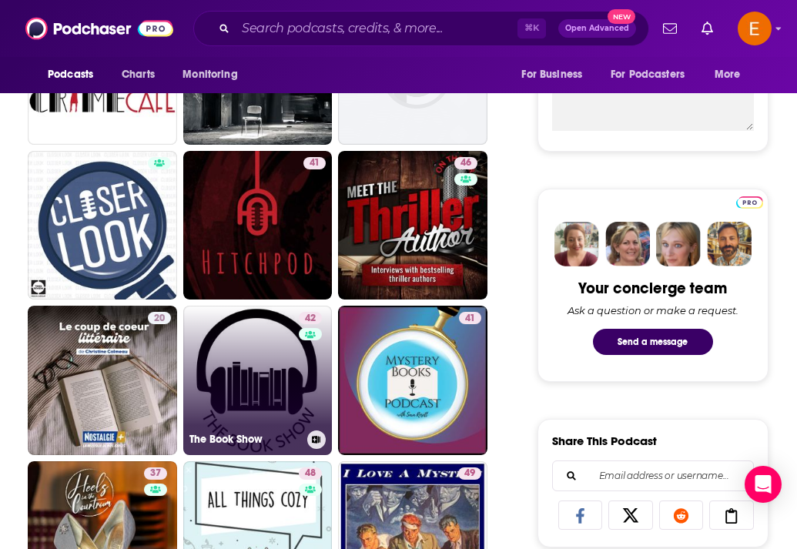
click at [265, 376] on link "42 The Book Show" at bounding box center [257, 380] width 149 height 149
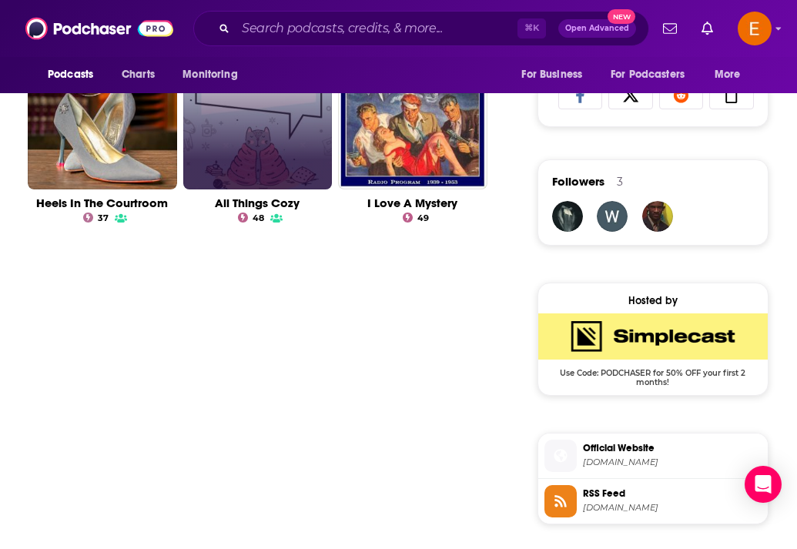
scroll to position [1051, 0]
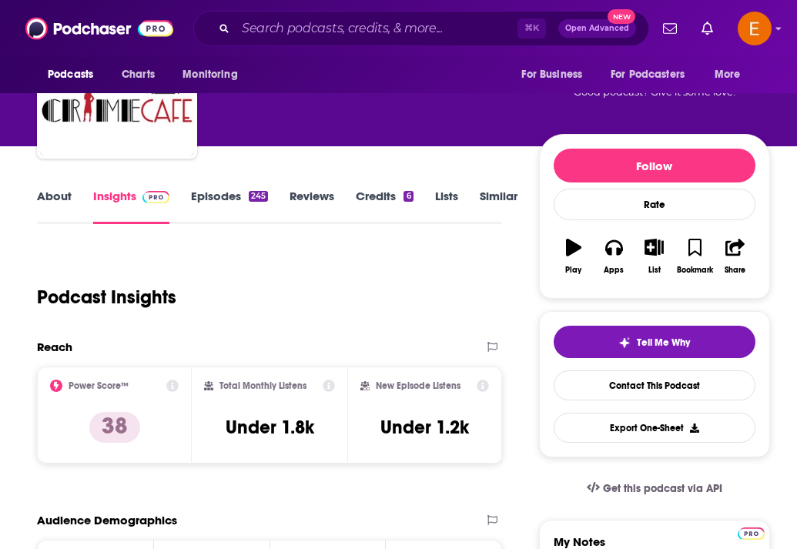
scroll to position [106, 0]
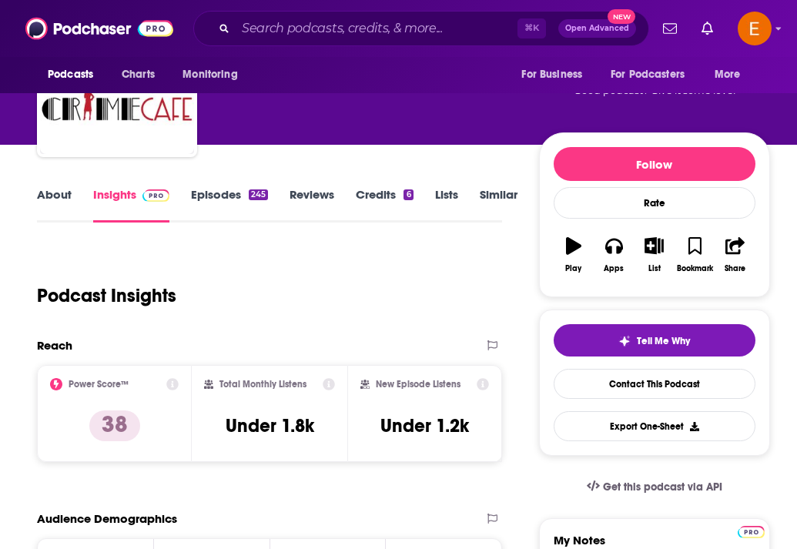
click at [52, 196] on link "About" at bounding box center [54, 204] width 35 height 35
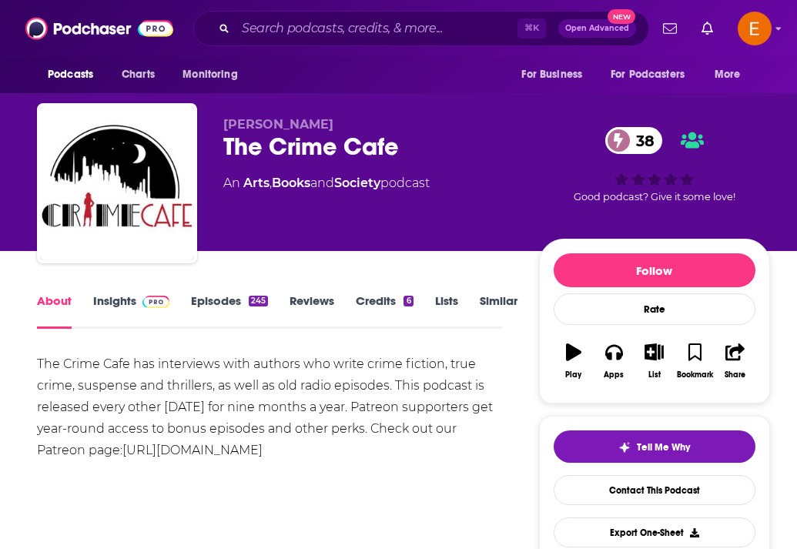
click at [220, 299] on link "Episodes 245" at bounding box center [229, 310] width 77 height 35
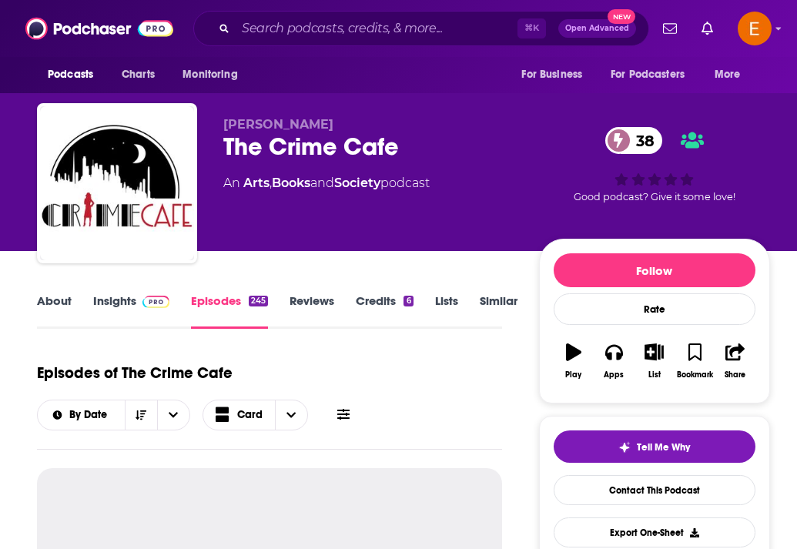
scroll to position [239, 0]
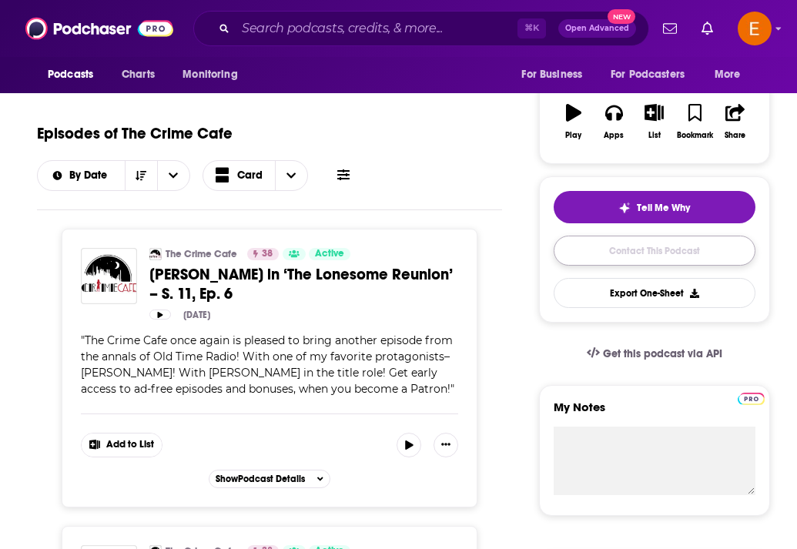
click at [640, 249] on link "Contact This Podcast" at bounding box center [654, 251] width 202 height 30
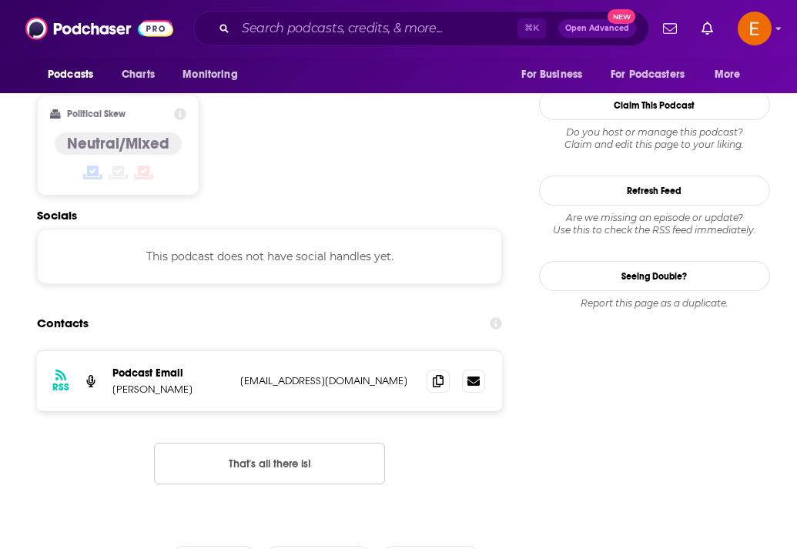
scroll to position [1195, 0]
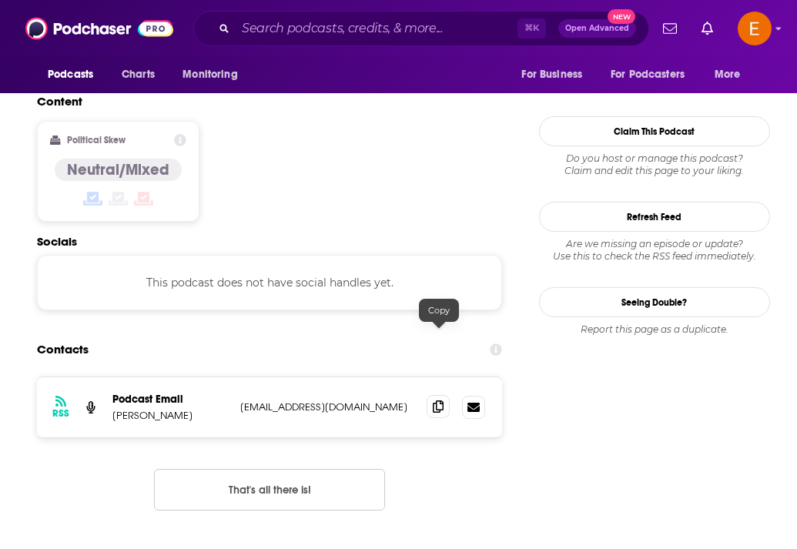
click at [438, 400] on icon at bounding box center [438, 406] width 11 height 12
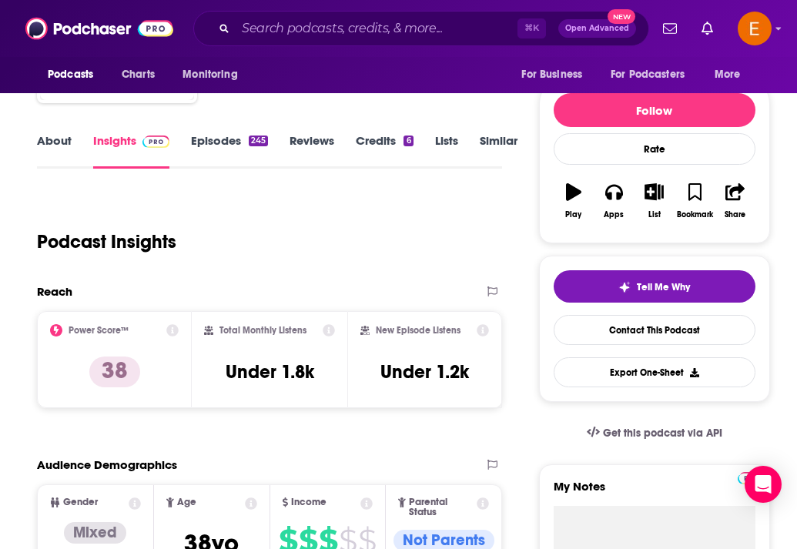
scroll to position [0, 0]
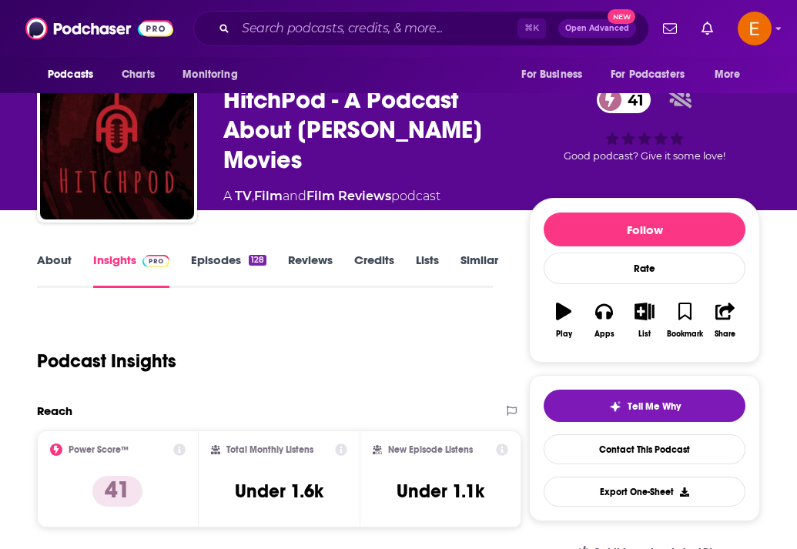
scroll to position [42, 0]
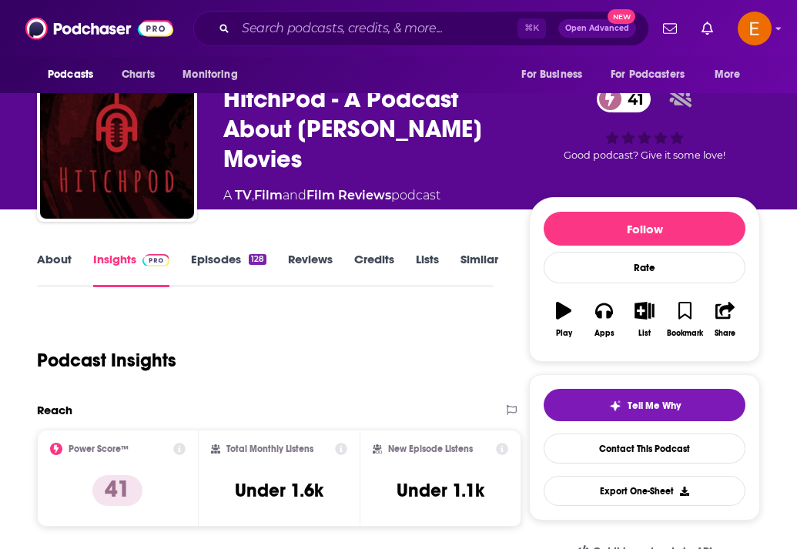
click at [53, 275] on link "About" at bounding box center [54, 269] width 35 height 35
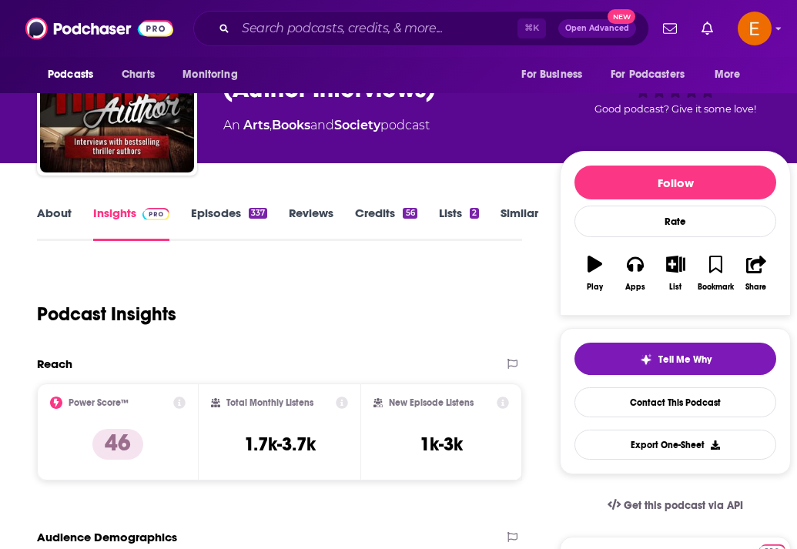
scroll to position [90, 0]
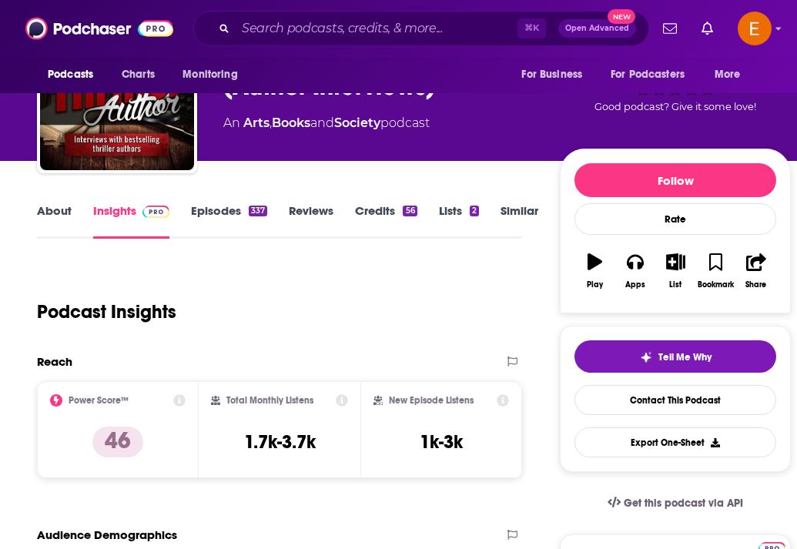
click at [44, 207] on link "About" at bounding box center [54, 220] width 35 height 35
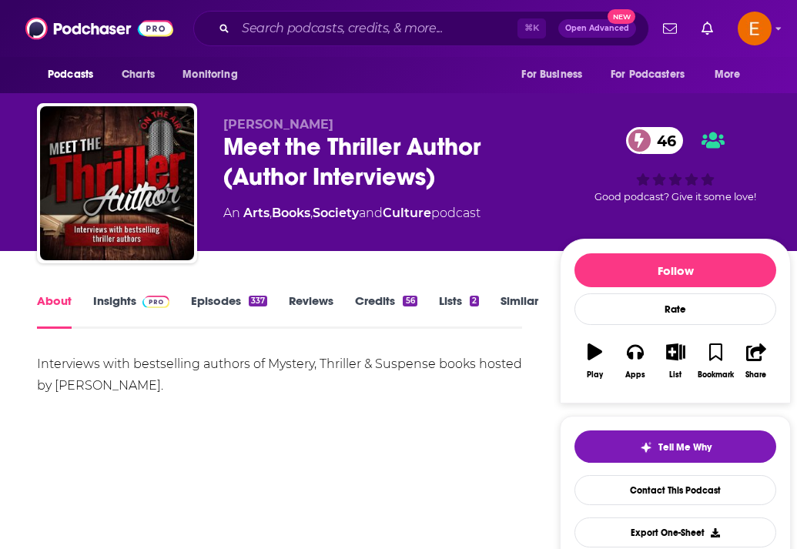
scroll to position [50, 0]
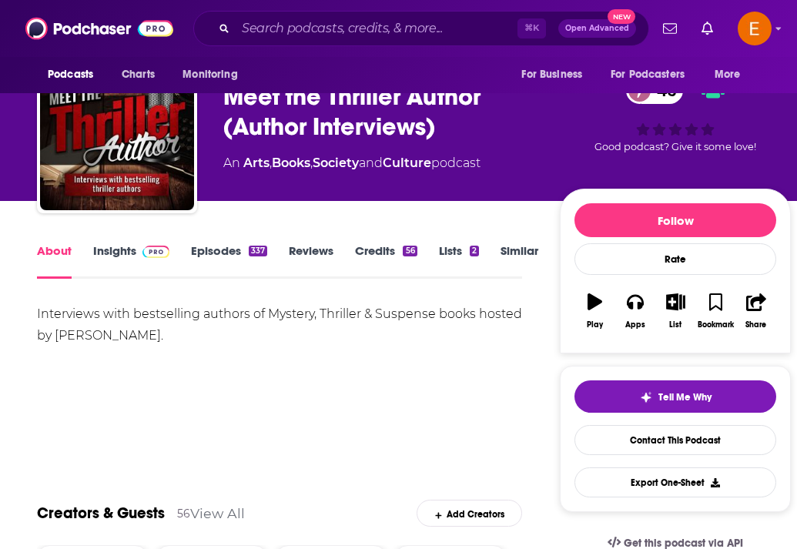
click at [224, 256] on link "Episodes 337" at bounding box center [229, 260] width 76 height 35
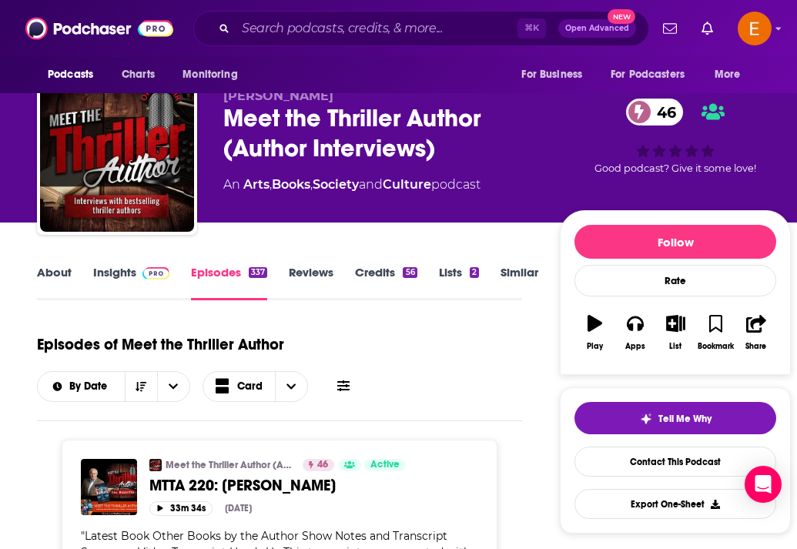
scroll to position [30, 0]
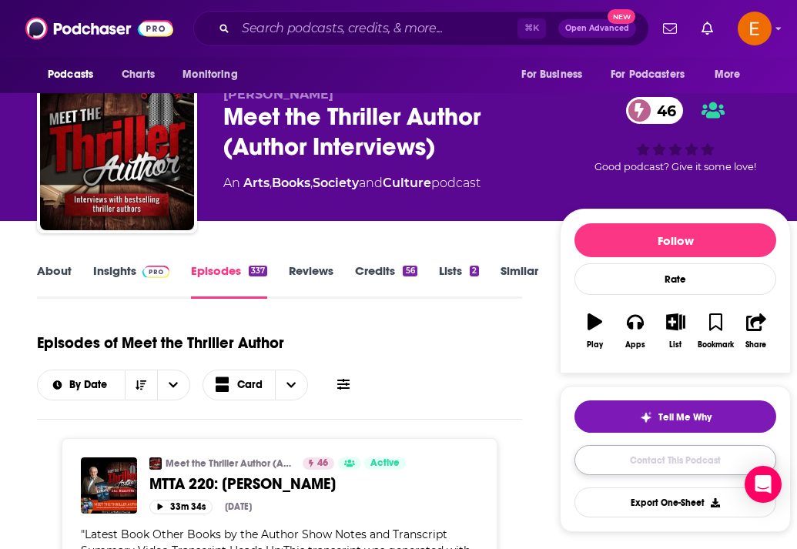
click at [679, 456] on link "Contact This Podcast" at bounding box center [675, 460] width 202 height 30
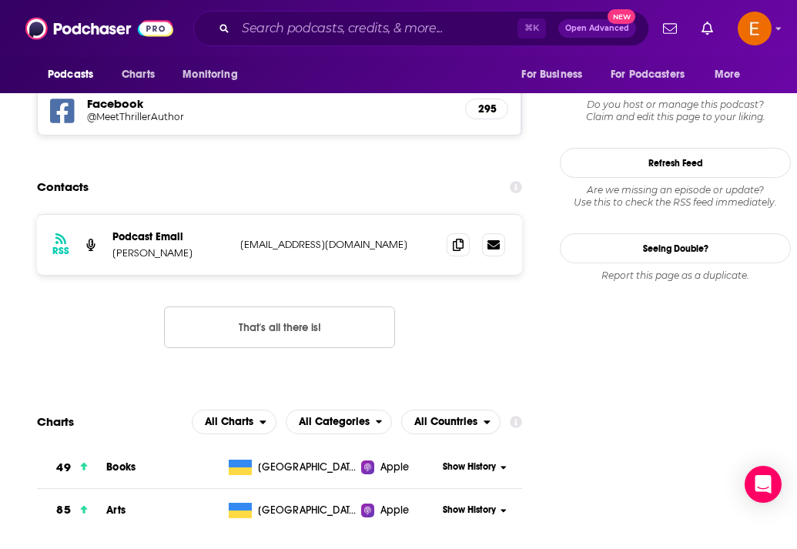
scroll to position [1205, 0]
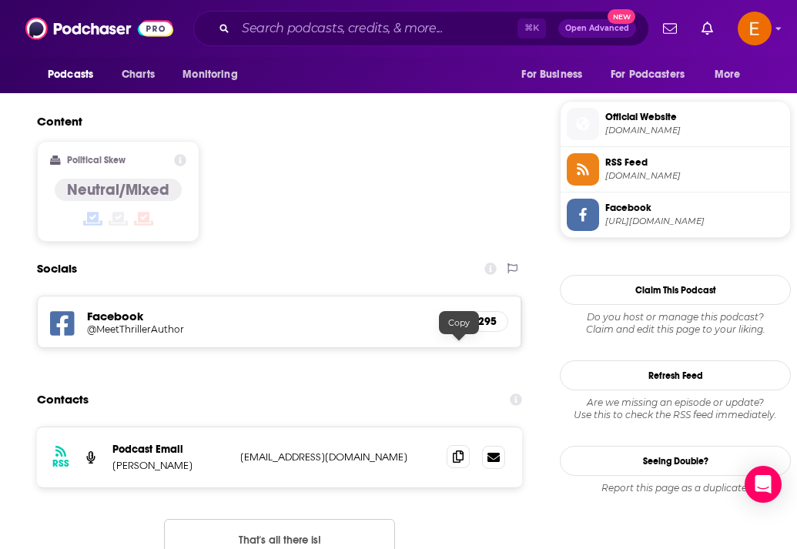
click at [454, 450] on icon at bounding box center [458, 456] width 11 height 12
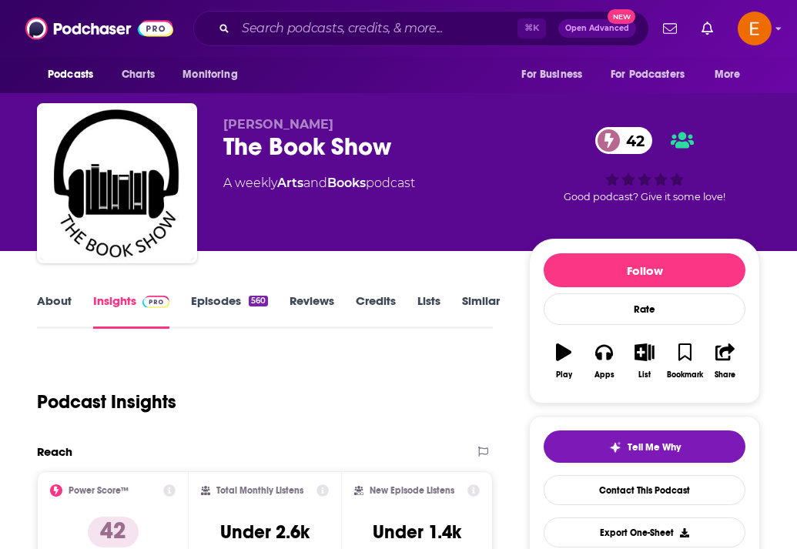
click at [52, 306] on link "About" at bounding box center [54, 310] width 35 height 35
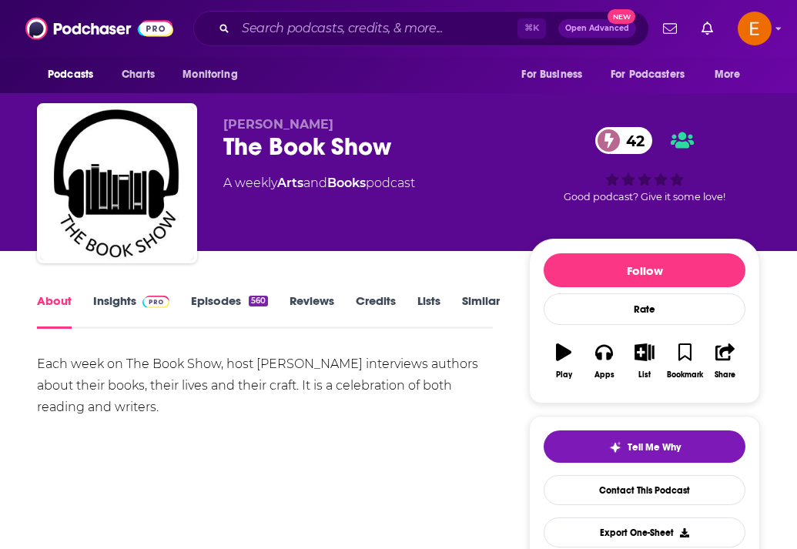
click at [198, 310] on link "Episodes 560" at bounding box center [229, 310] width 77 height 35
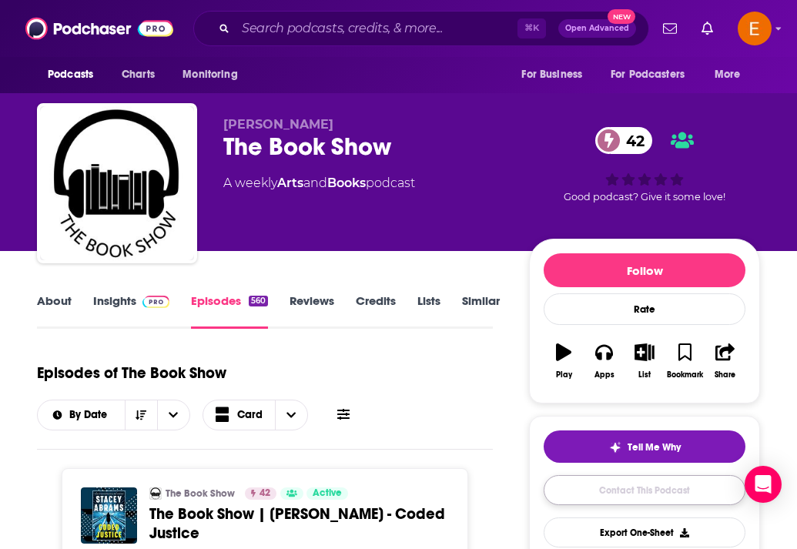
click at [599, 487] on link "Contact This Podcast" at bounding box center [644, 490] width 202 height 30
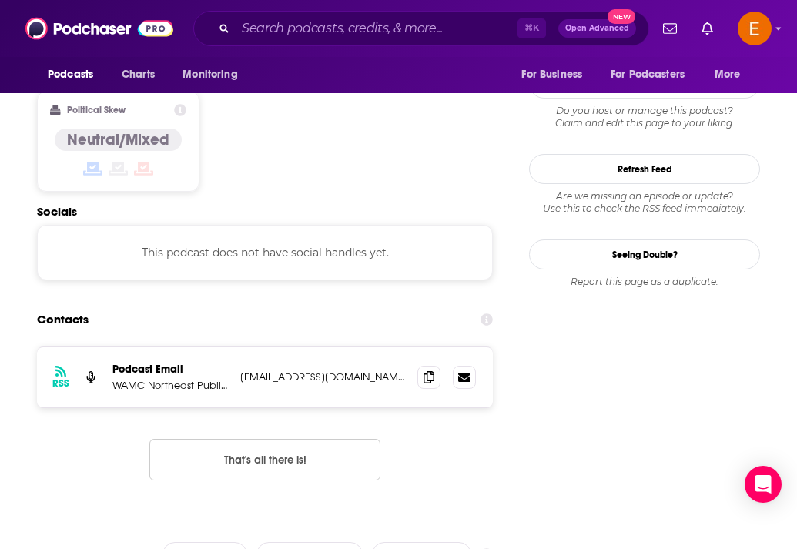
scroll to position [1213, 0]
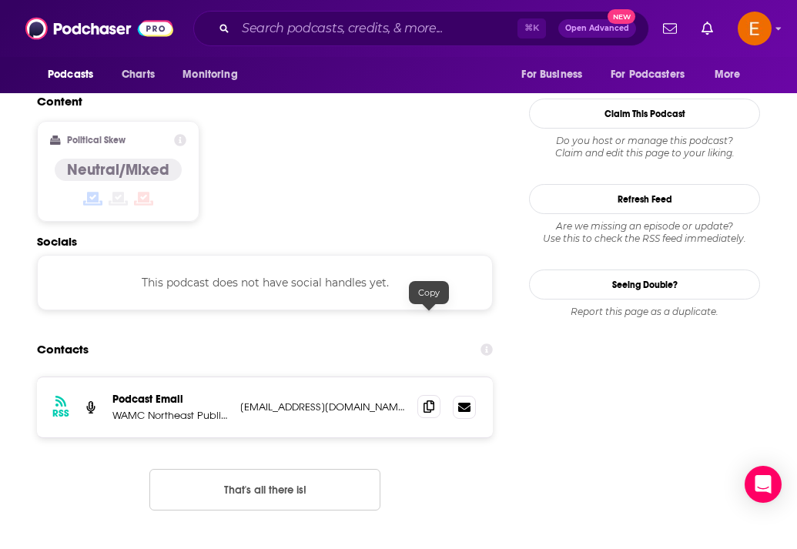
click at [431, 400] on icon at bounding box center [428, 406] width 11 height 12
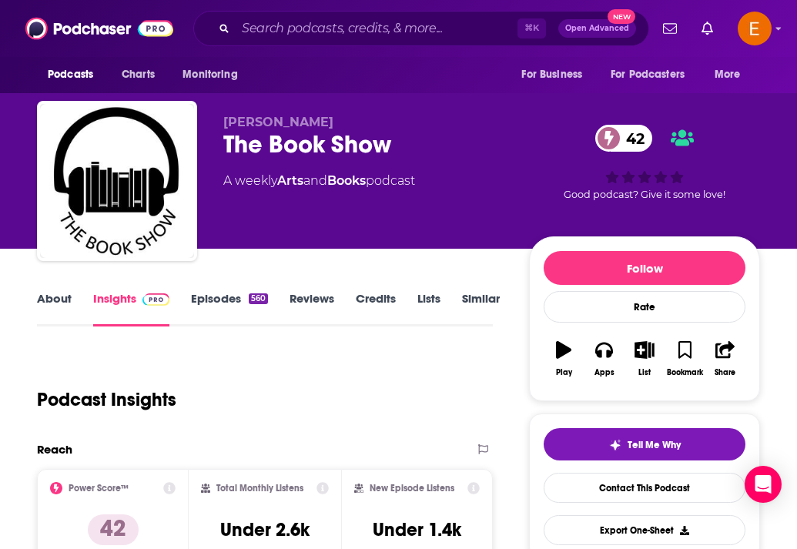
scroll to position [0, 0]
